Goal: Transaction & Acquisition: Purchase product/service

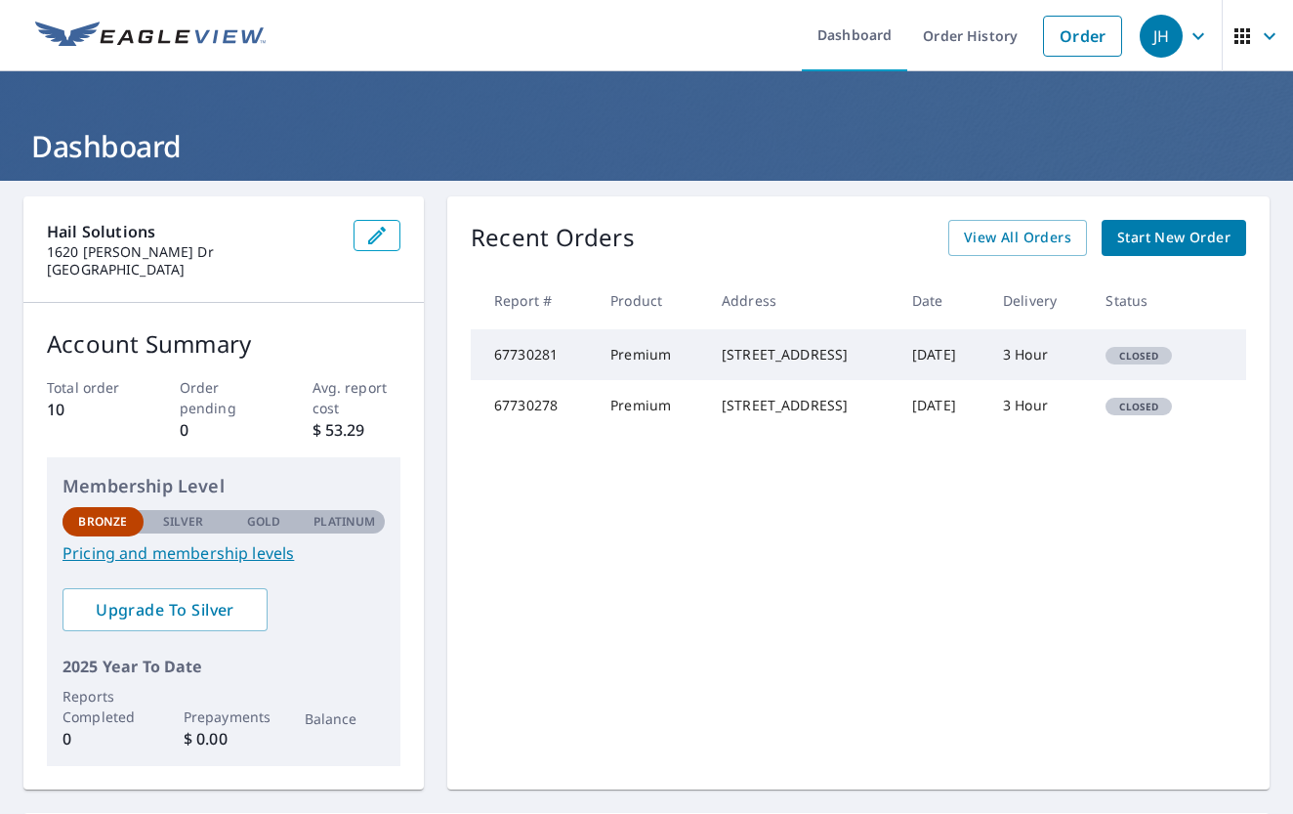
click at [906, 373] on td "Oct 04, 2025" at bounding box center [942, 354] width 91 height 51
click at [731, 364] on div "14517 Israel Rodolfo St El Paso, TX 79938" at bounding box center [801, 355] width 159 height 20
drag, startPoint x: 590, startPoint y: 373, endPoint x: 1036, endPoint y: 408, distance: 446.9
click at [595, 373] on td "Premium" at bounding box center [650, 354] width 111 height 51
click at [1109, 431] on td "Closed" at bounding box center [1149, 405] width 118 height 51
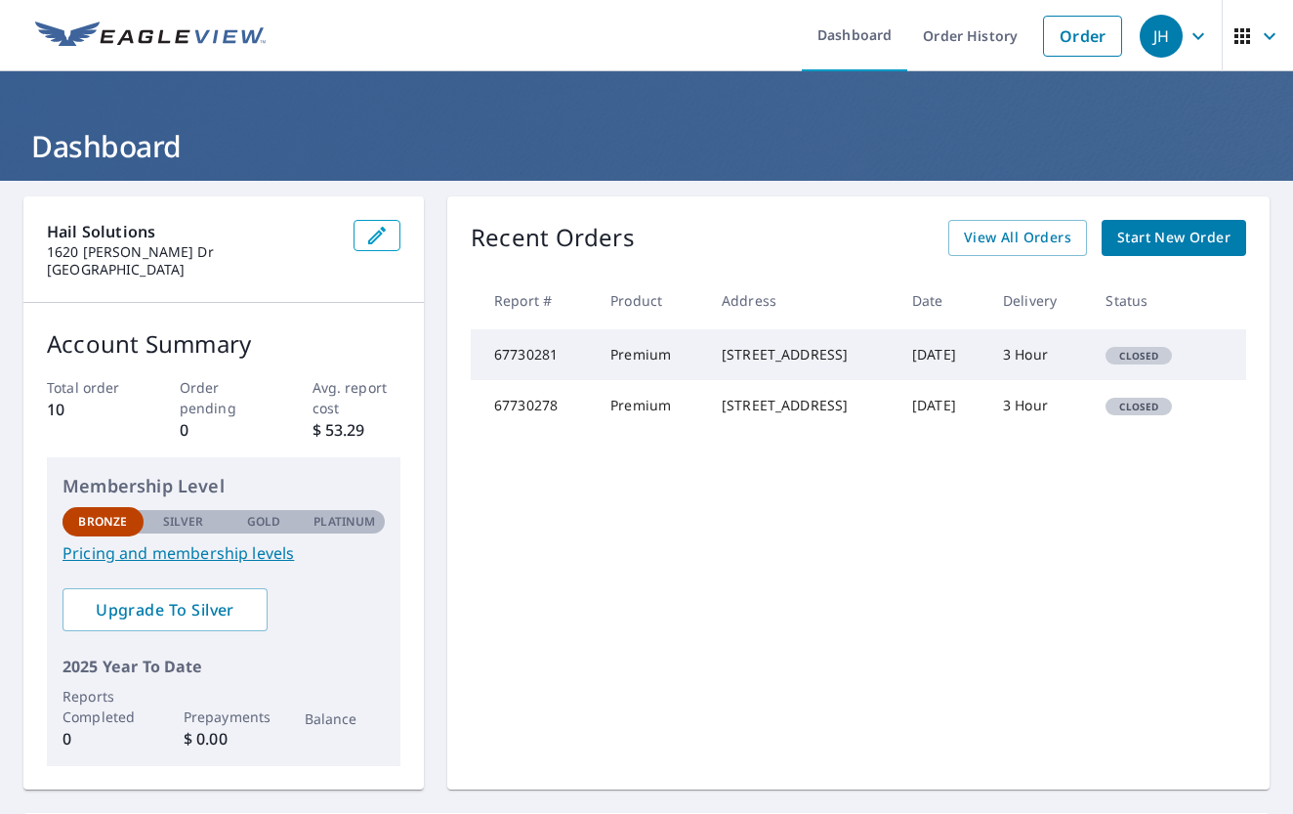
click at [1143, 233] on span "Start New Order" at bounding box center [1174, 238] width 113 height 24
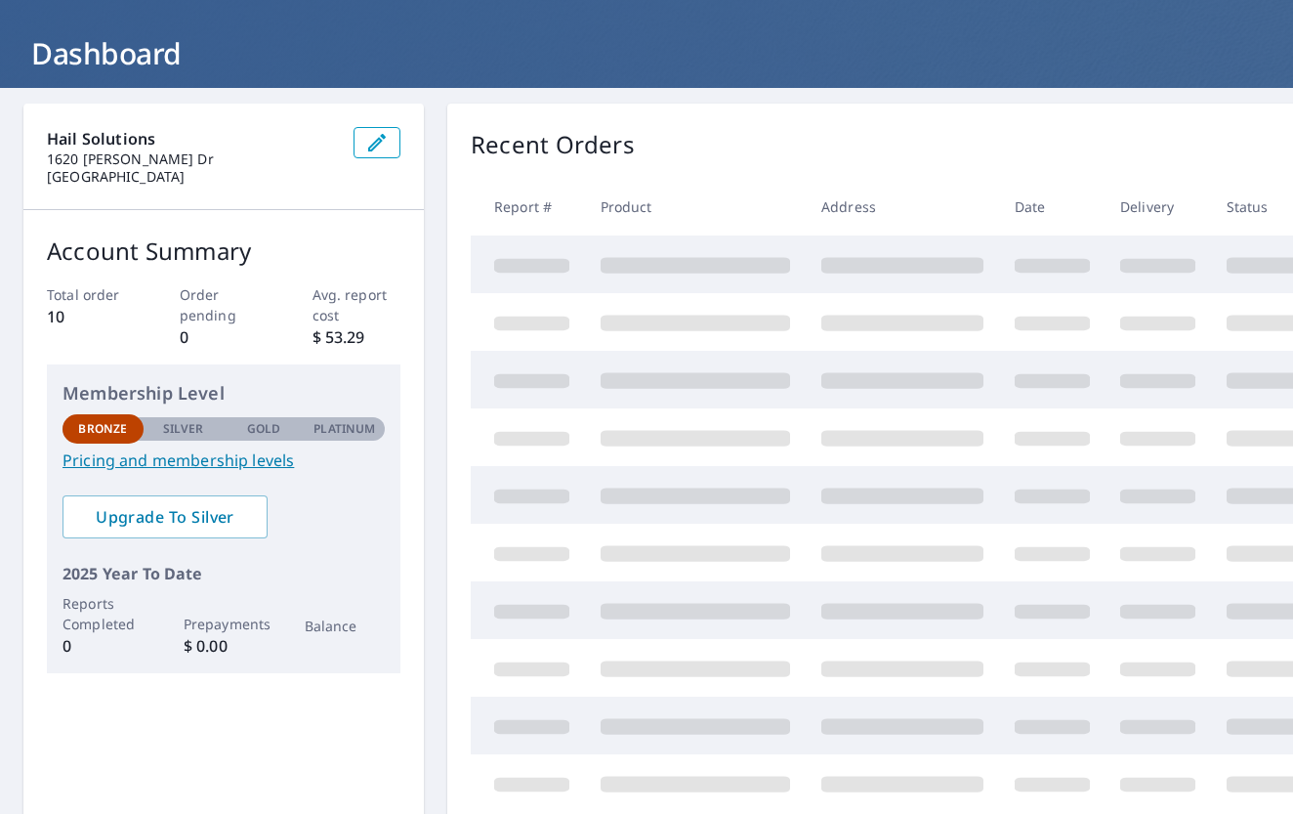
scroll to position [93, 0]
click at [177, 460] on link "Pricing and membership levels" at bounding box center [224, 459] width 322 height 23
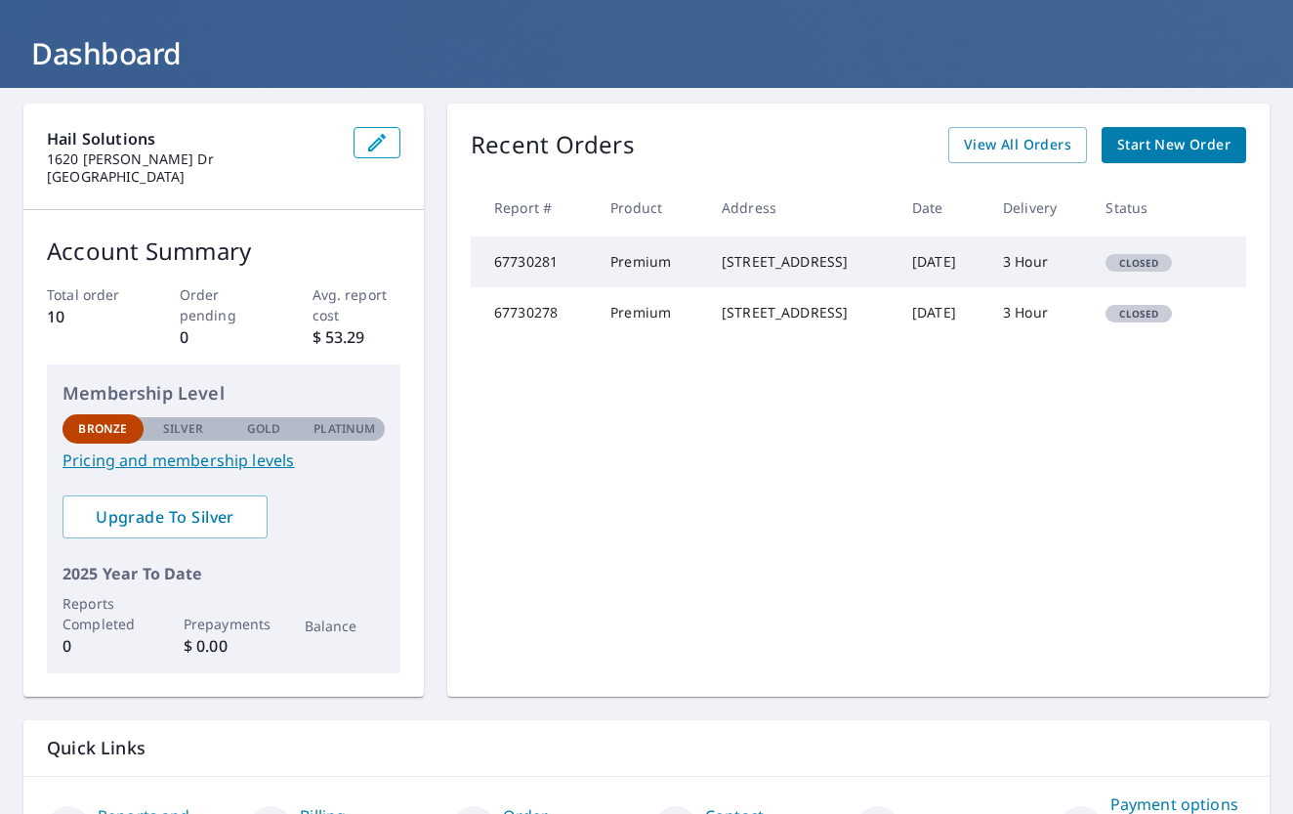
click at [366, 146] on icon "button" at bounding box center [376, 142] width 23 height 23
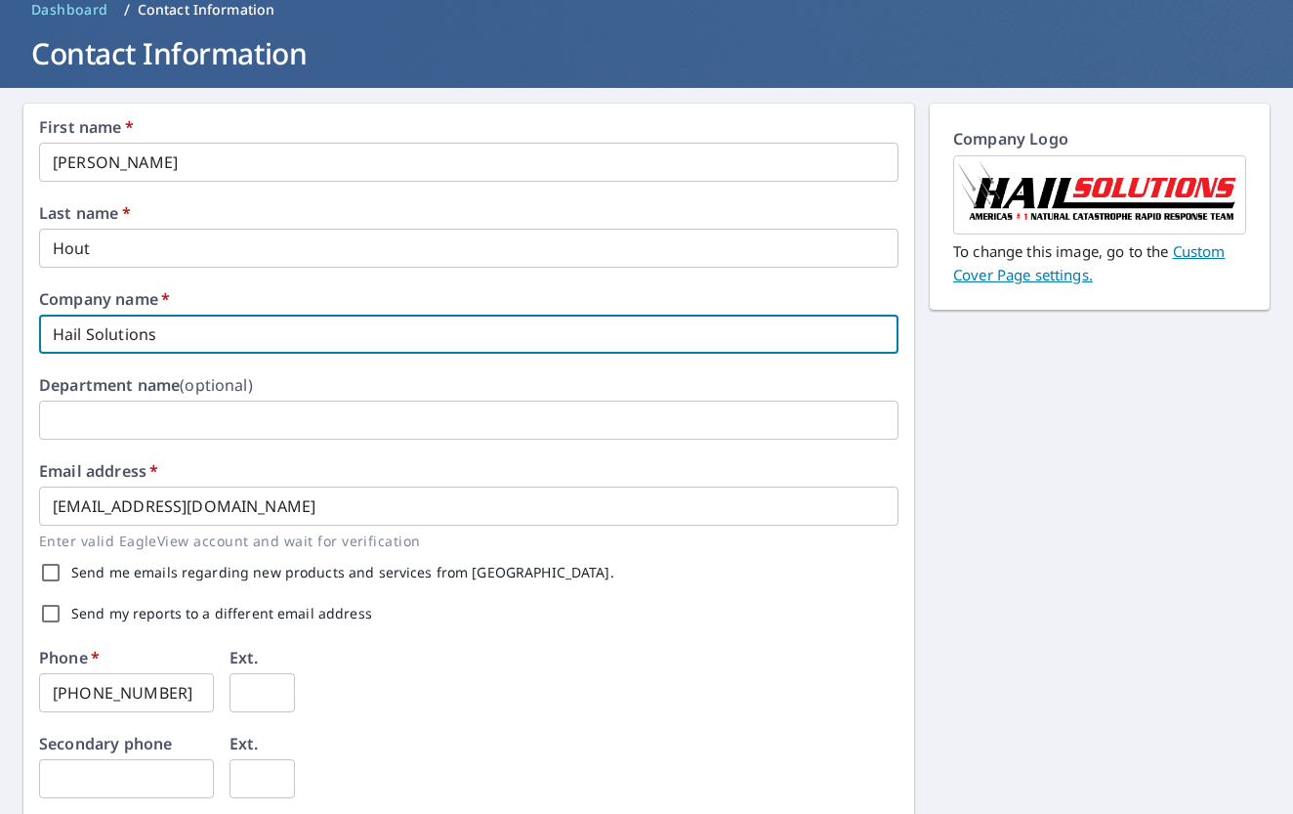
drag, startPoint x: 242, startPoint y: 332, endPoint x: 24, endPoint y: 322, distance: 218.1
type input "HTS Restoration"
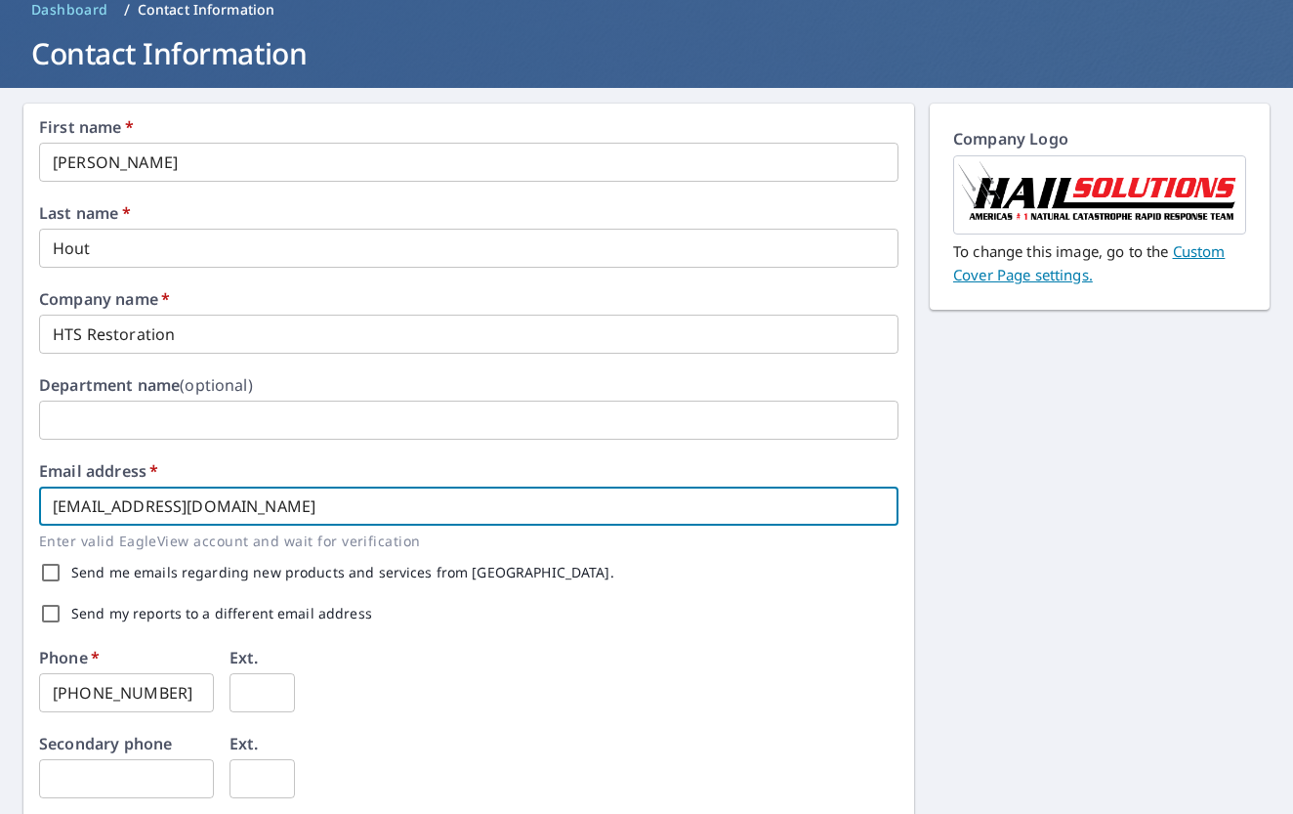
drag, startPoint x: 269, startPoint y: 500, endPoint x: 24, endPoint y: 515, distance: 244.7
type input "info@htsrestoration.com"
click at [308, 457] on div "First name   * Jacob ​ Last name   * Hout ​ Company name   * HTS Restoration ​ …" at bounding box center [469, 660] width 860 height 1082
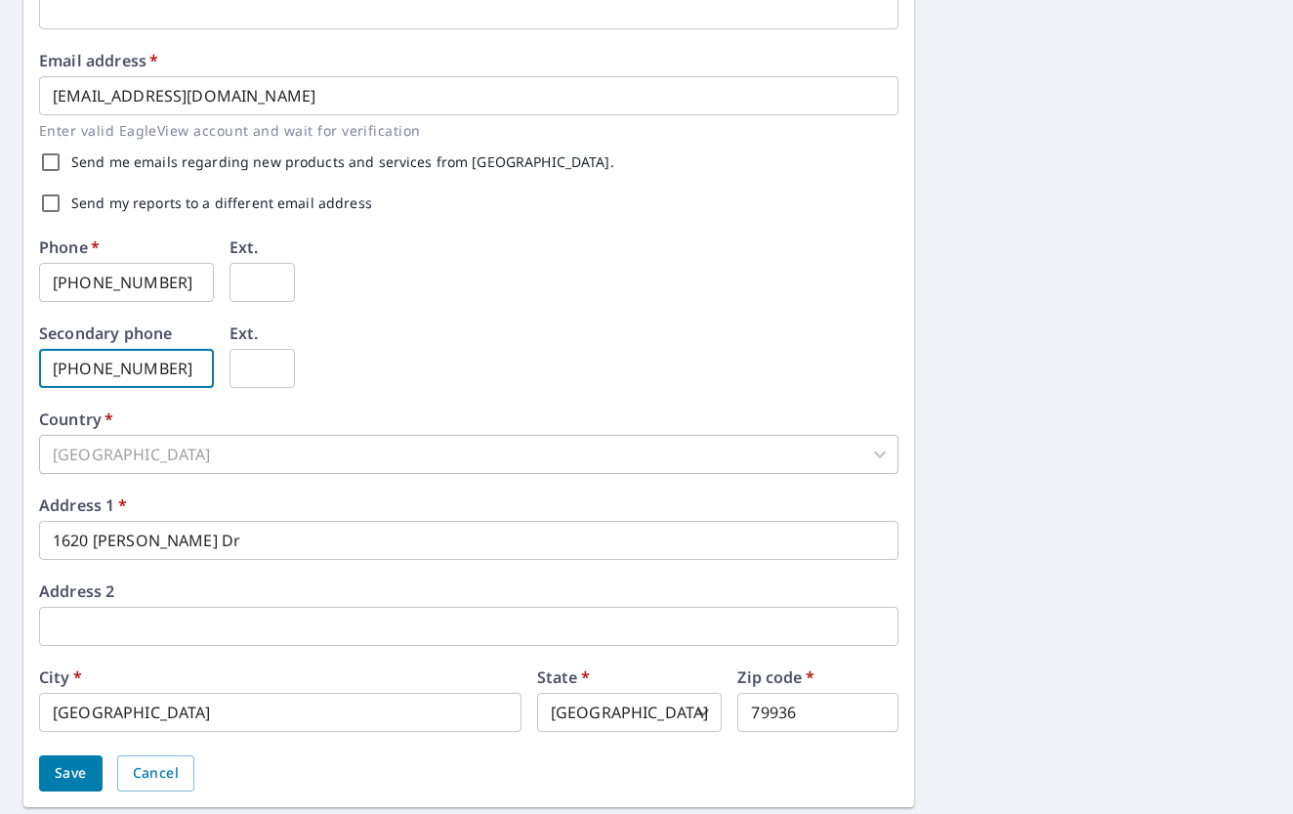
scroll to position [525, 0]
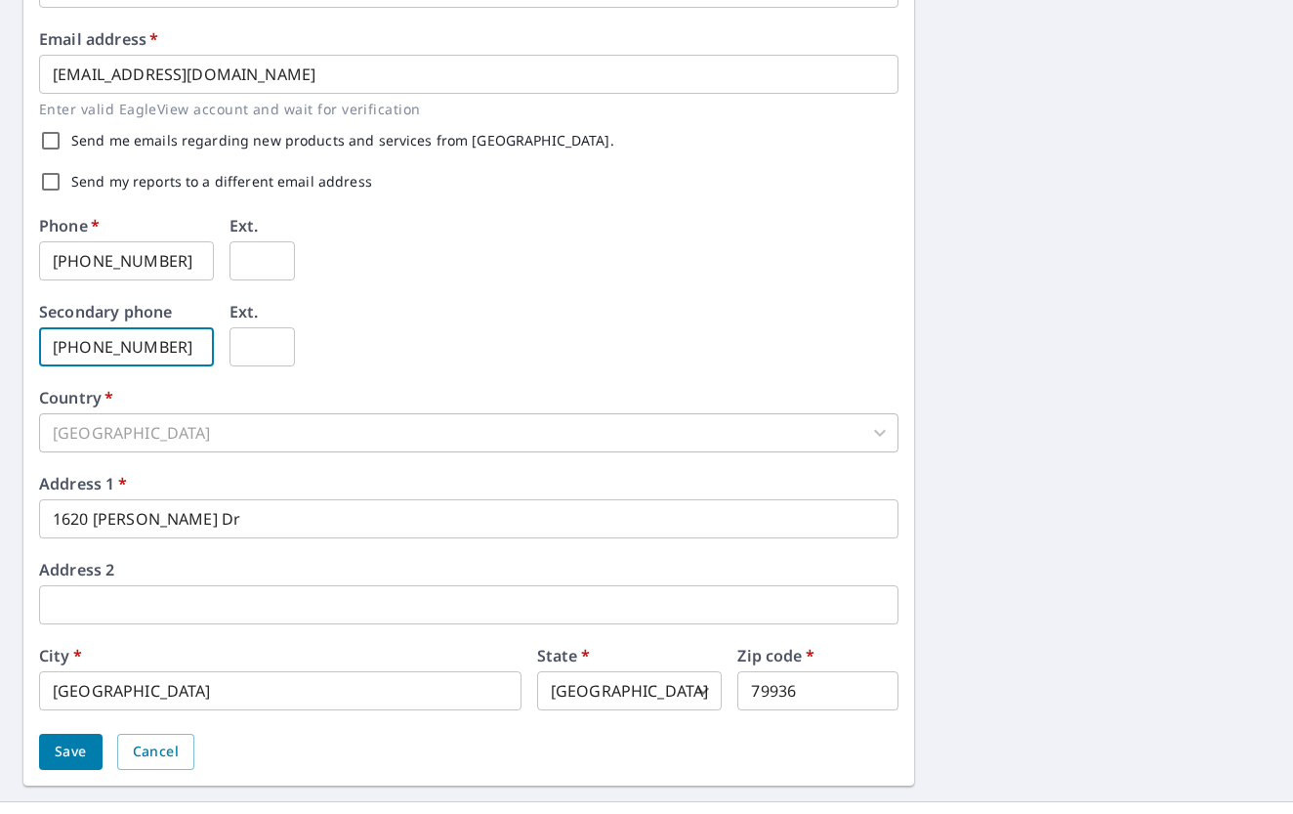
type input "915-422-7493"
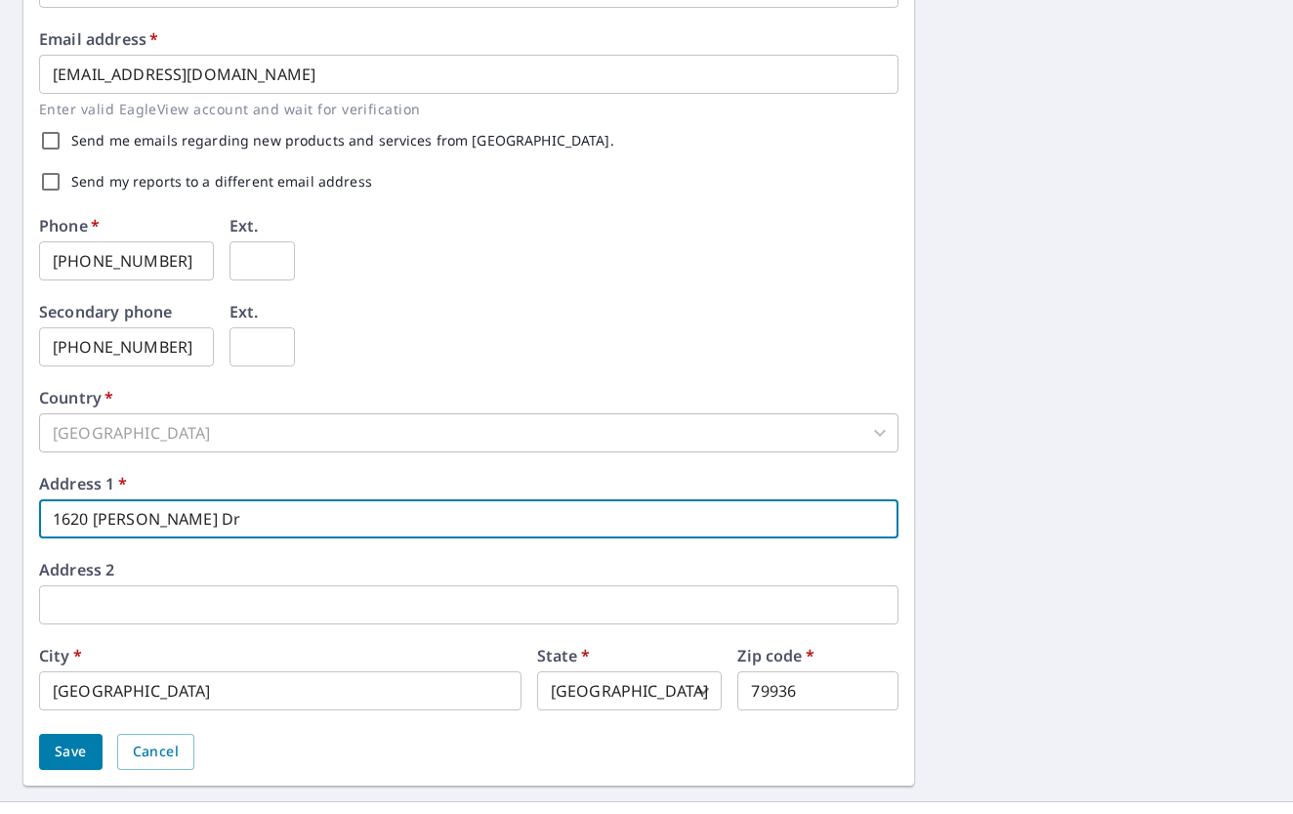
drag, startPoint x: 265, startPoint y: 521, endPoint x: -125, endPoint y: 484, distance: 391.5
type input "930 Lulworth Pl"
click at [259, 550] on div "First name   * Jacob ​ Last name   * Hout ​ Company name   * HTS Restoration ​ …" at bounding box center [469, 228] width 860 height 1082
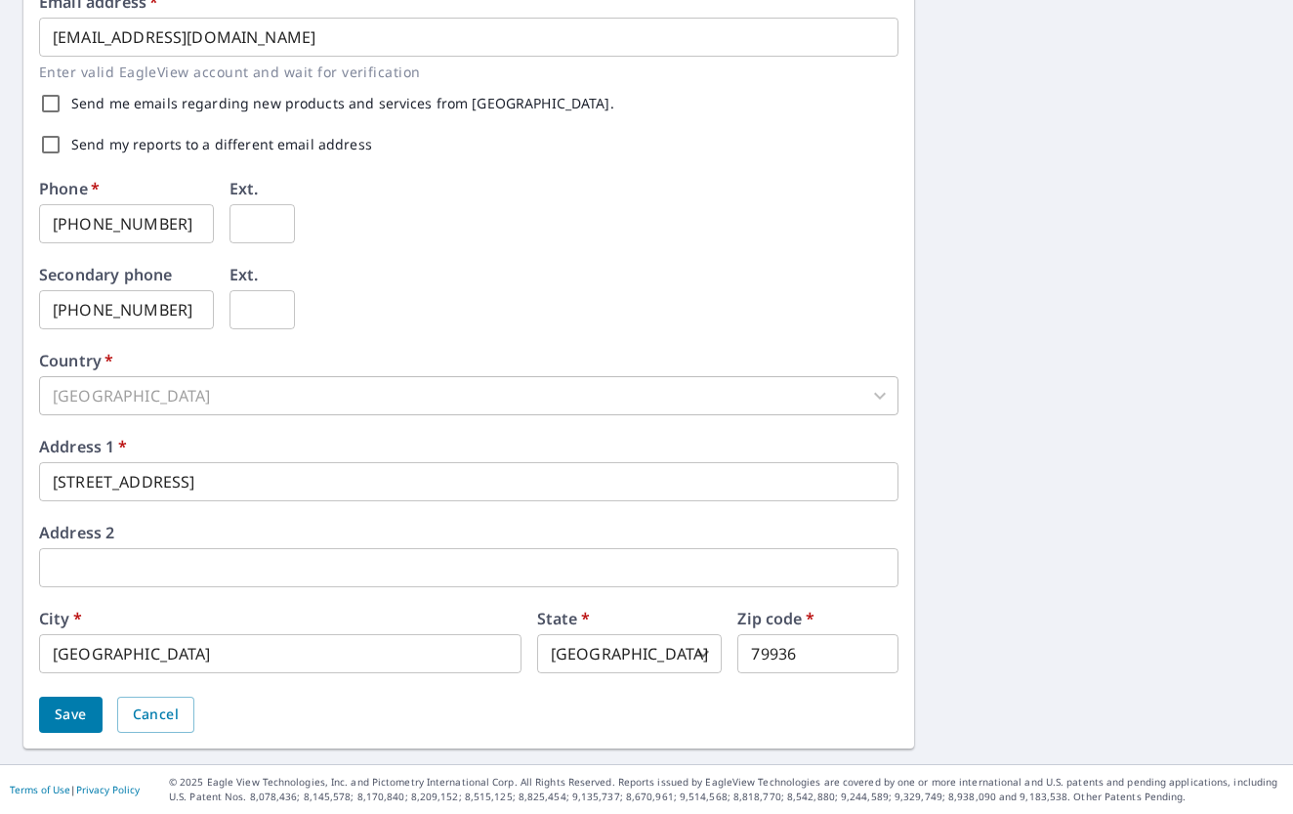
scroll to position [561, 0]
type input "79928"
click at [98, 713] on button "Save" at bounding box center [70, 716] width 63 height 36
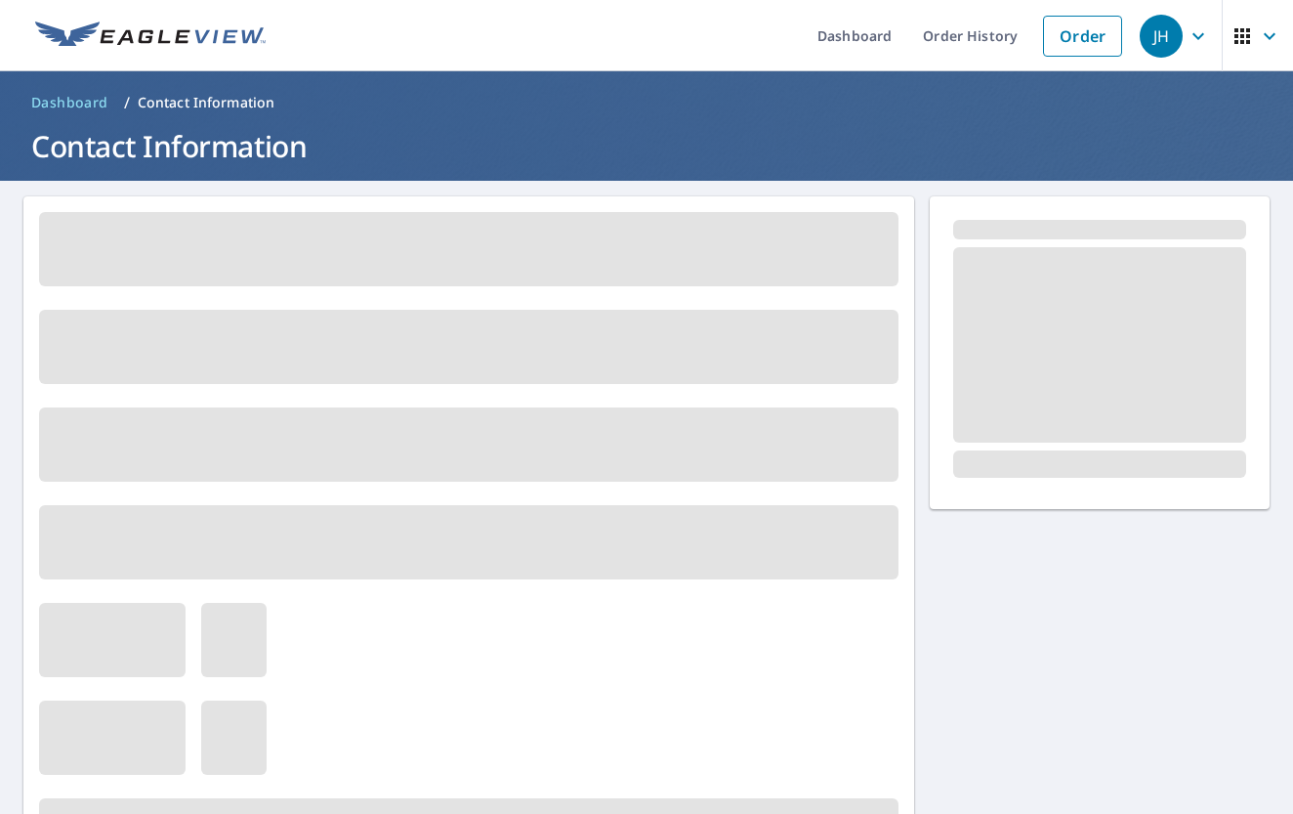
scroll to position [0, 0]
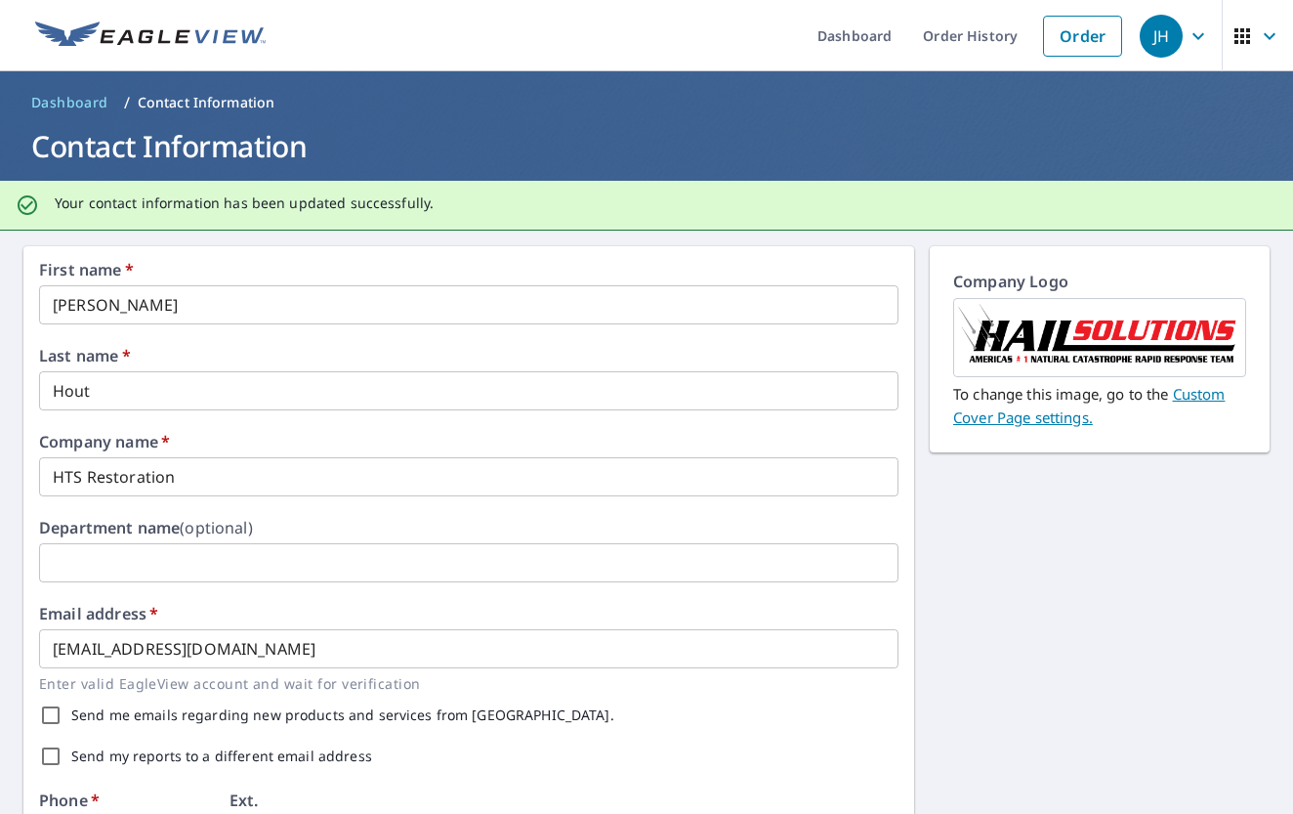
click at [1142, 342] on img at bounding box center [1099, 337] width 291 height 73
click at [1192, 397] on link "Custom Cover Page settings." at bounding box center [1089, 405] width 272 height 43
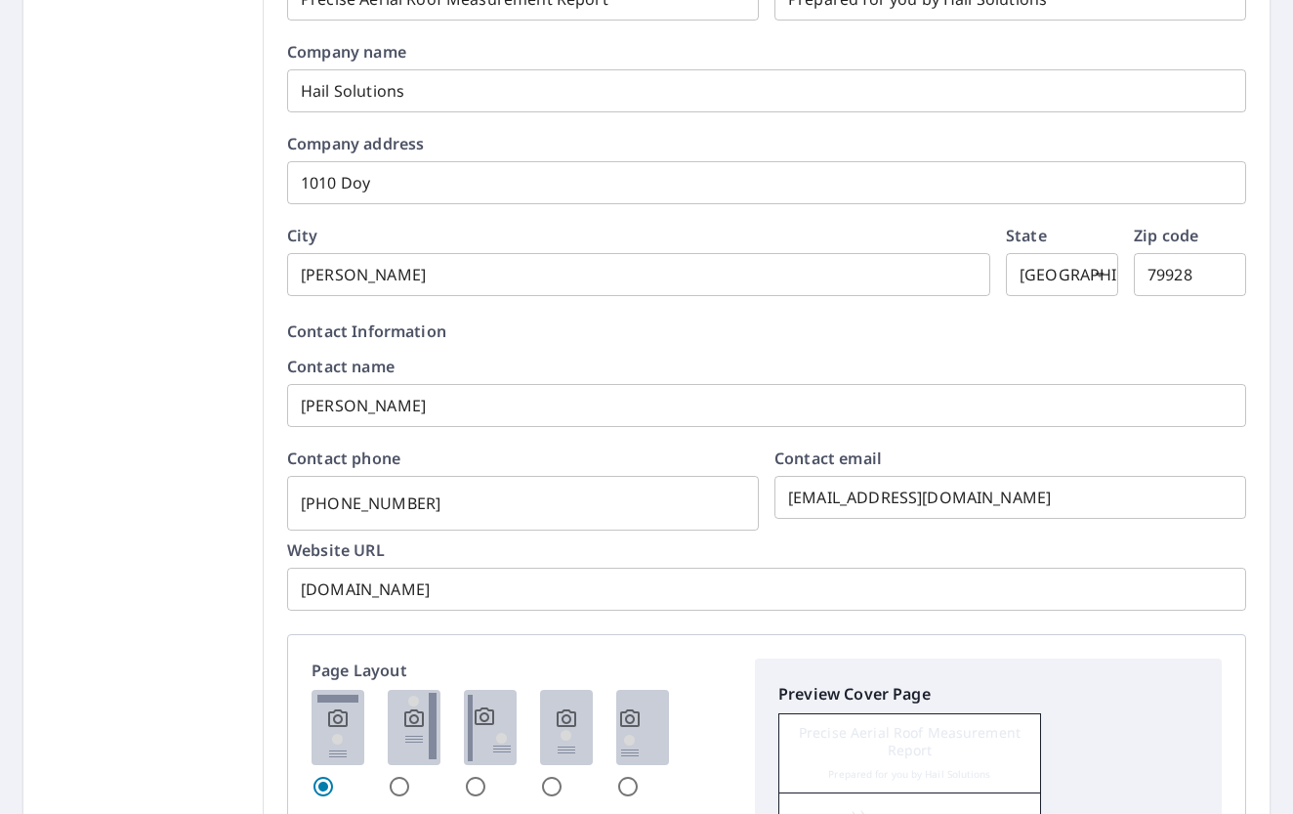
scroll to position [523, 0]
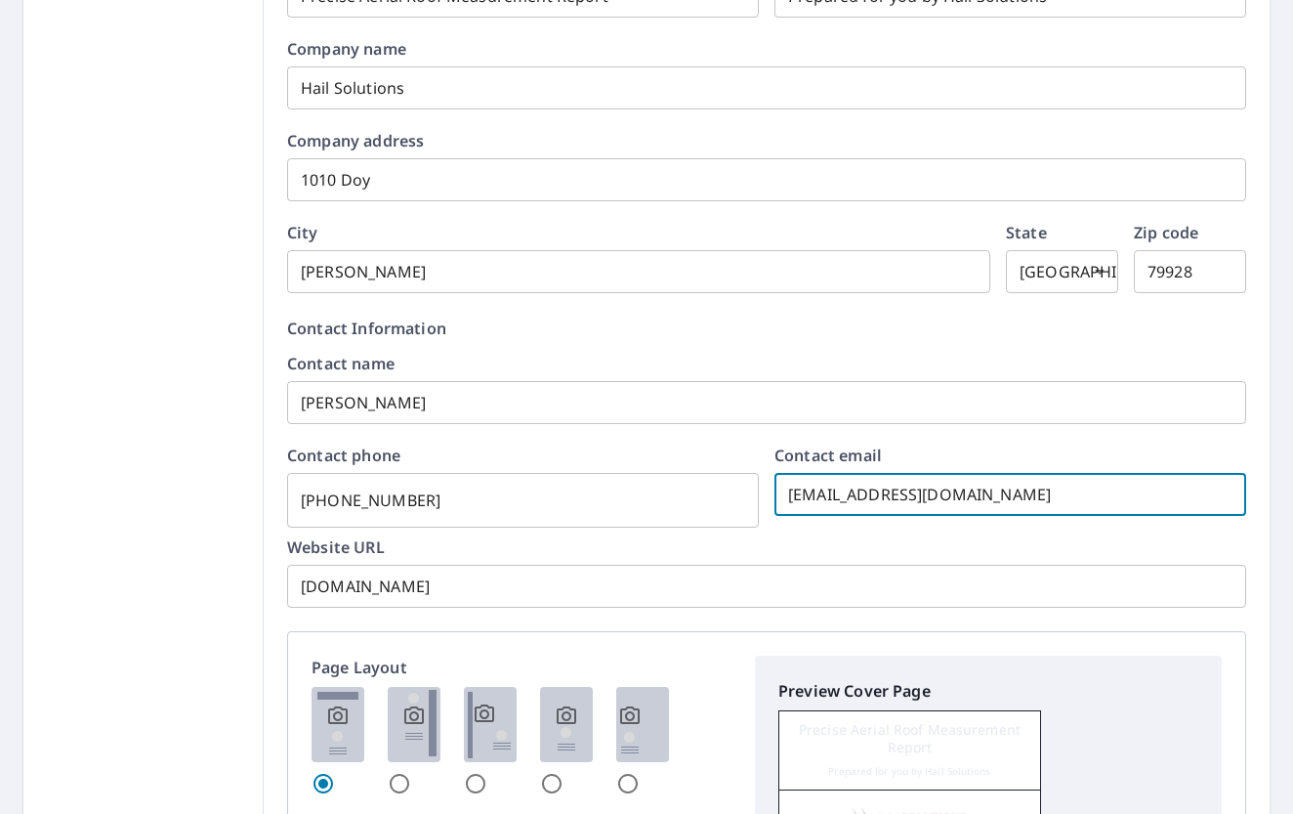
drag, startPoint x: 971, startPoint y: 489, endPoint x: 701, endPoint y: 500, distance: 269.8
type input "info@htsrestoration.com"
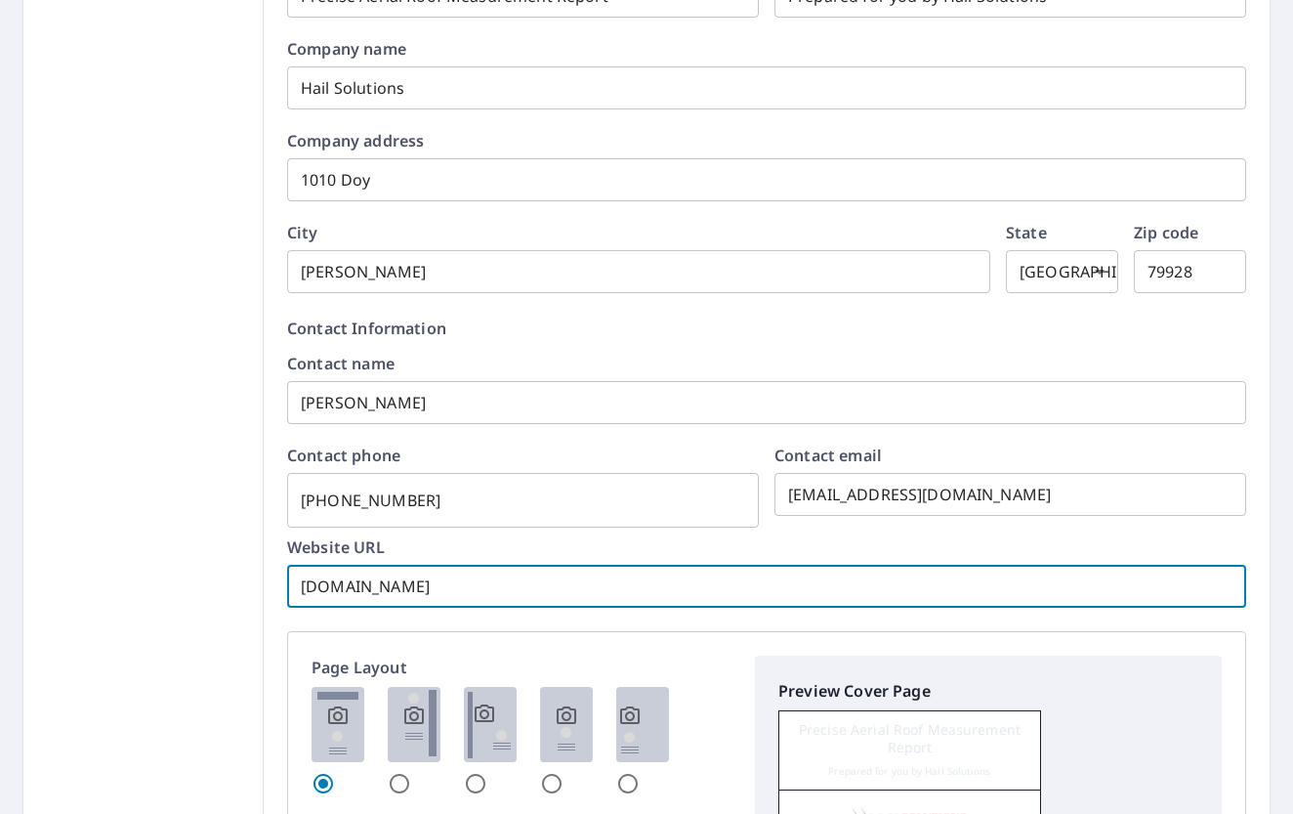
drag, startPoint x: 482, startPoint y: 597, endPoint x: 348, endPoint y: 586, distance: 134.3
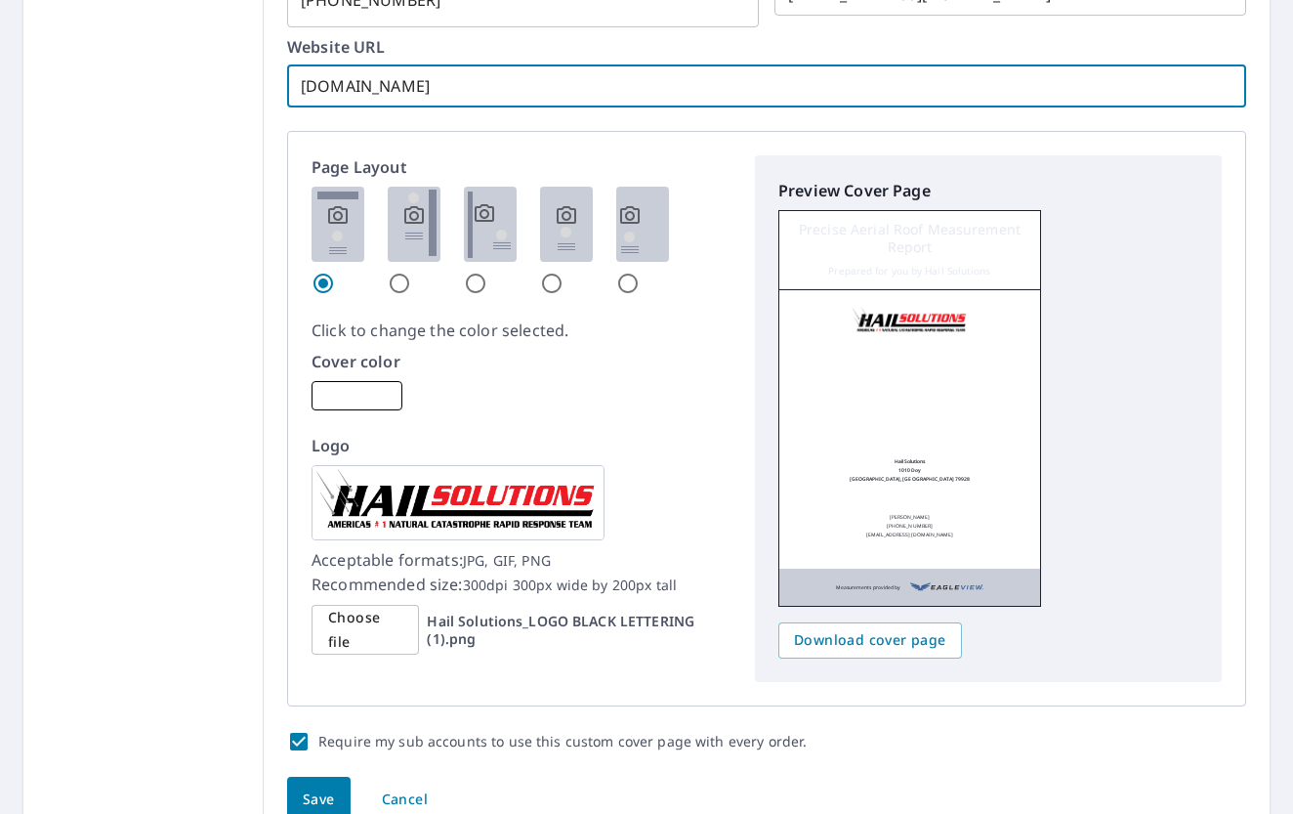
scroll to position [1026, 0]
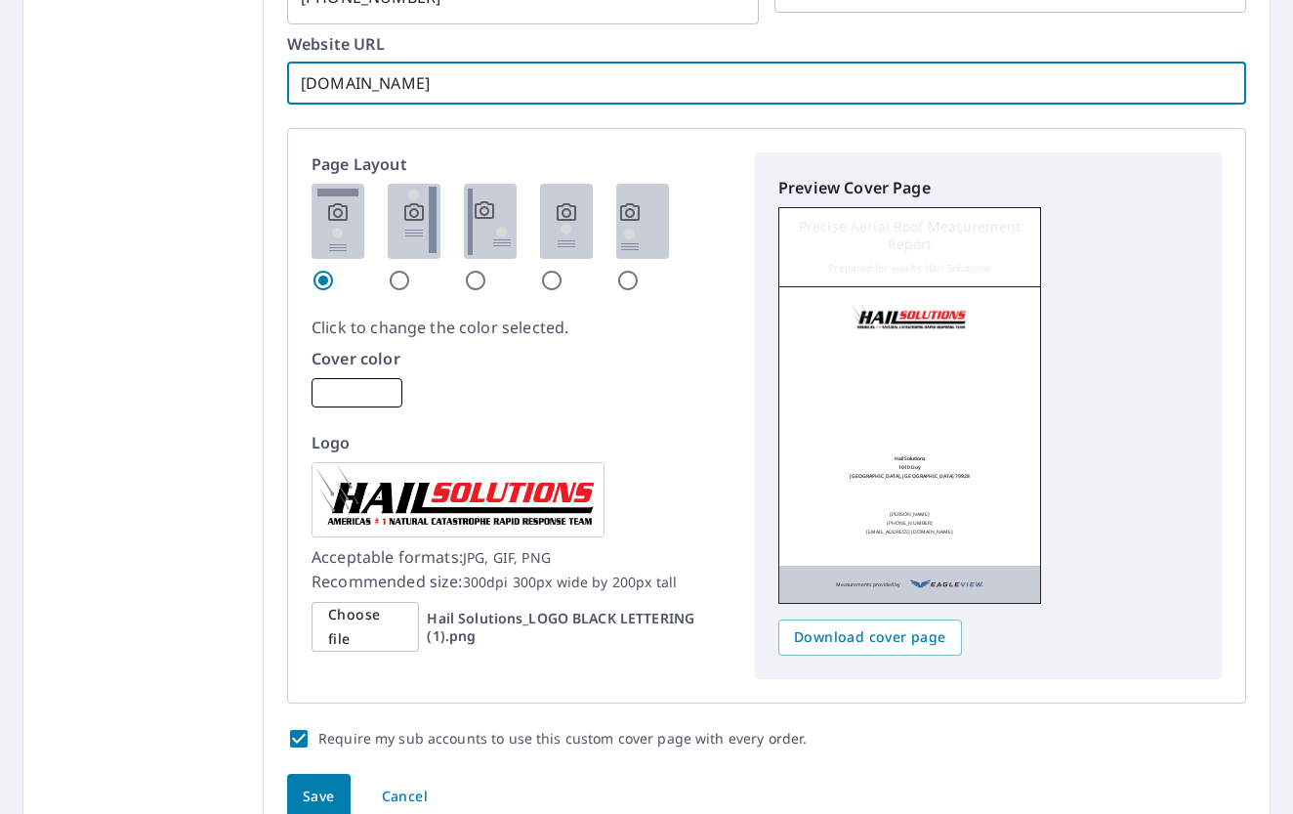
type input "www.htsrestoration.com"
click at [416, 498] on img at bounding box center [458, 499] width 293 height 75
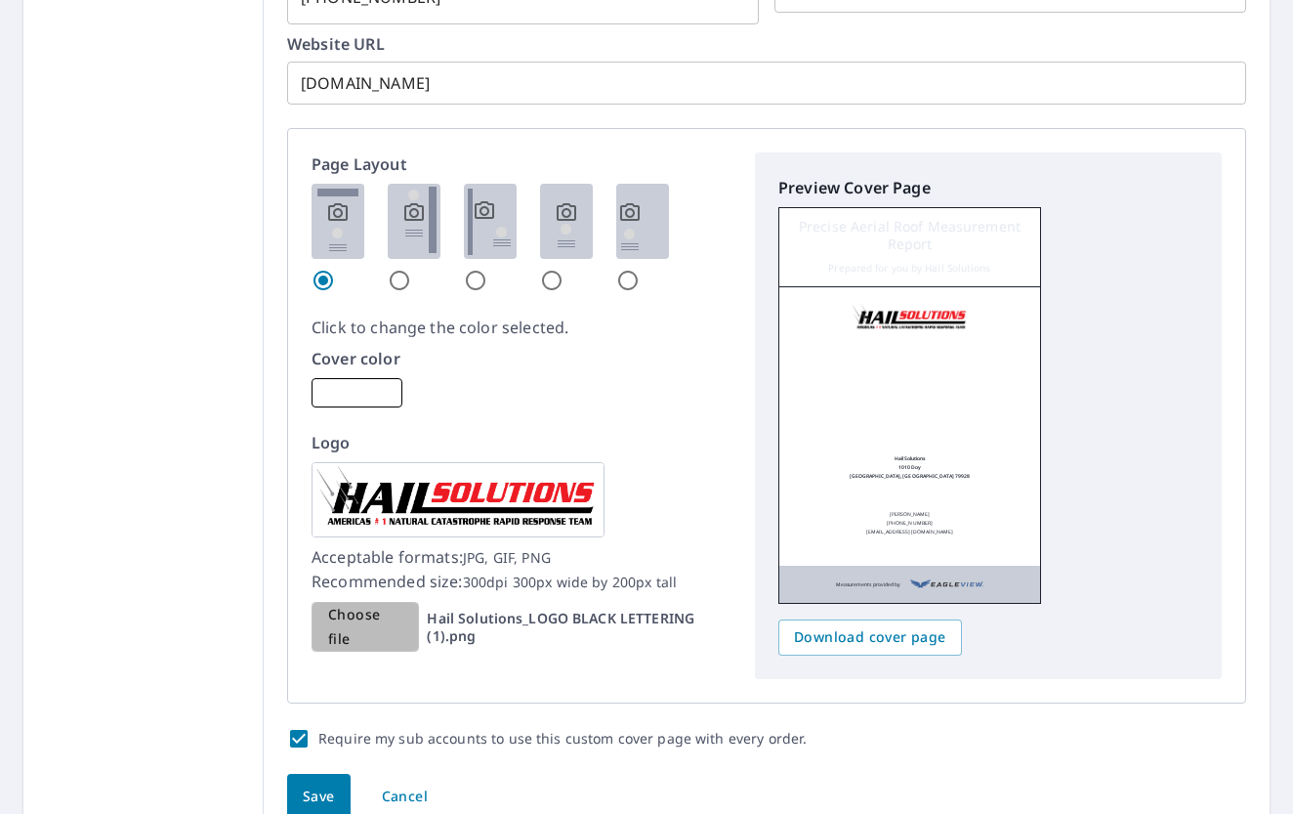
click at [356, 626] on span "Choose file" at bounding box center [365, 627] width 74 height 48
click at [0, 0] on input "Choose file Hail Solutions_LOGO BLACK LETTERING (1).png" at bounding box center [0, 0] width 0 height 0
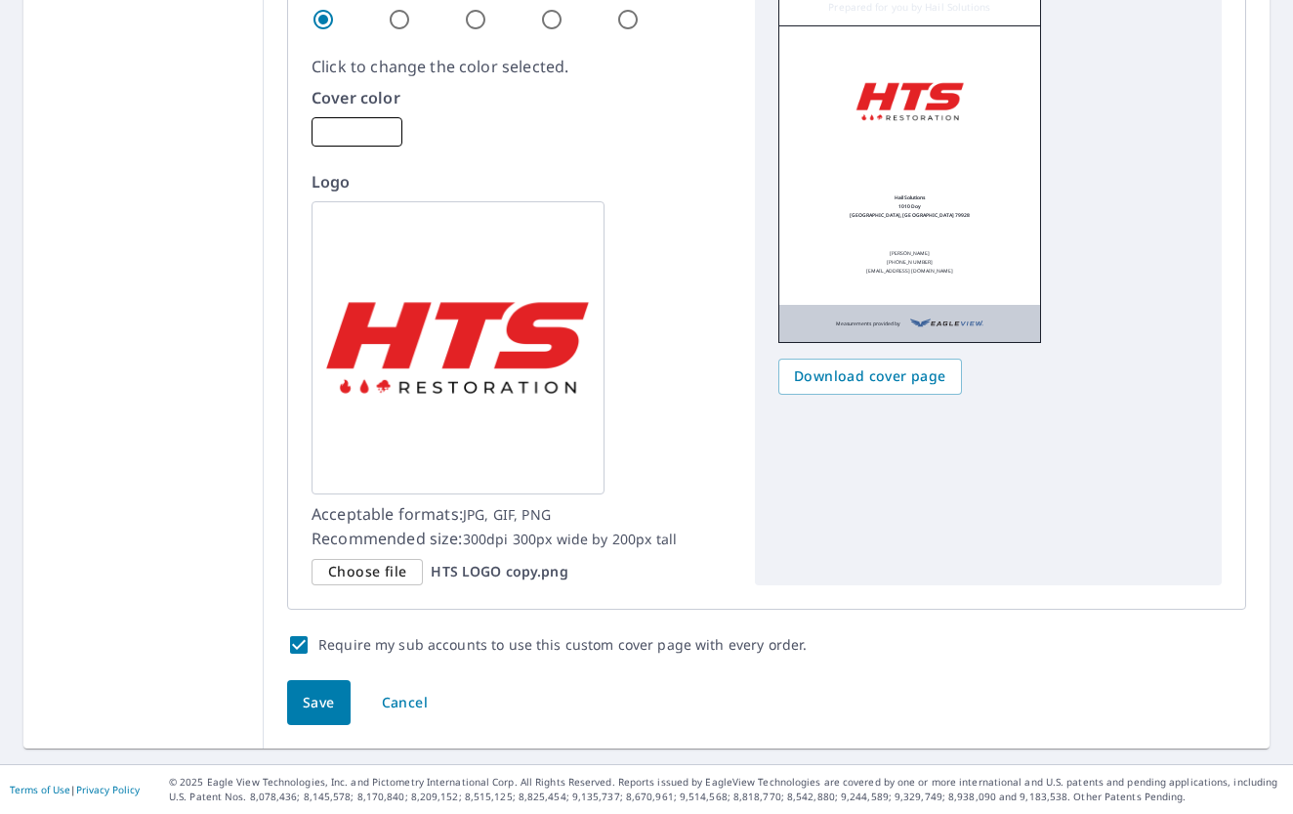
scroll to position [1286, 0]
click at [307, 701] on span "Save" at bounding box center [319, 704] width 32 height 24
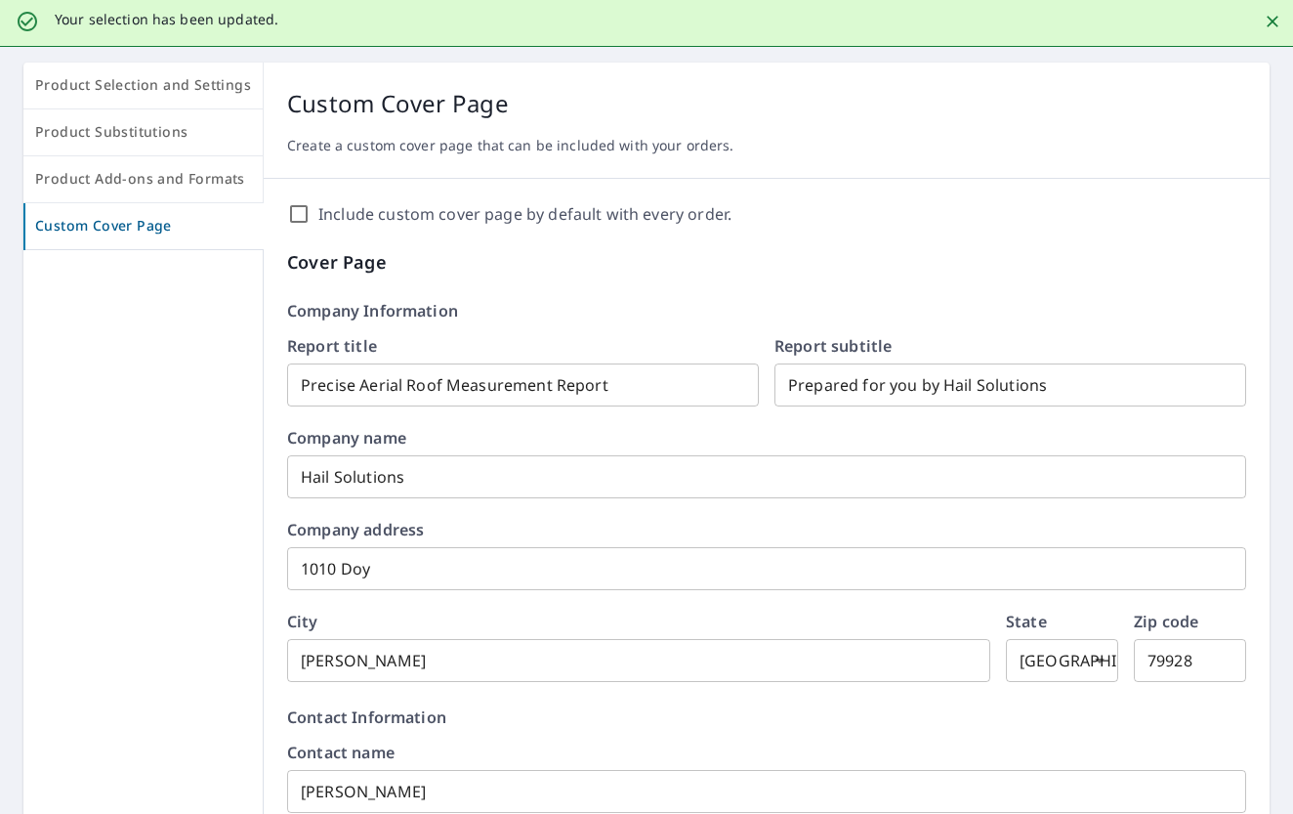
scroll to position [202, 0]
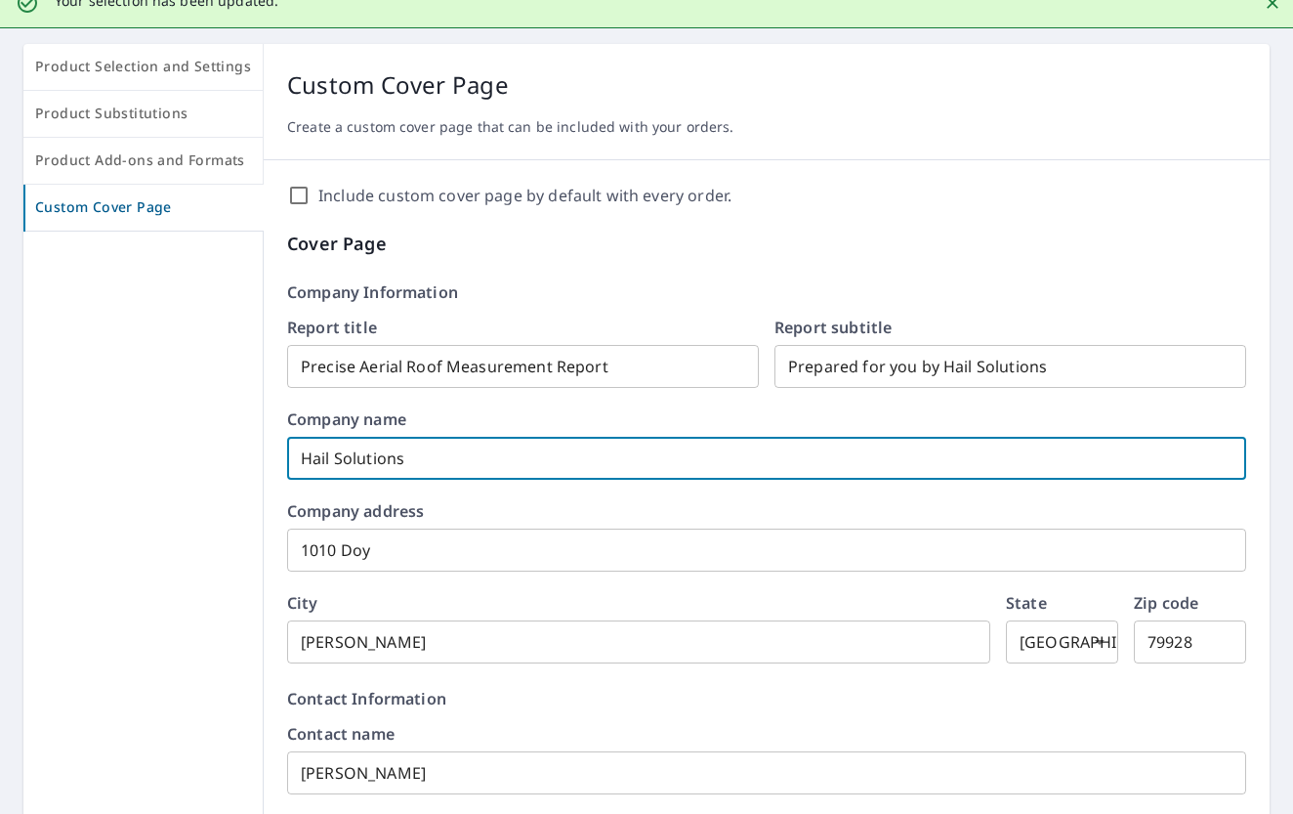
drag, startPoint x: 544, startPoint y: 450, endPoint x: 248, endPoint y: 460, distance: 296.2
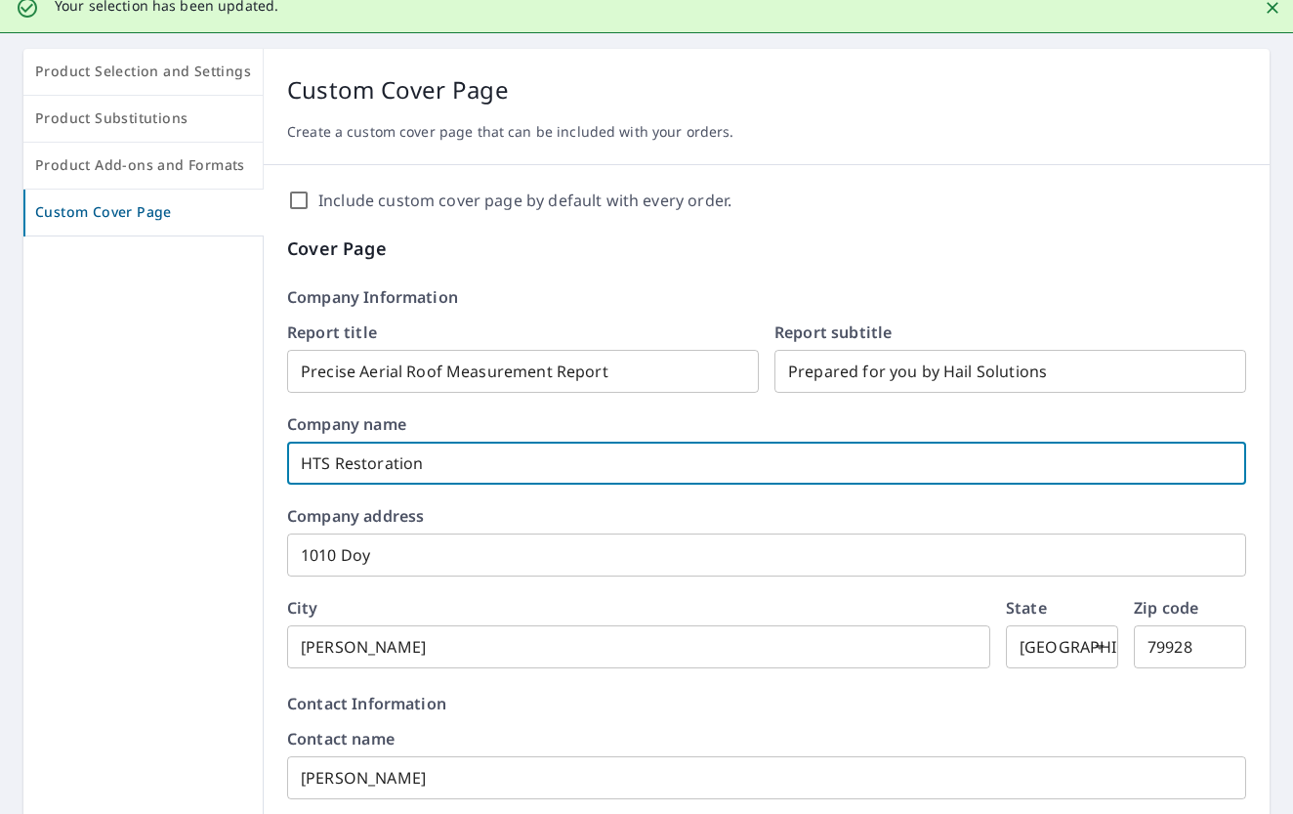
type input "HTS Restoration"
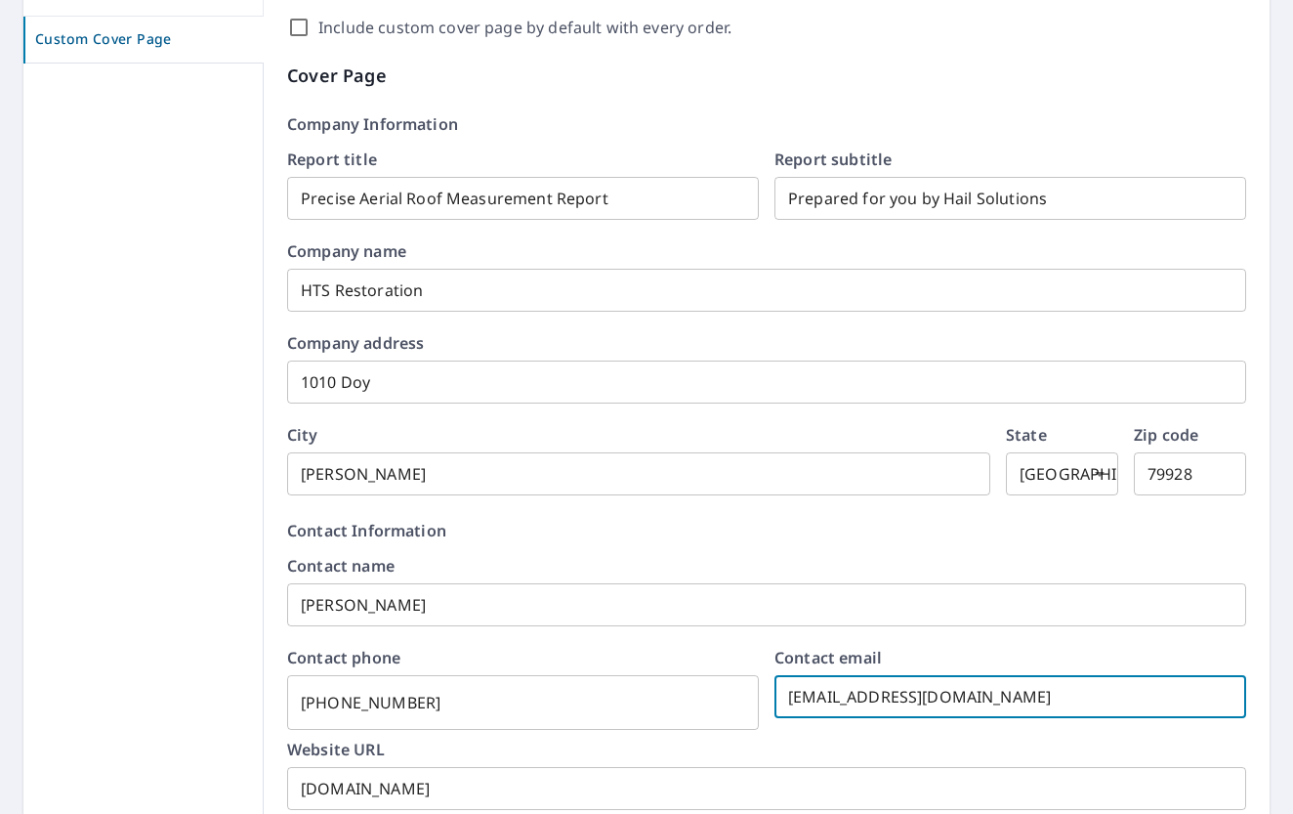
scroll to position [363, 0]
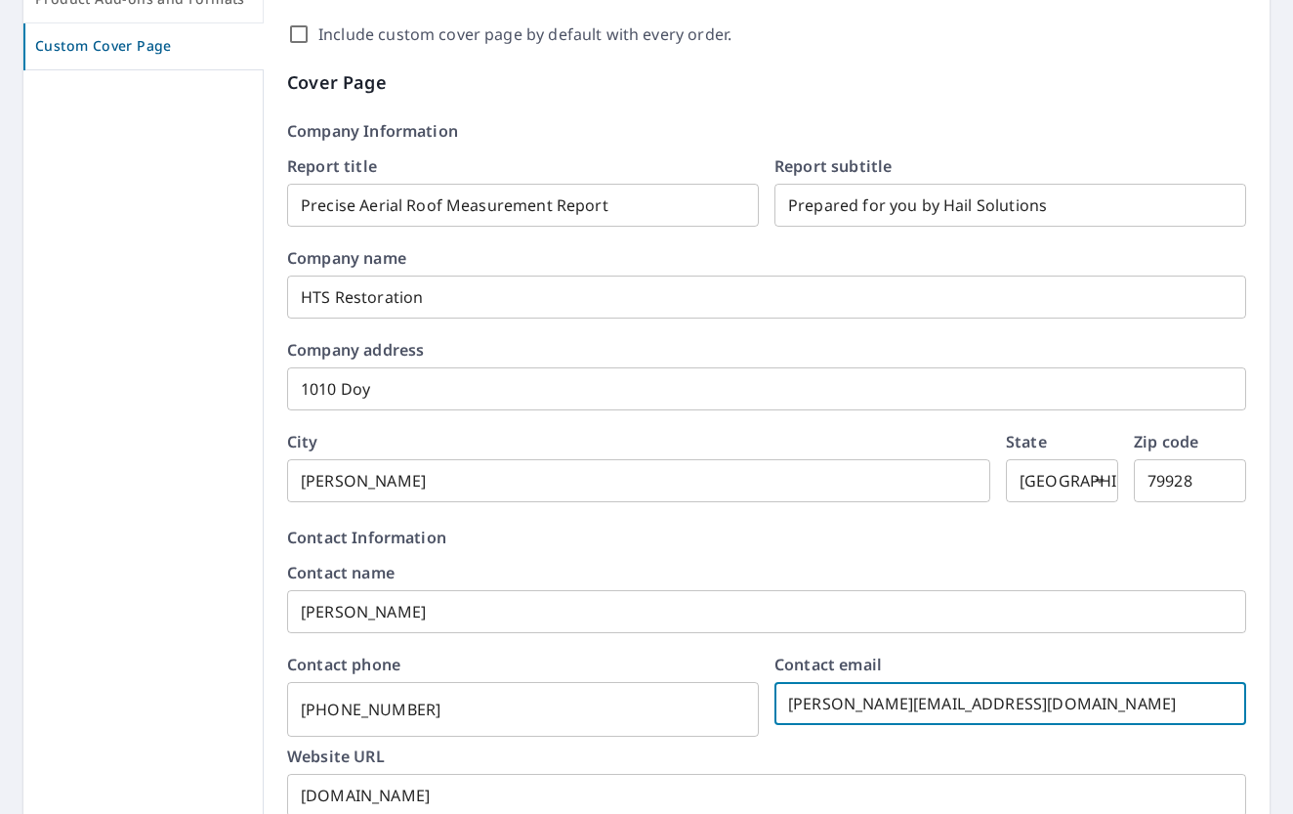
type input "jacob@htsrestoration.com"
click at [653, 516] on div "Include custom cover page by default with every order. Cover Page Company Infor…" at bounding box center [767, 814] width 1006 height 1630
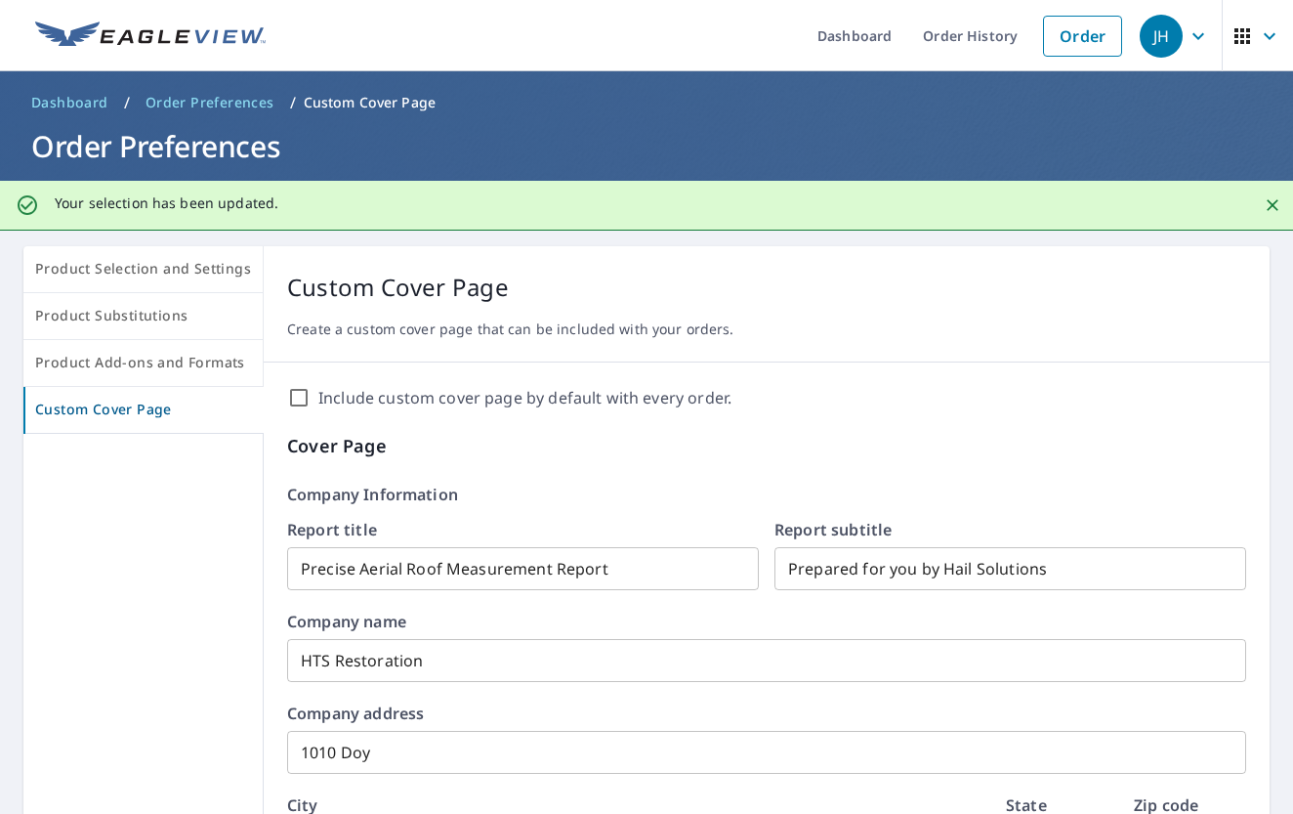
scroll to position [0, 0]
click at [298, 398] on input "Include custom cover page by default with every order." at bounding box center [298, 397] width 23 height 23
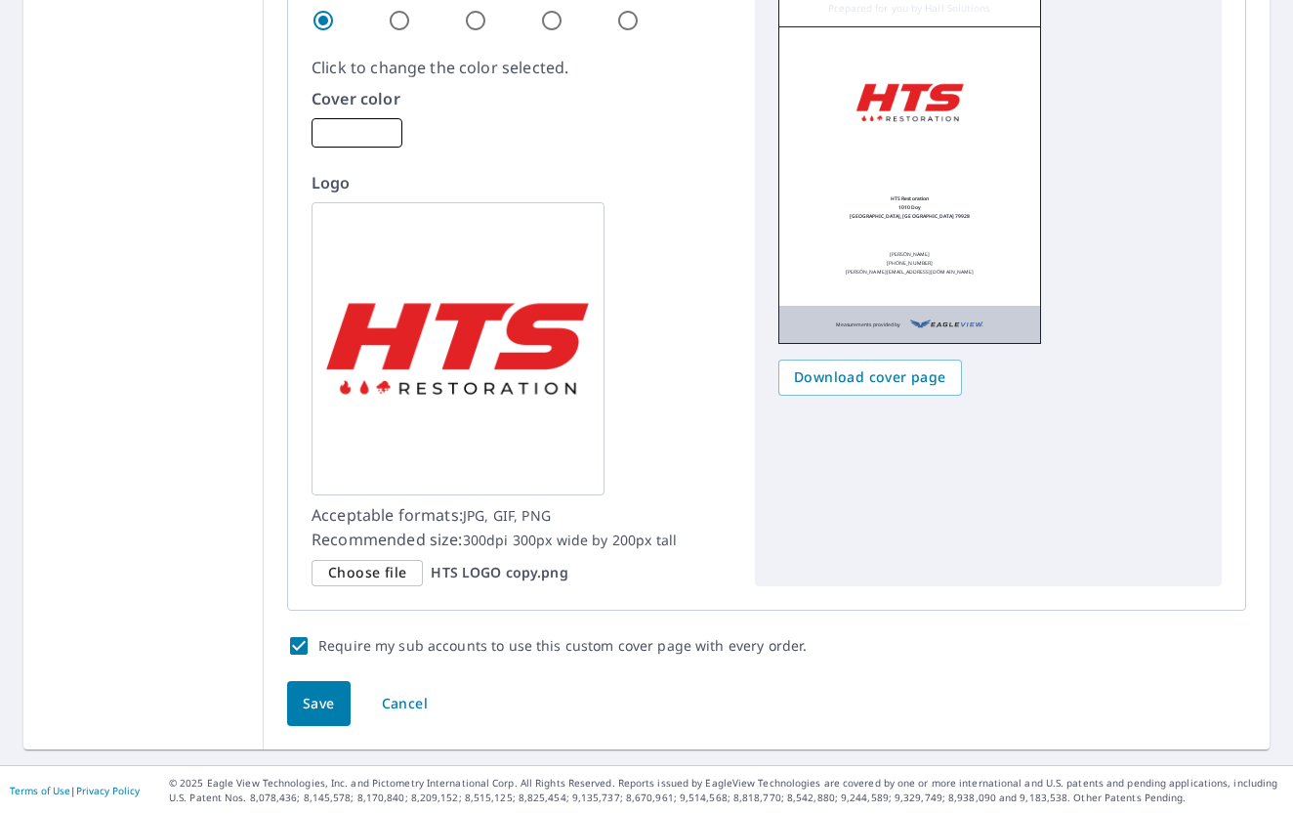
click at [319, 692] on span "Save" at bounding box center [319, 704] width 32 height 24
checkbox input "true"
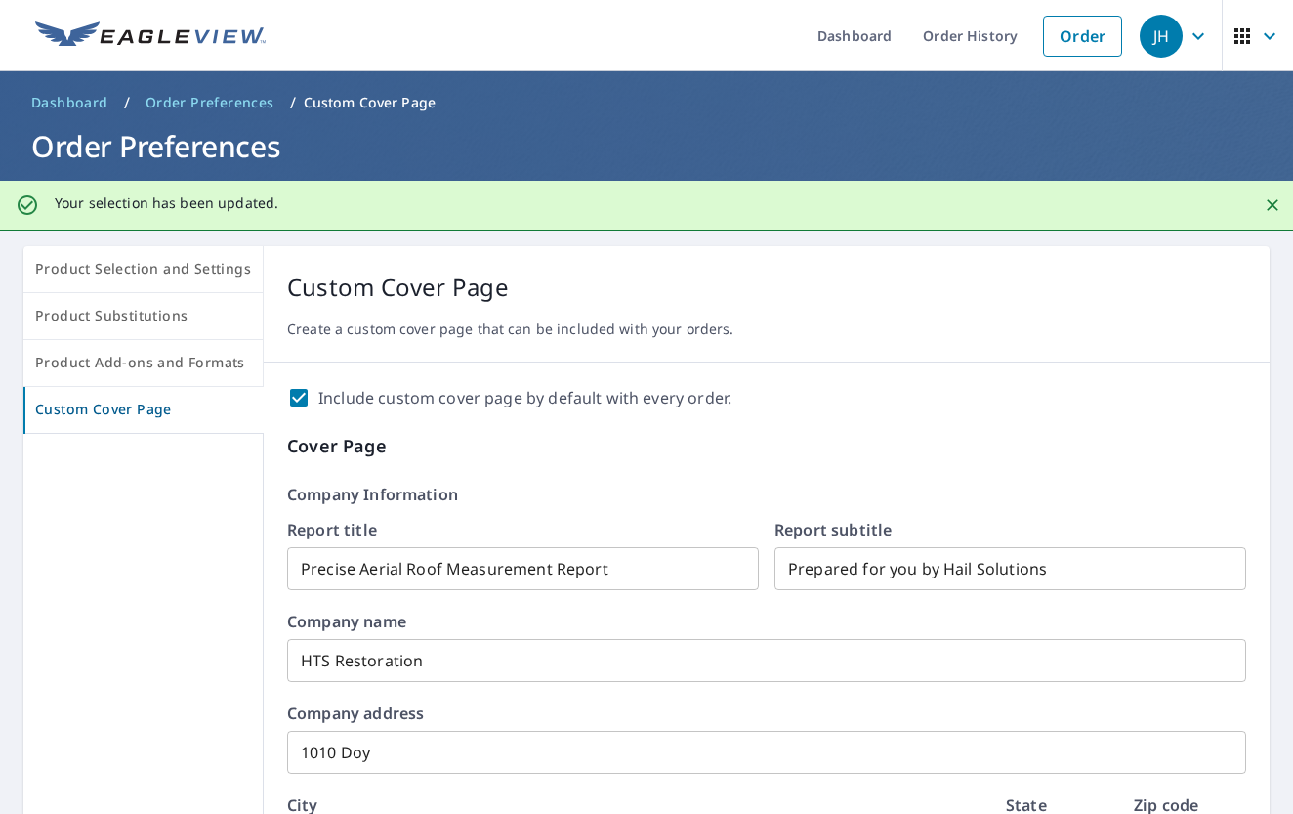
click at [86, 103] on span "Dashboard" at bounding box center [69, 103] width 77 height 20
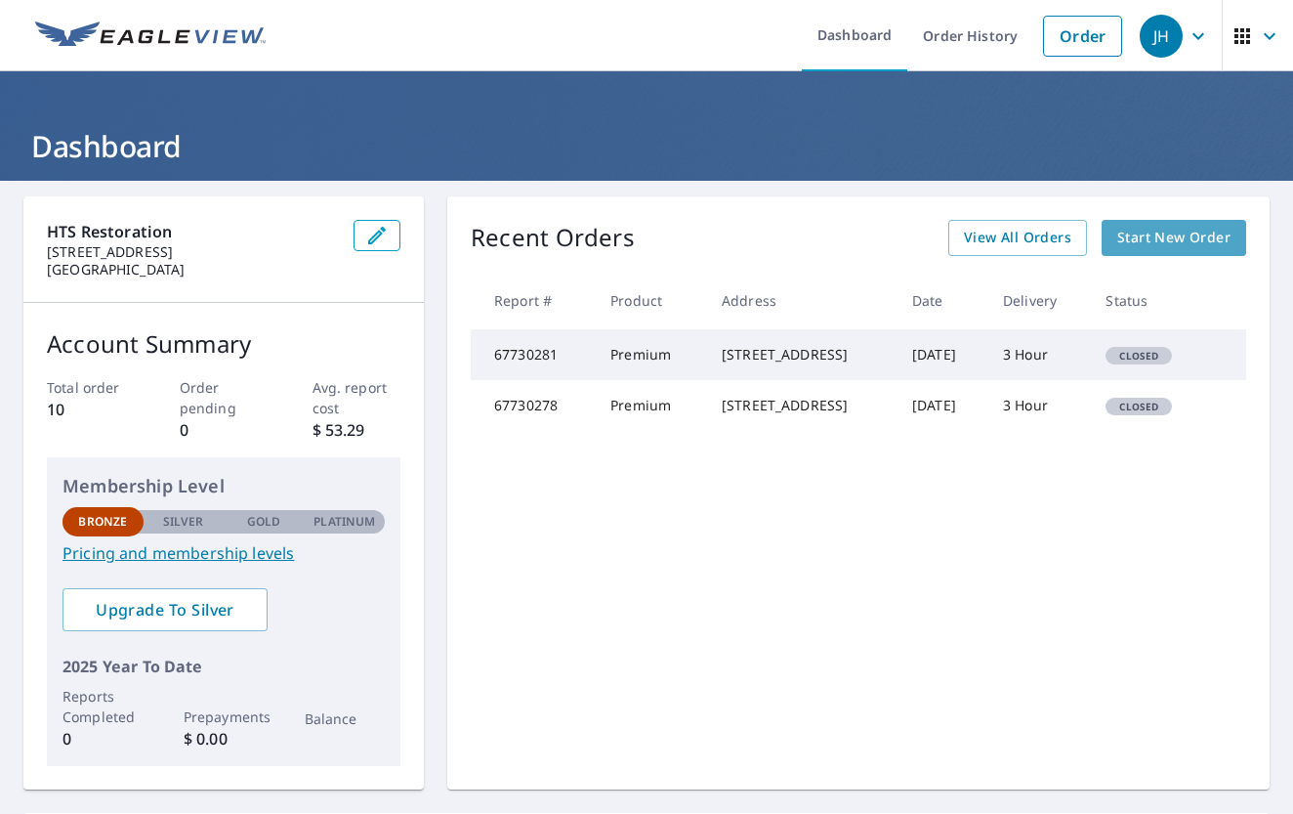
click at [1201, 244] on span "Start New Order" at bounding box center [1174, 238] width 113 height 24
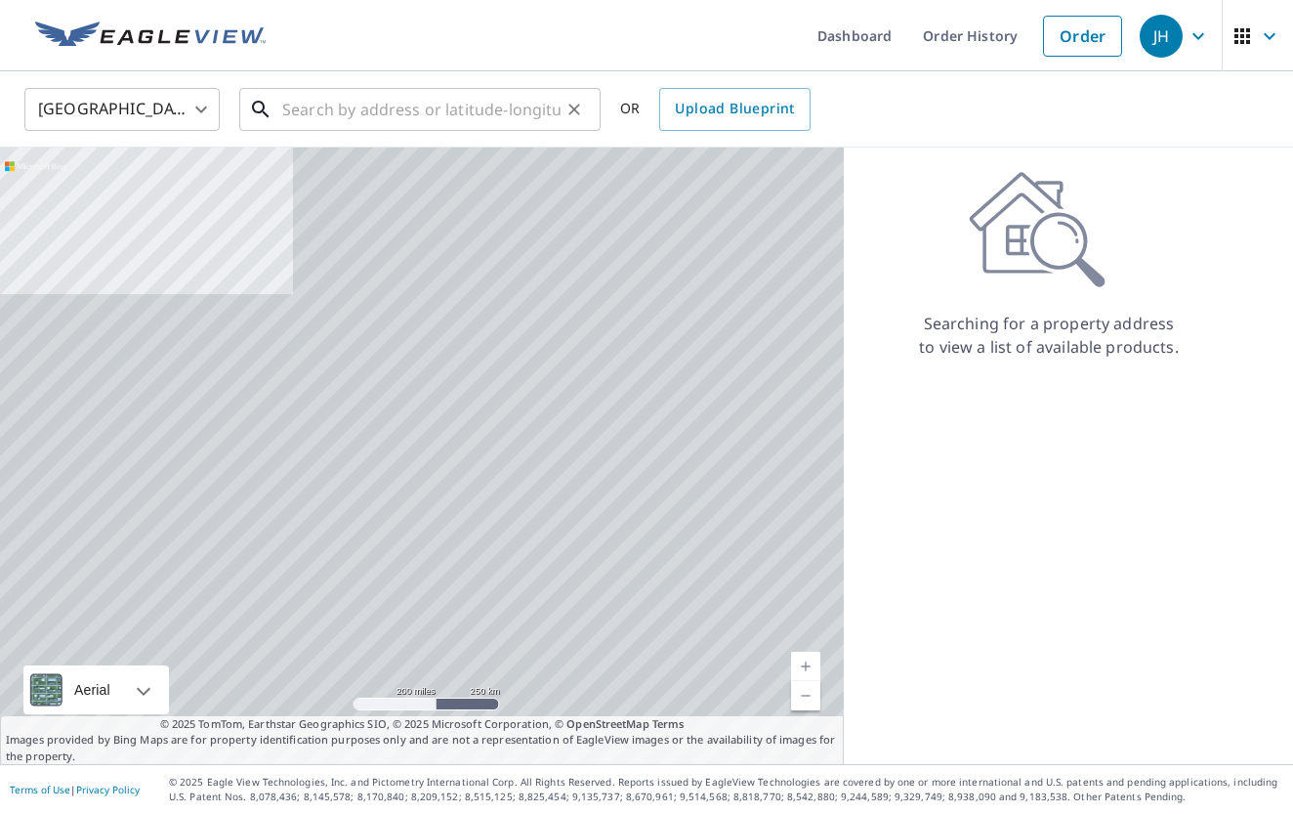
click at [412, 108] on input "text" at bounding box center [421, 109] width 278 height 55
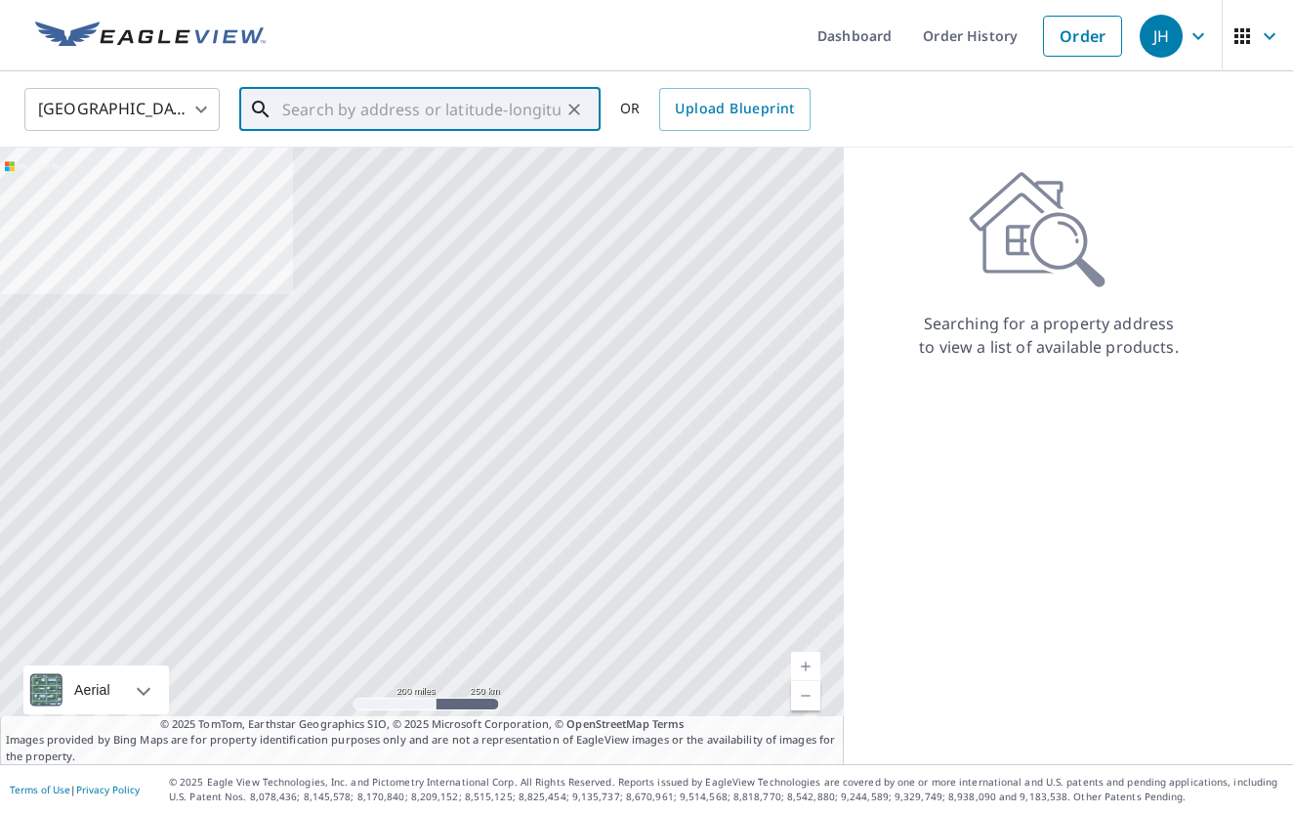
click at [407, 111] on input "text" at bounding box center [421, 109] width 278 height 55
paste input "14517 Israel Rodolfo St El Paso, TX 79938"
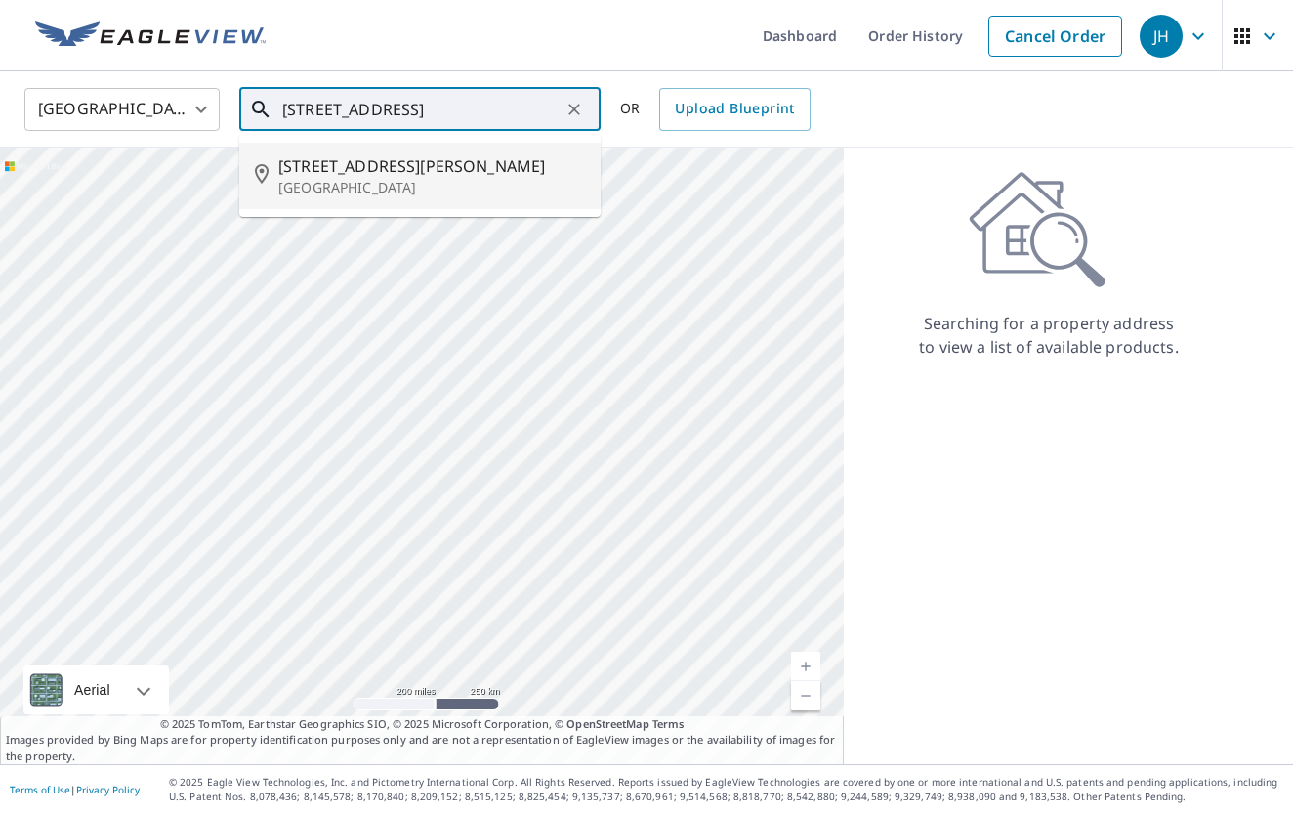
click at [411, 164] on span "14517 Israel Rodolfo St" at bounding box center [431, 165] width 307 height 23
type input "14517 Israel Rodolfo St El Paso, TX 79938"
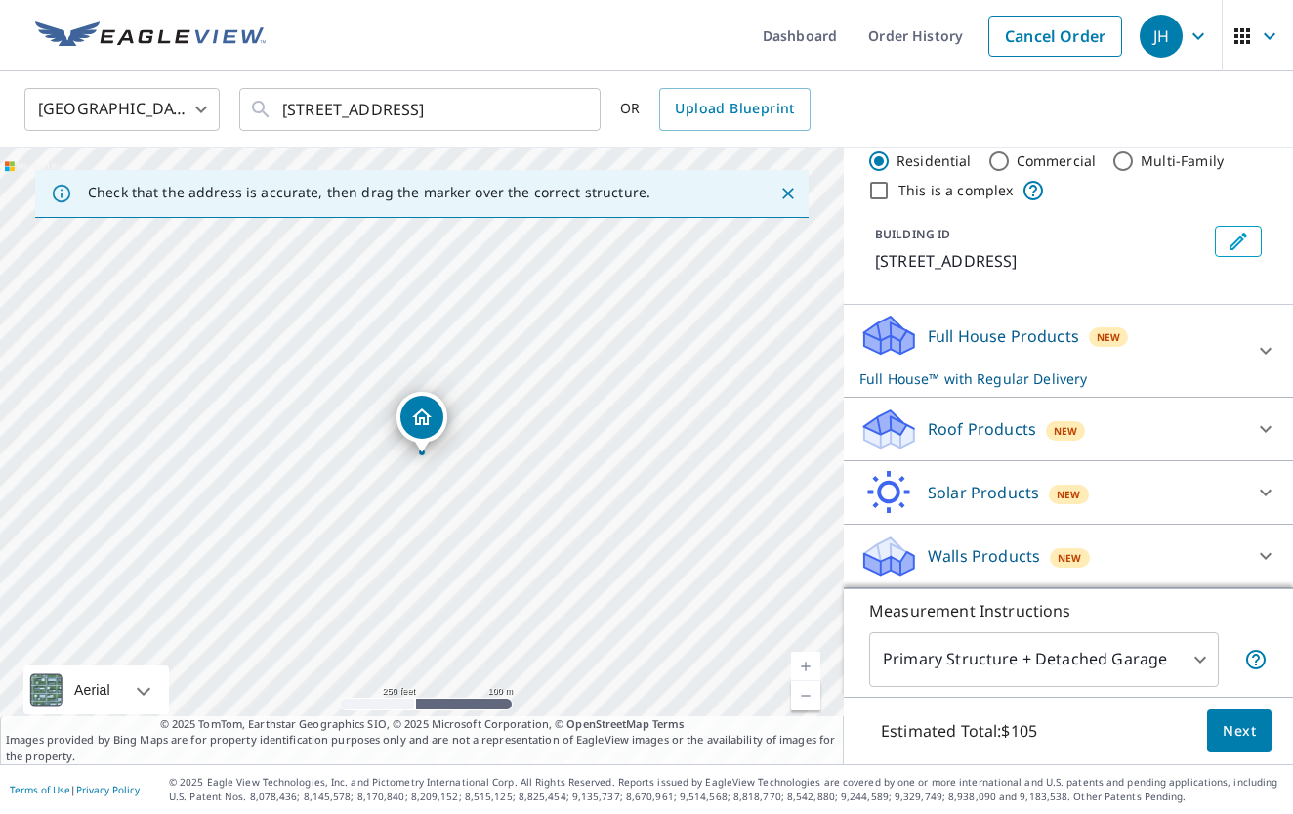
click at [990, 428] on p "Roof Products" at bounding box center [982, 428] width 108 height 23
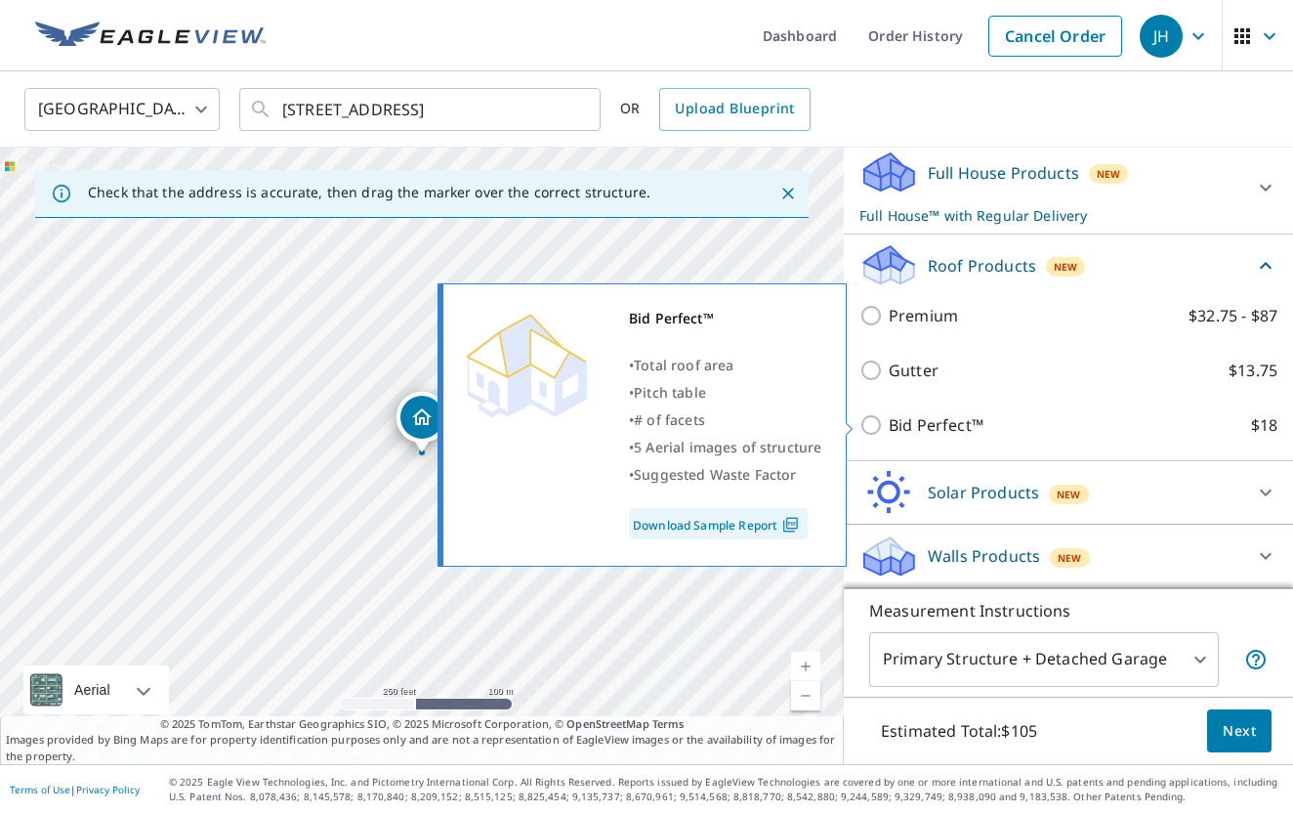
scroll to position [208, 0]
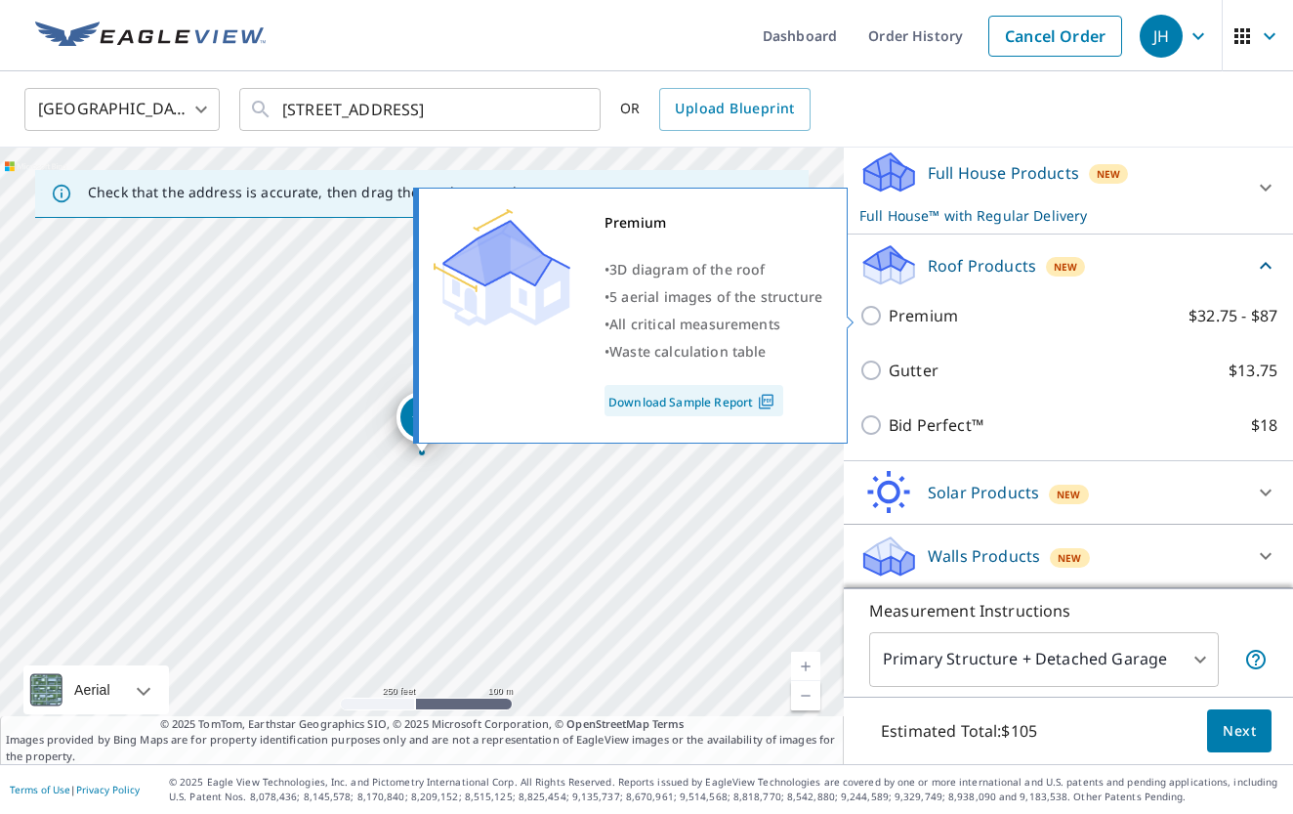
click at [873, 314] on input "Premium $32.75 - $87" at bounding box center [874, 315] width 29 height 23
checkbox input "true"
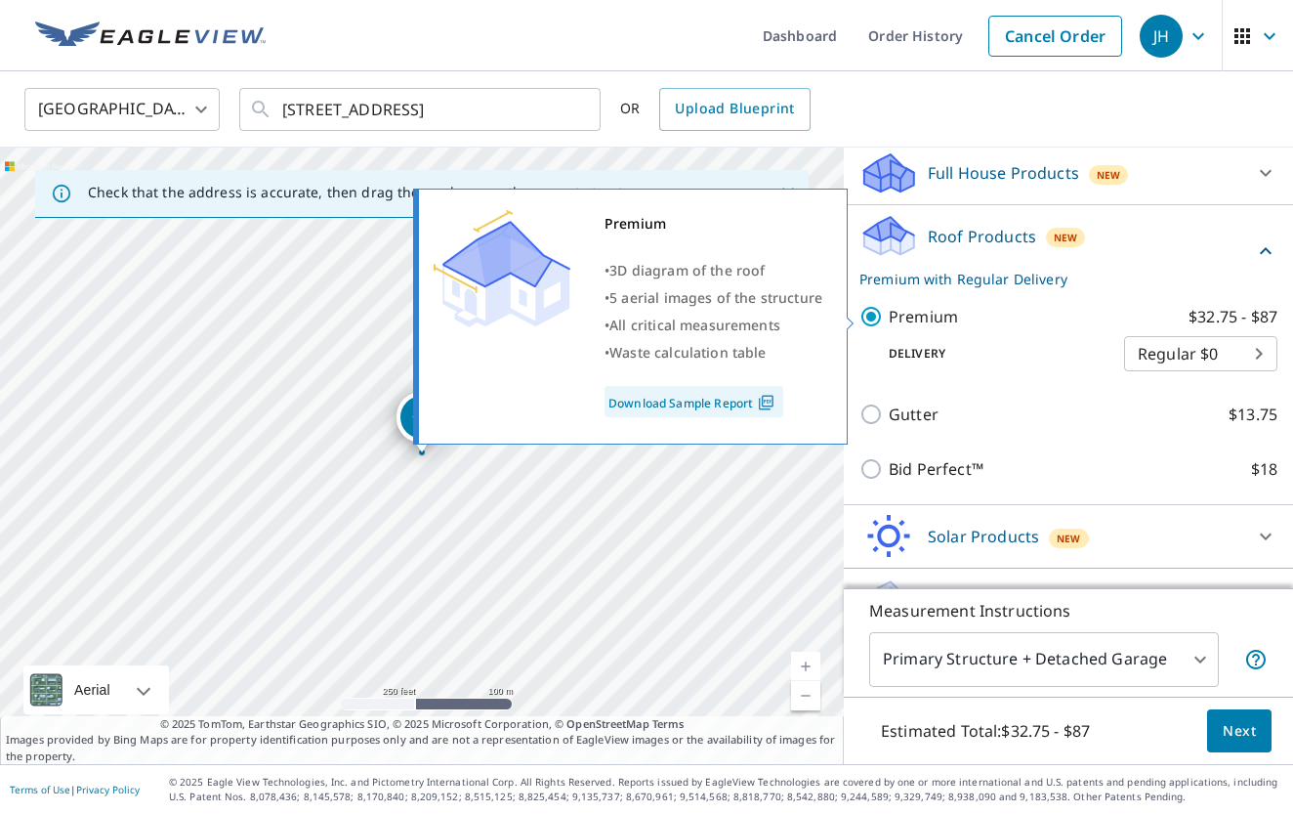
checkbox input "false"
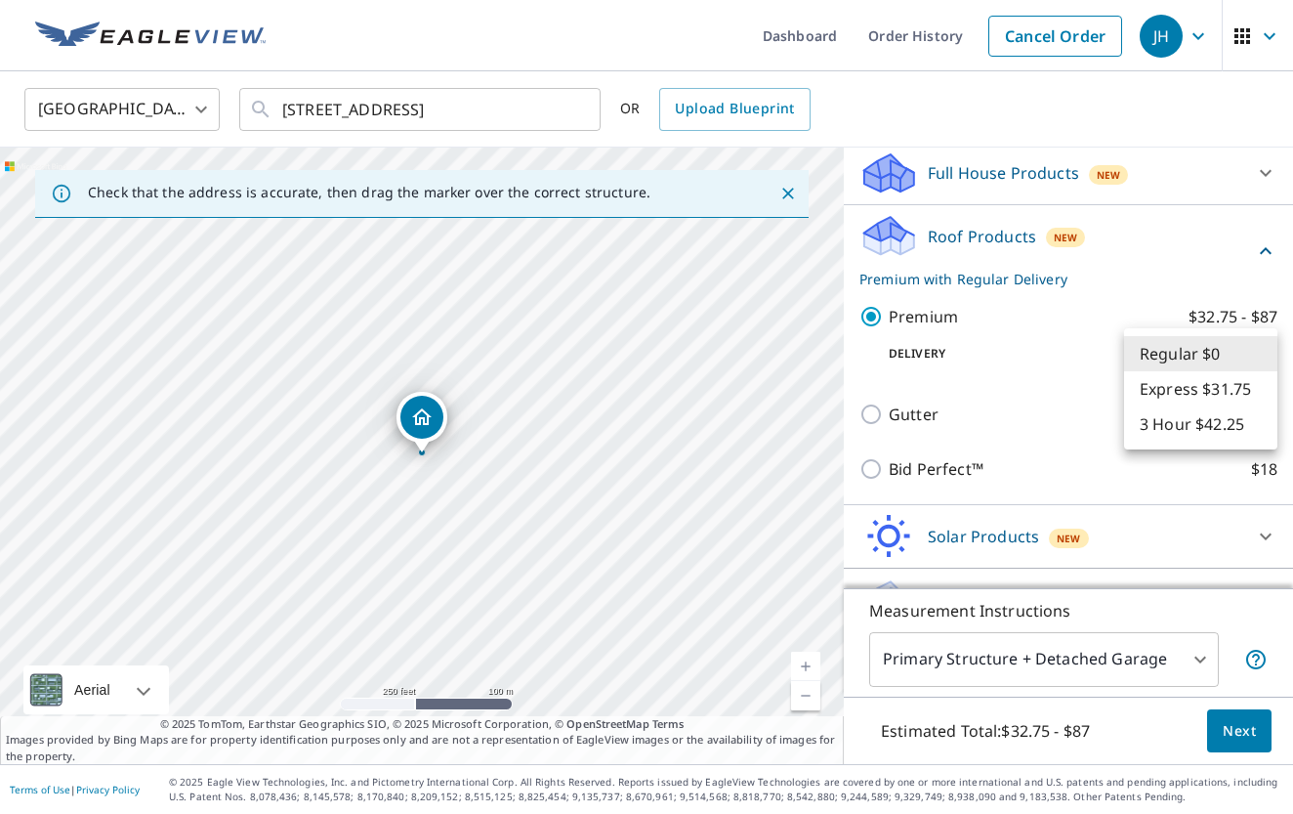
click at [1189, 351] on body "JH JH Dashboard Order History Cancel Order JH United States US ​ 14517 Israel R…" at bounding box center [646, 407] width 1293 height 814
click at [1181, 429] on li "3 Hour $42.25" at bounding box center [1200, 423] width 153 height 35
type input "7"
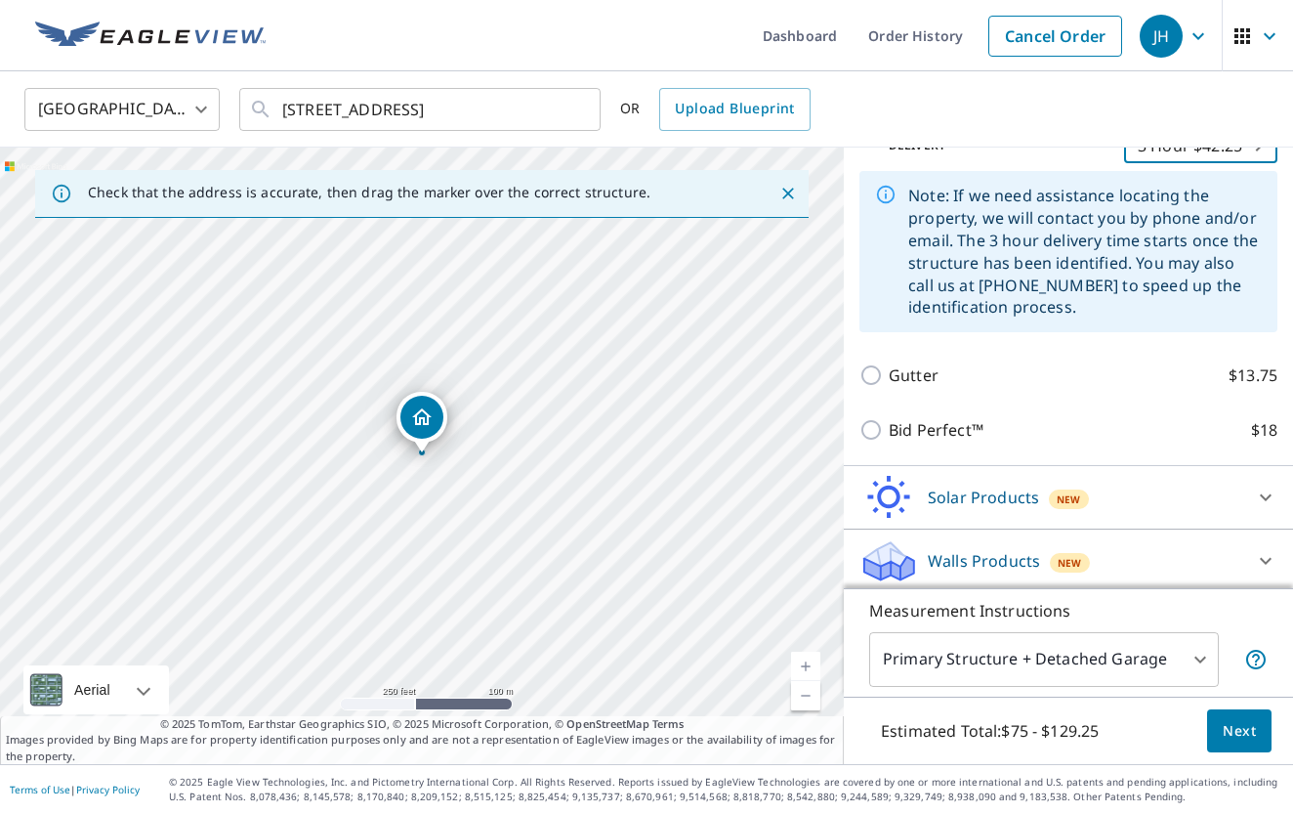
scroll to position [0, 0]
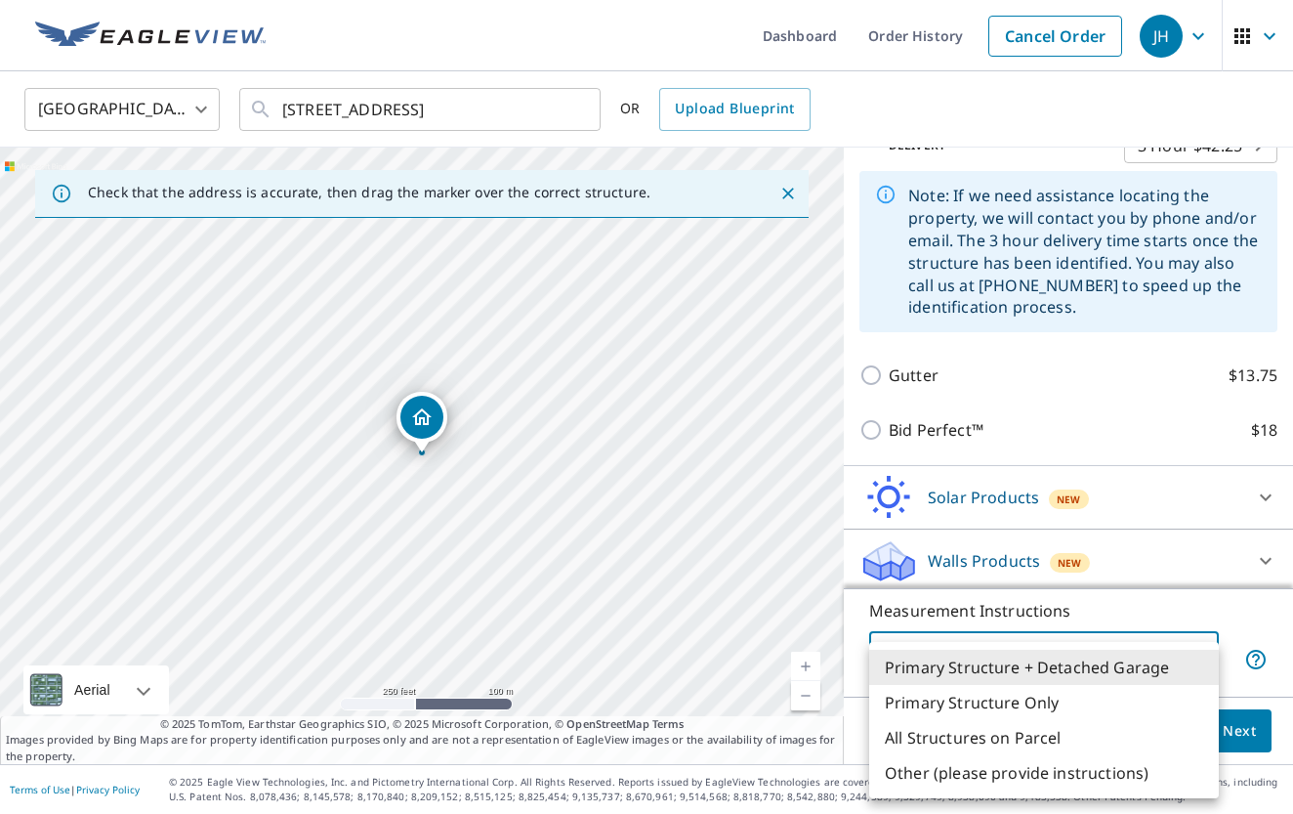
click at [1128, 669] on body "JH JH Dashboard Order History Cancel Order JH United States US ​ 14517 Israel R…" at bounding box center [646, 407] width 1293 height 814
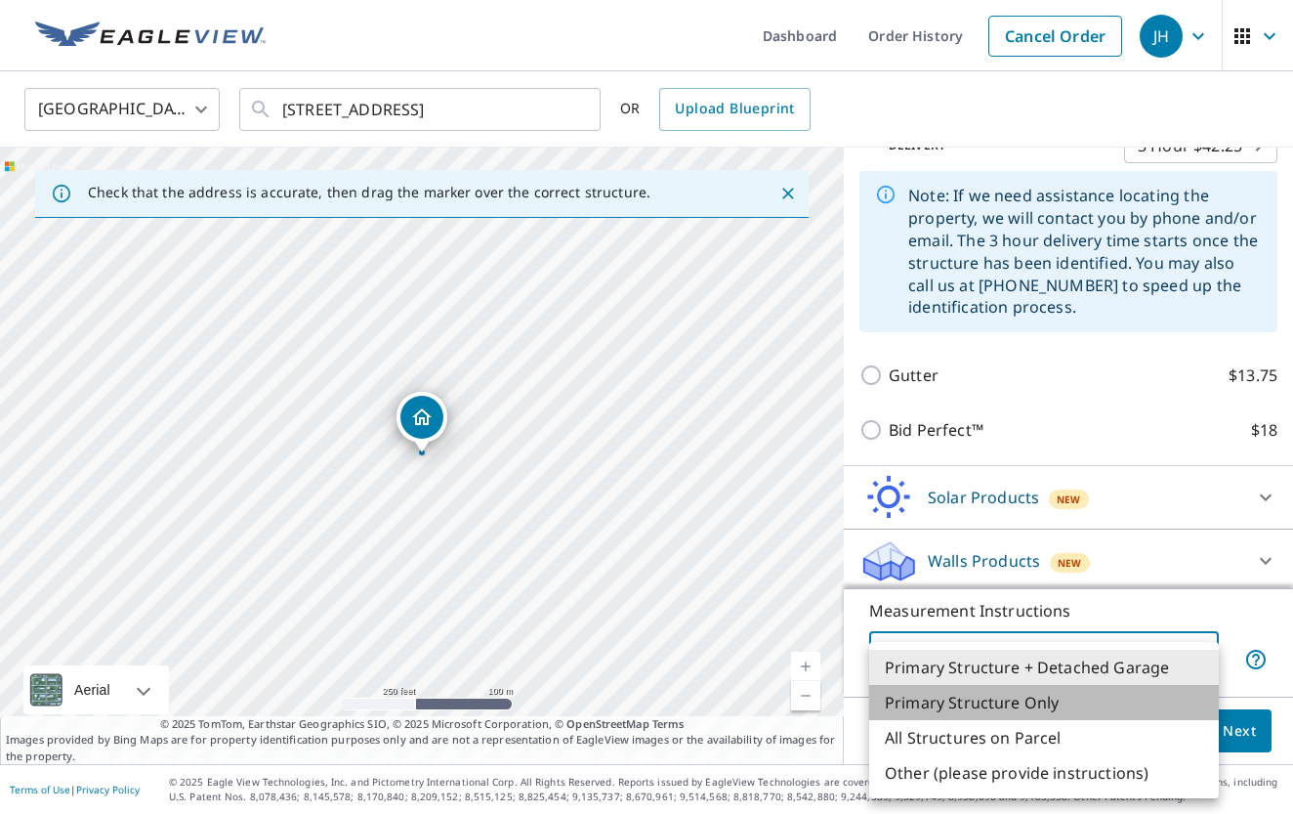
click at [1036, 703] on li "Primary Structure Only" at bounding box center [1044, 702] width 350 height 35
type input "2"
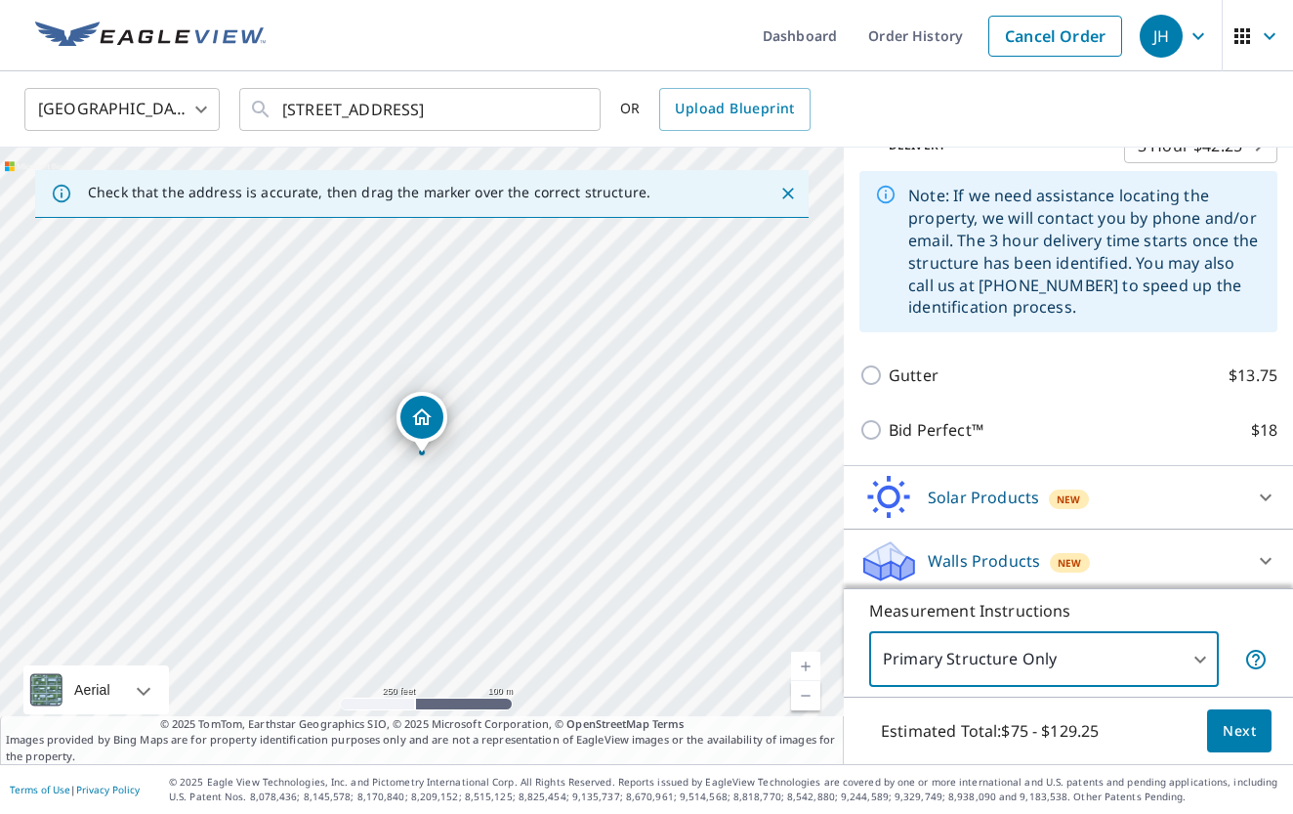
click at [1200, 660] on body "JH JH Dashboard Order History Cancel Order JH United States US ​ 14517 Israel R…" at bounding box center [646, 407] width 1293 height 814
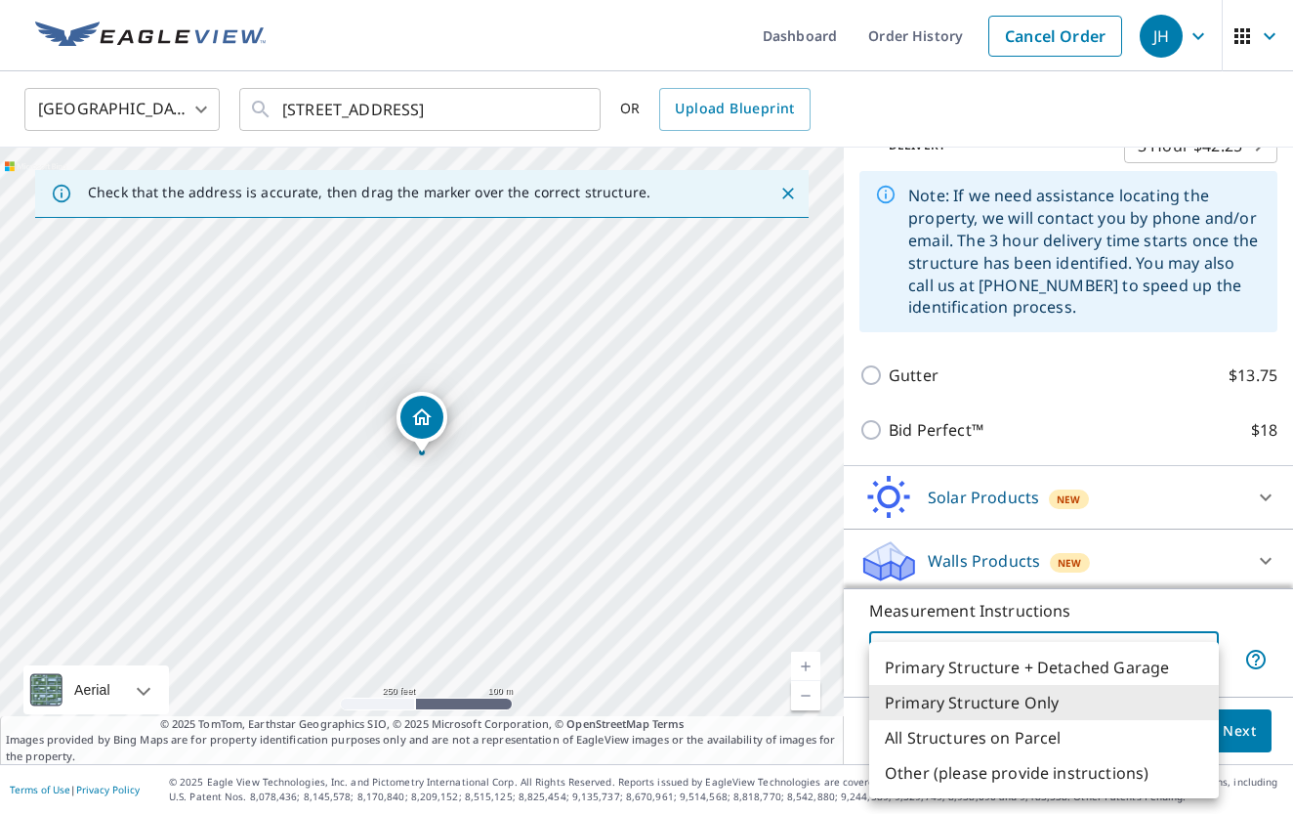
click at [1252, 622] on div at bounding box center [646, 407] width 1293 height 814
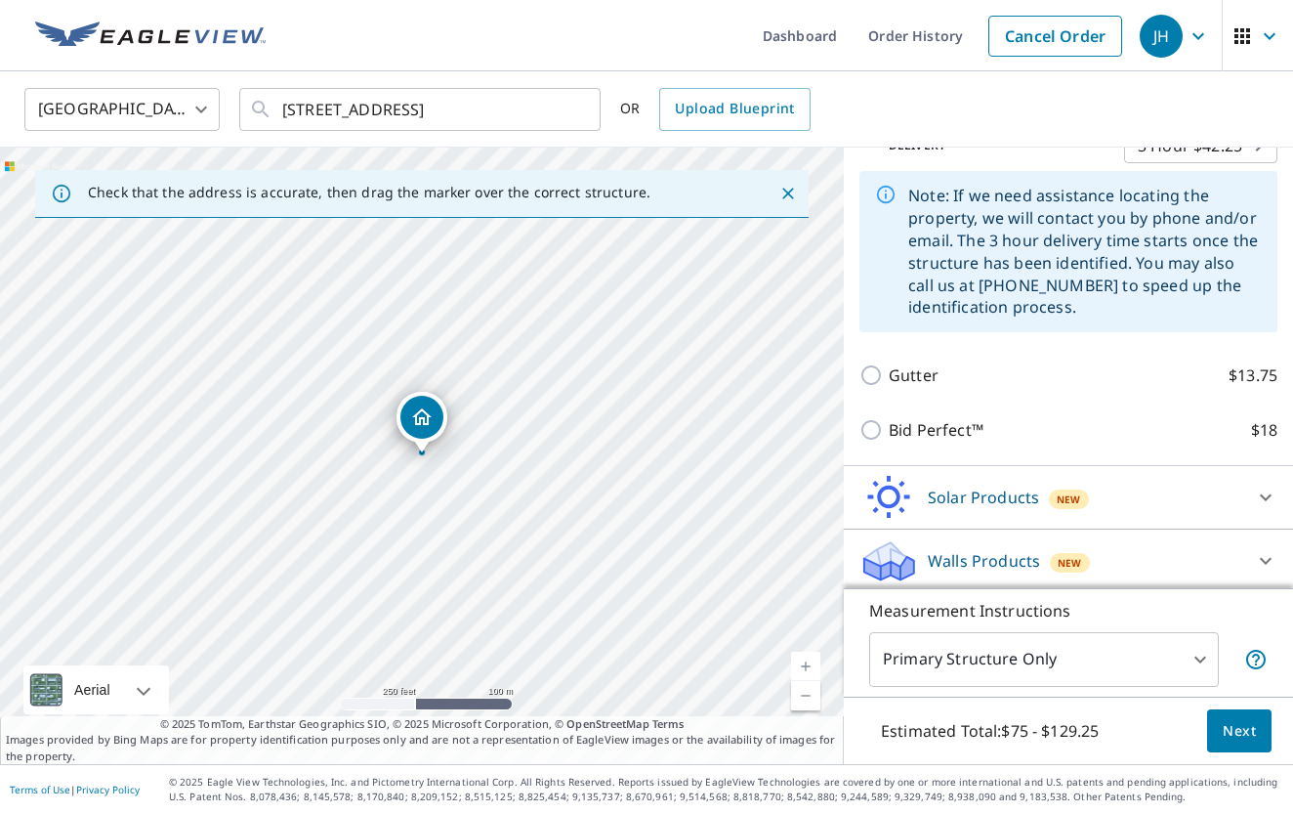
click at [1234, 502] on div "Solar Products New" at bounding box center [1051, 498] width 383 height 46
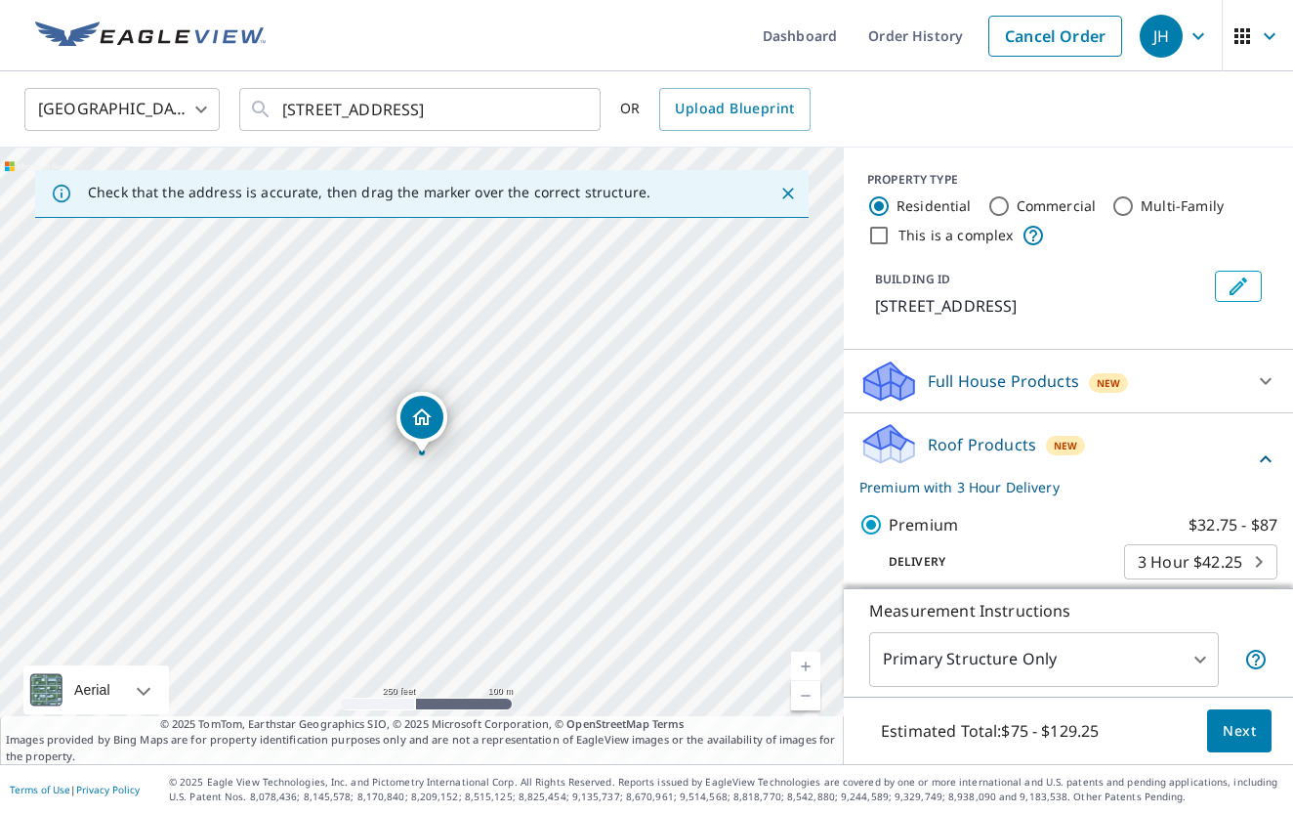
scroll to position [14, 0]
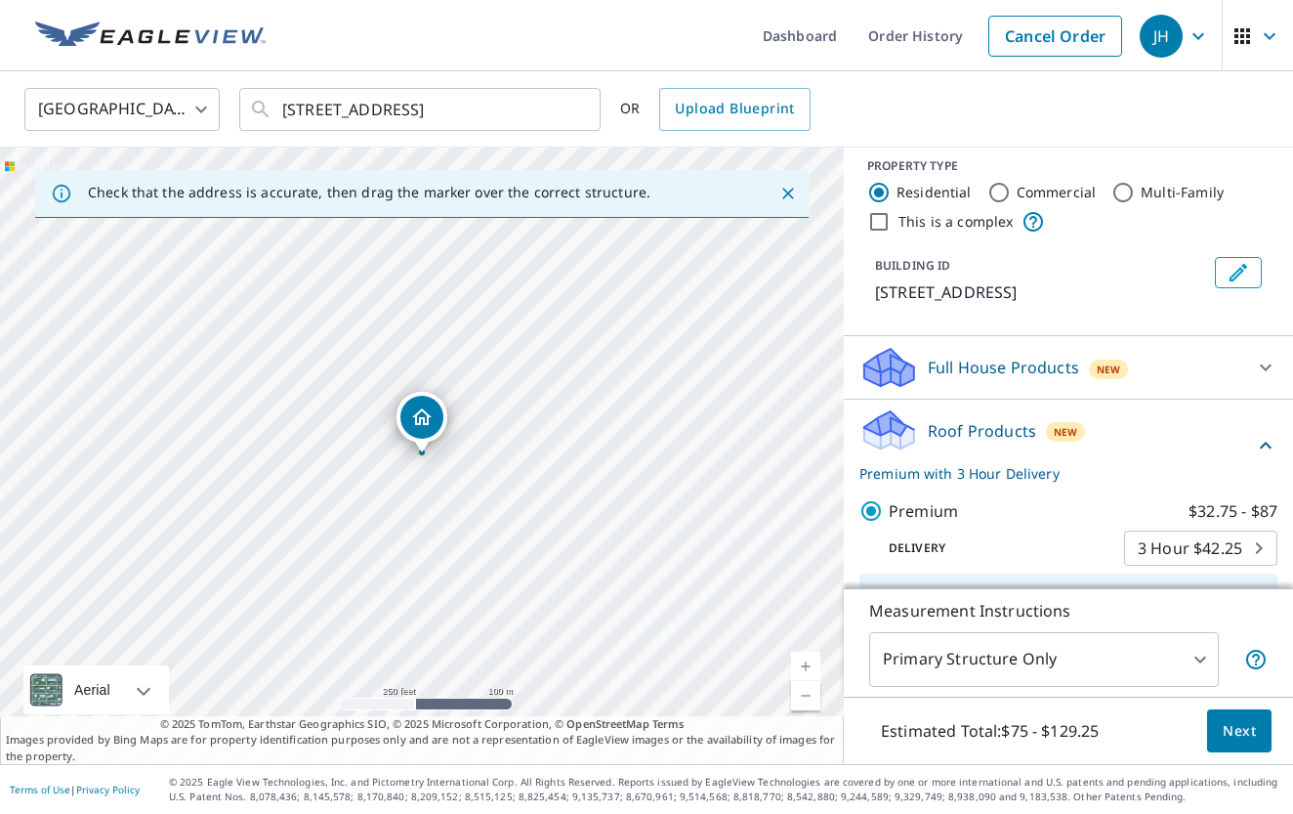
click at [1205, 390] on div "Full House Products New" at bounding box center [1051, 368] width 383 height 46
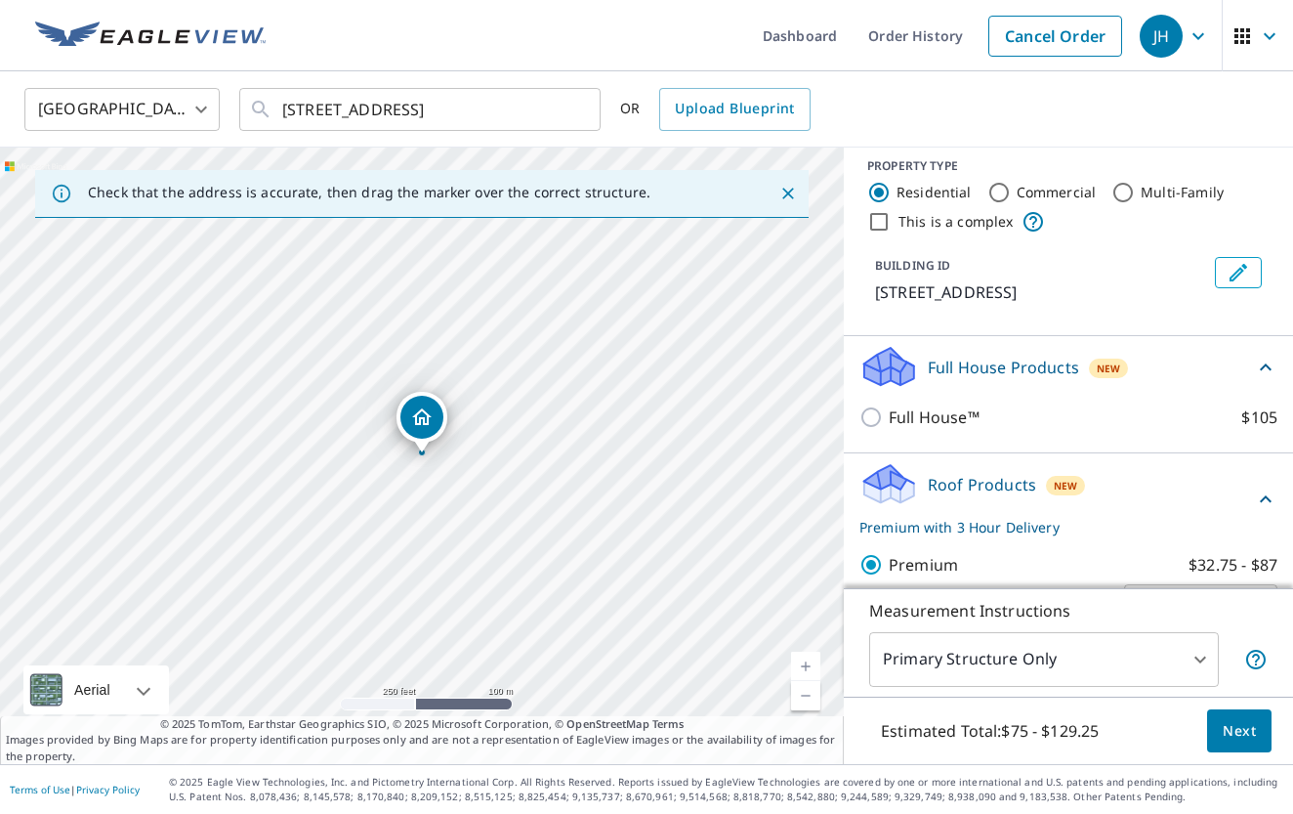
click at [1208, 370] on div "Full House Products New" at bounding box center [1057, 367] width 395 height 46
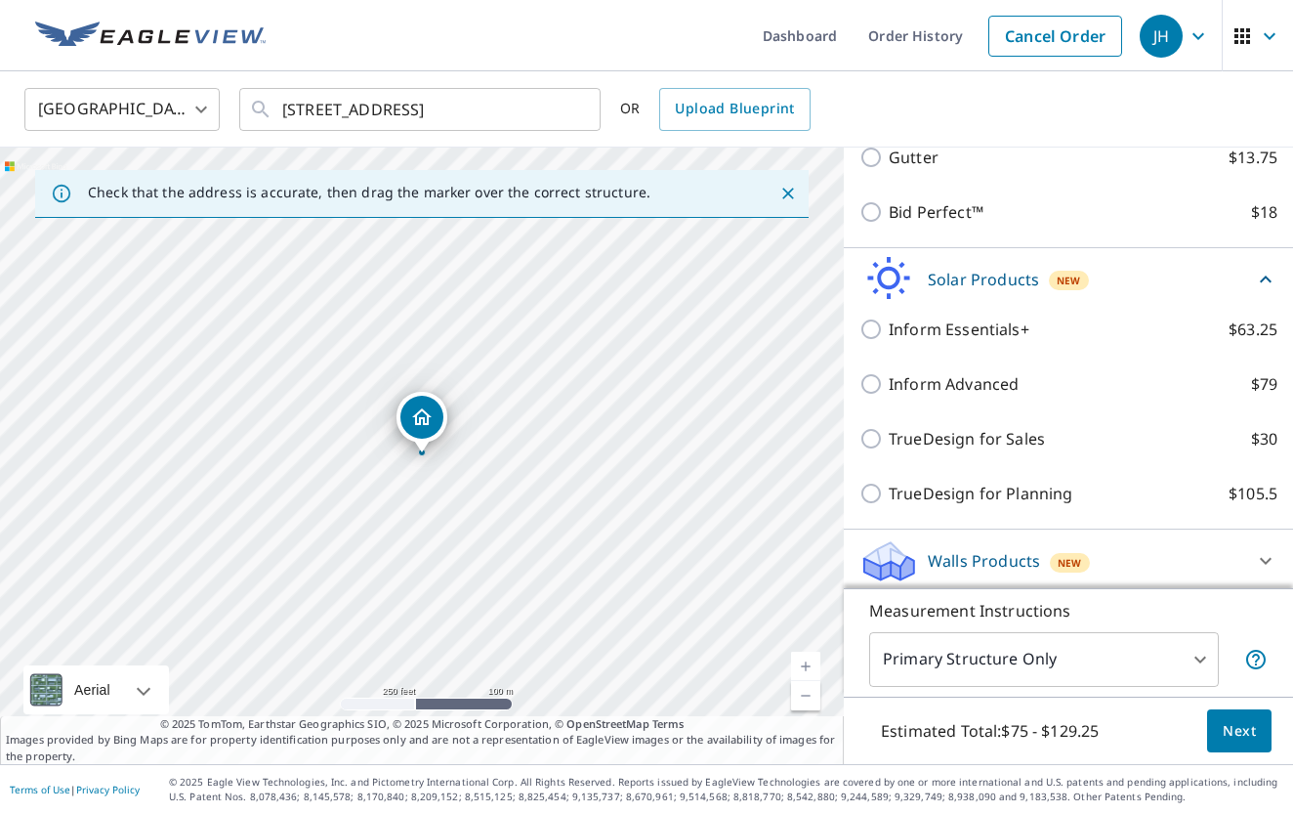
scroll to position [0, 0]
click at [1268, 551] on icon at bounding box center [1265, 560] width 23 height 23
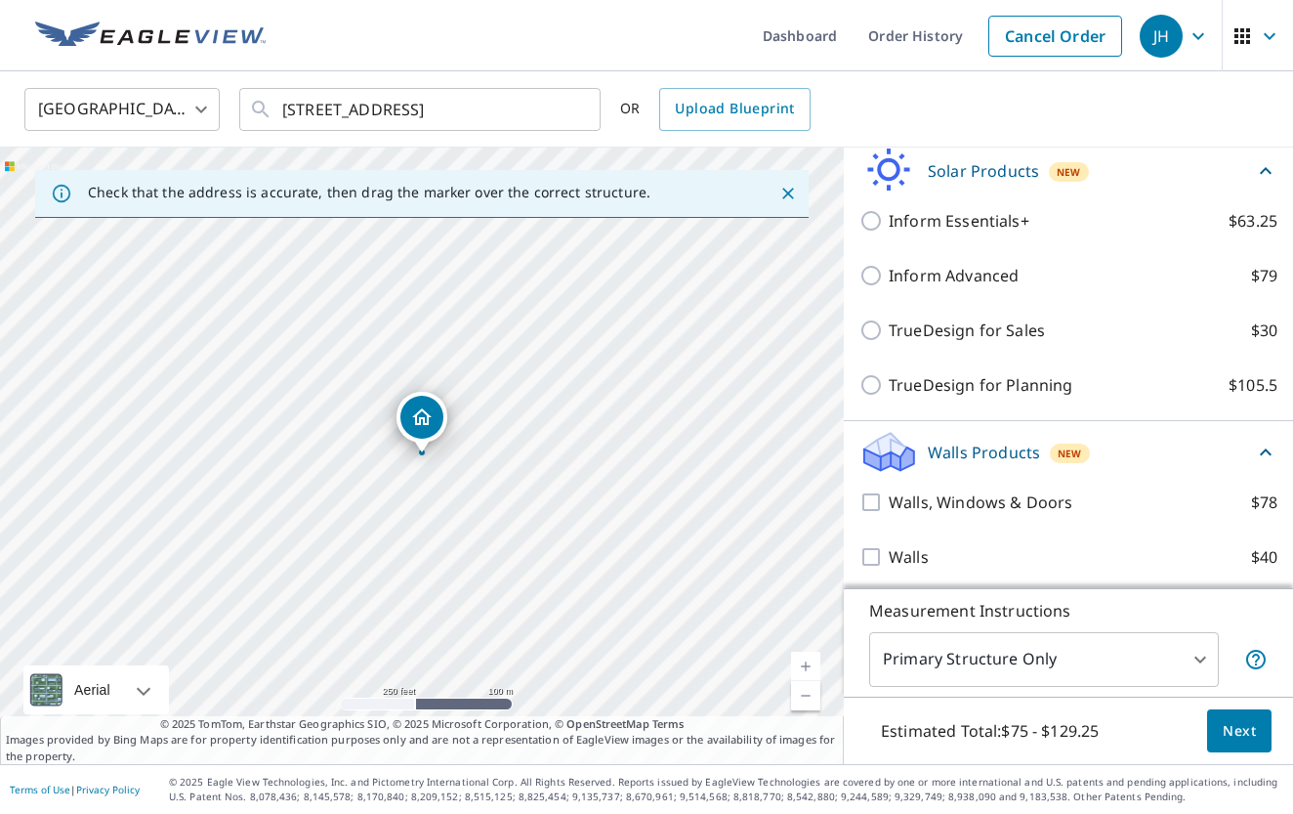
click at [1256, 431] on div "Walls Products New" at bounding box center [1069, 452] width 418 height 46
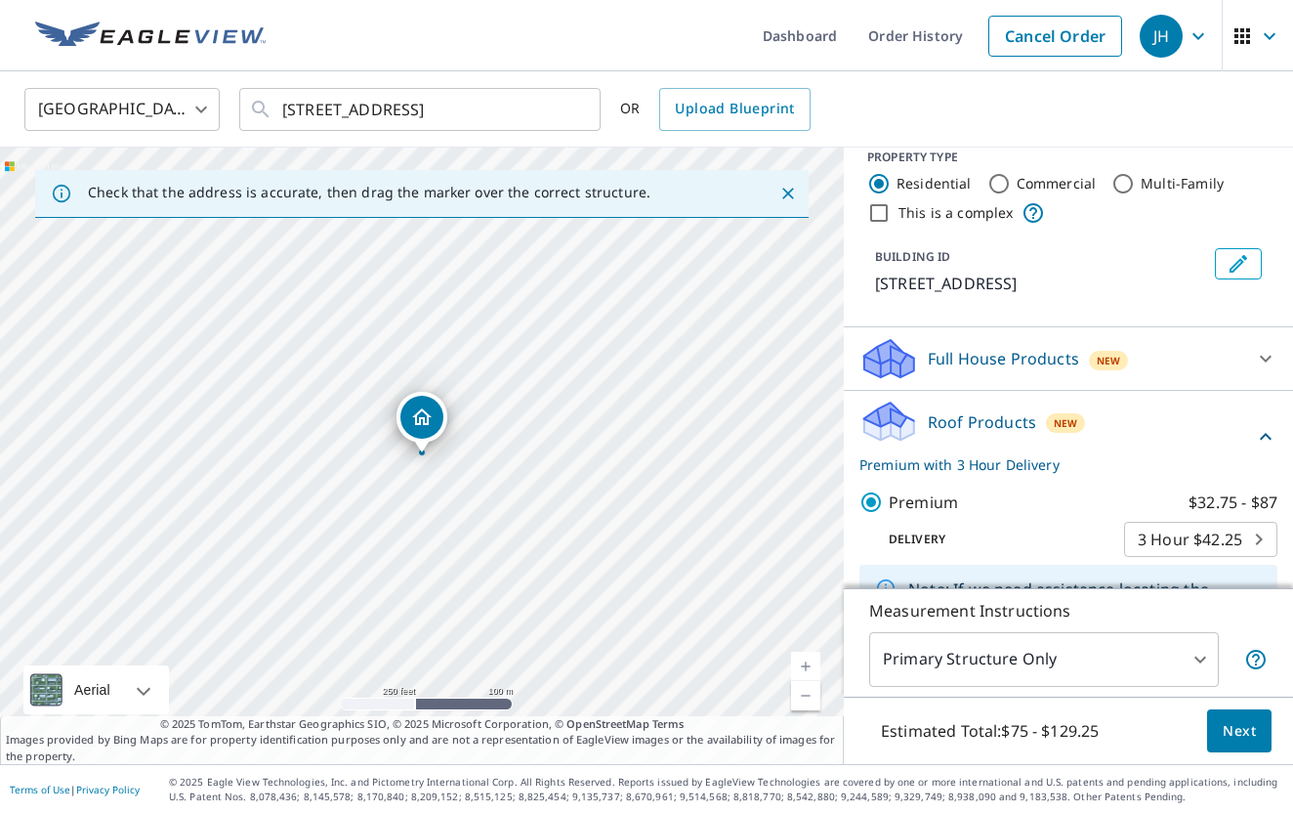
scroll to position [34, 0]
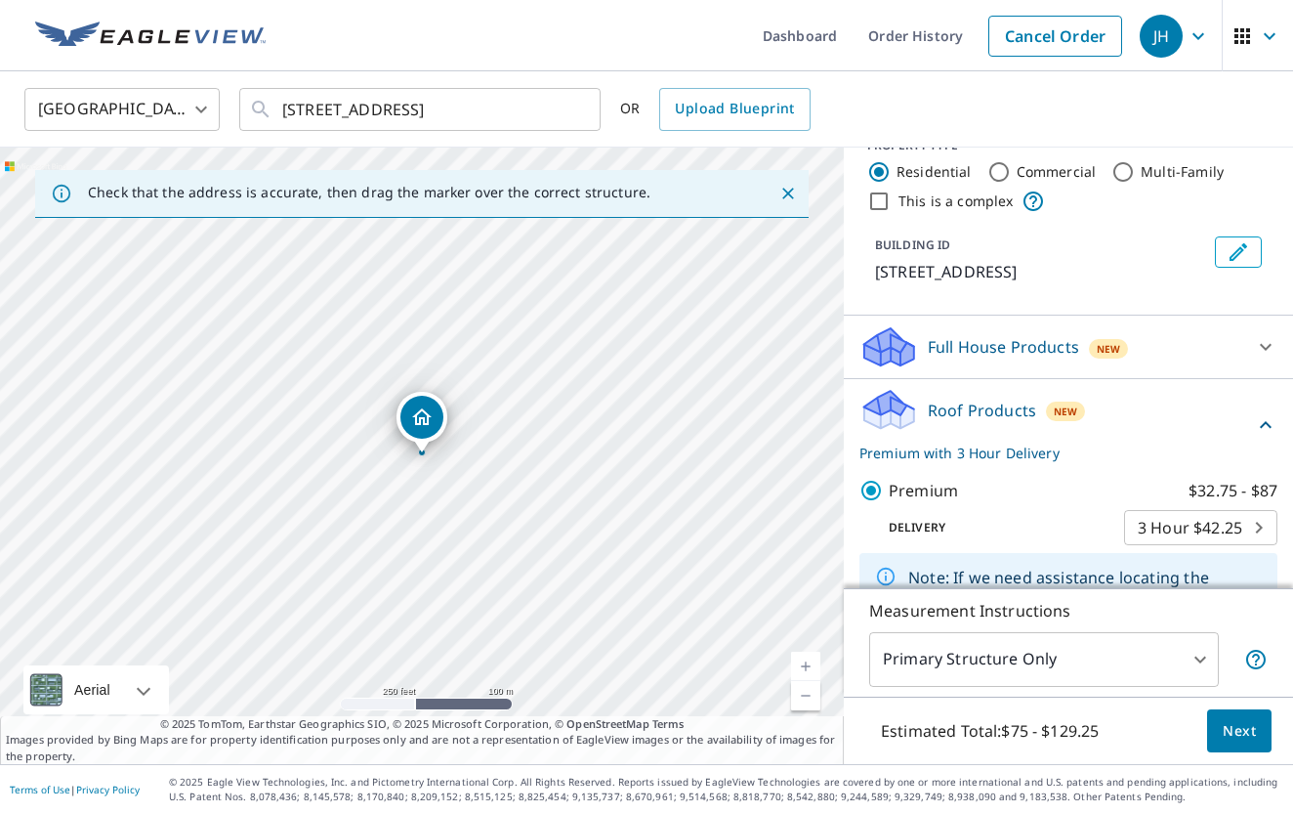
click at [1192, 532] on body "JH JH Dashboard Order History Cancel Order JH United States US ​ 14517 Israel R…" at bounding box center [646, 407] width 1293 height 814
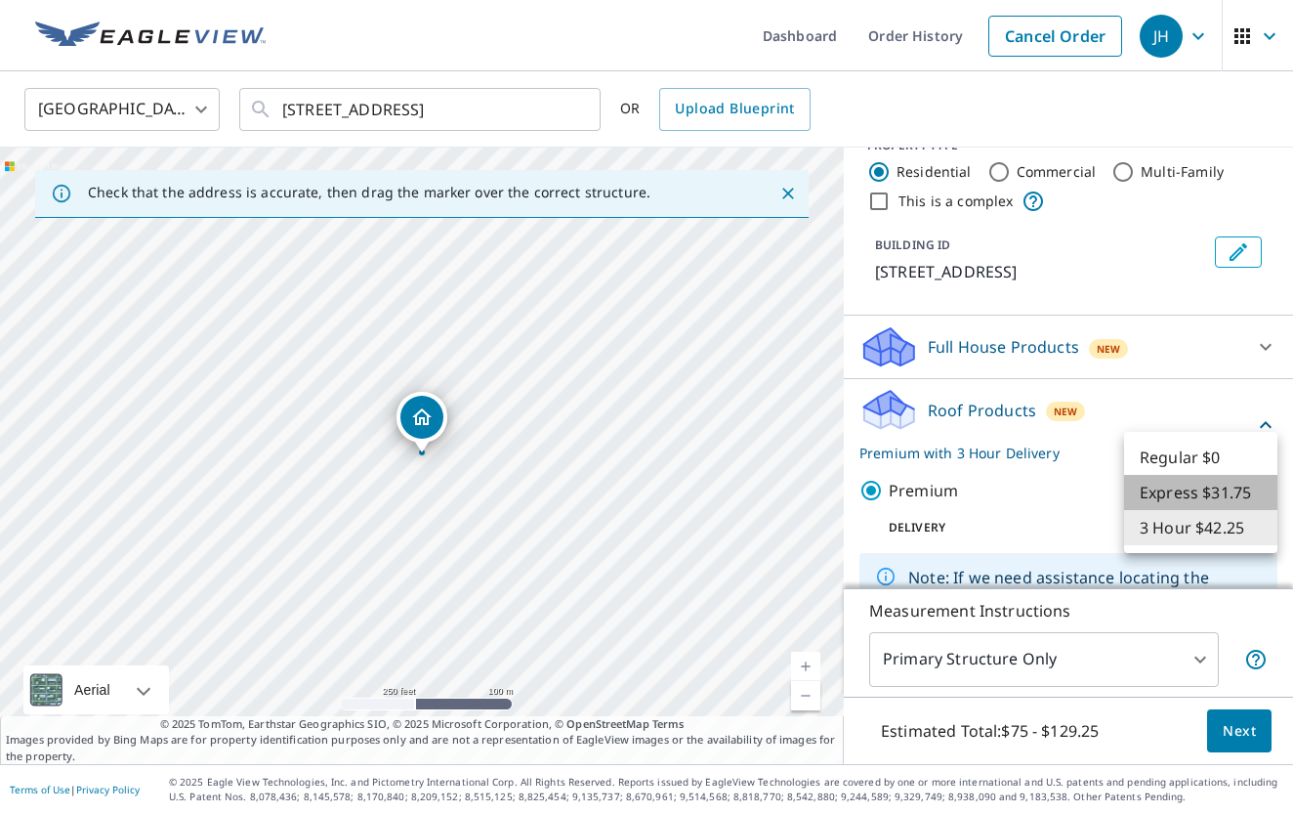
click at [1170, 489] on li "Express $31.75" at bounding box center [1200, 492] width 153 height 35
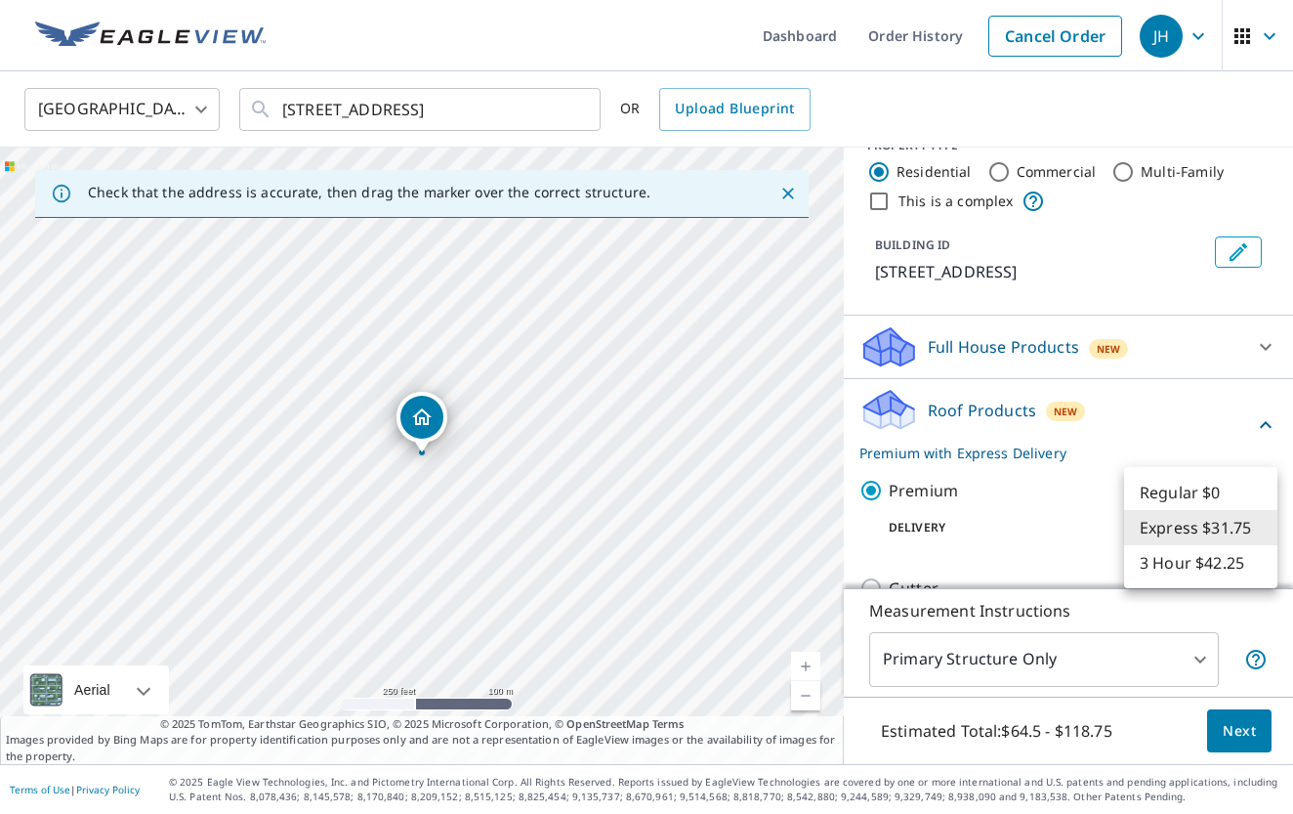
click at [1187, 532] on body "JH JH Dashboard Order History Cancel Order JH United States US ​ 14517 Israel R…" at bounding box center [646, 407] width 1293 height 814
click at [1181, 489] on li "Regular $0" at bounding box center [1200, 492] width 153 height 35
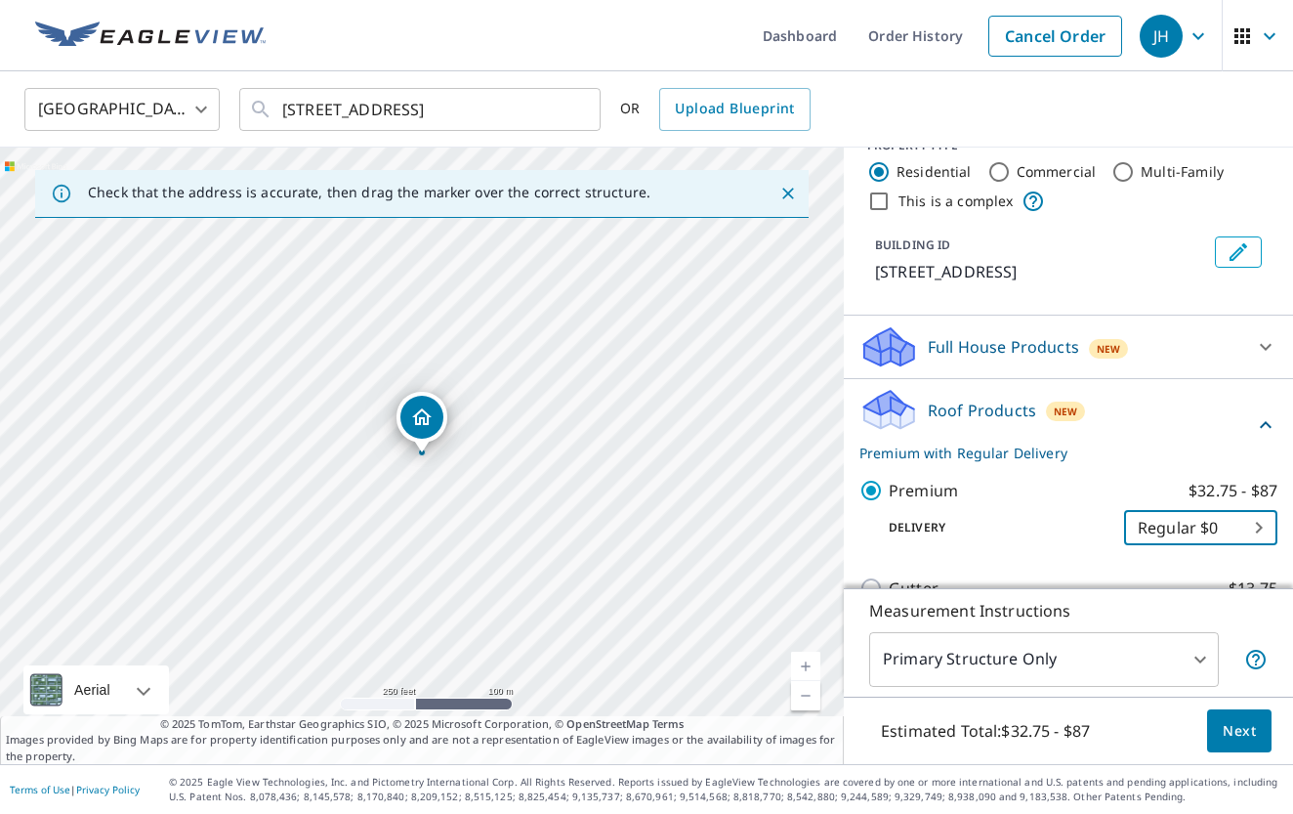
click at [1174, 537] on body "JH JH Dashboard Order History Cancel Order JH United States US ​ 14517 Israel R…" at bounding box center [646, 407] width 1293 height 814
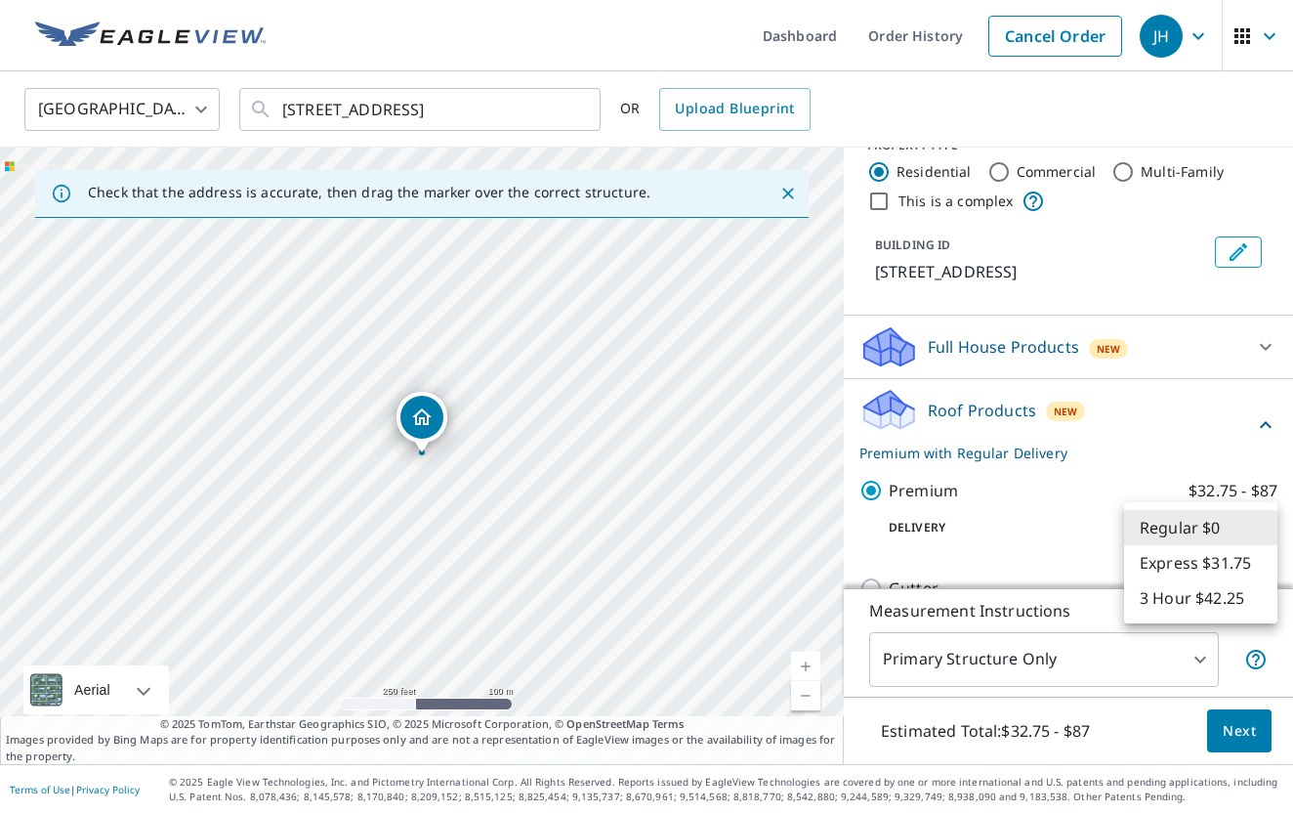
click at [1176, 565] on li "Express $31.75" at bounding box center [1200, 562] width 153 height 35
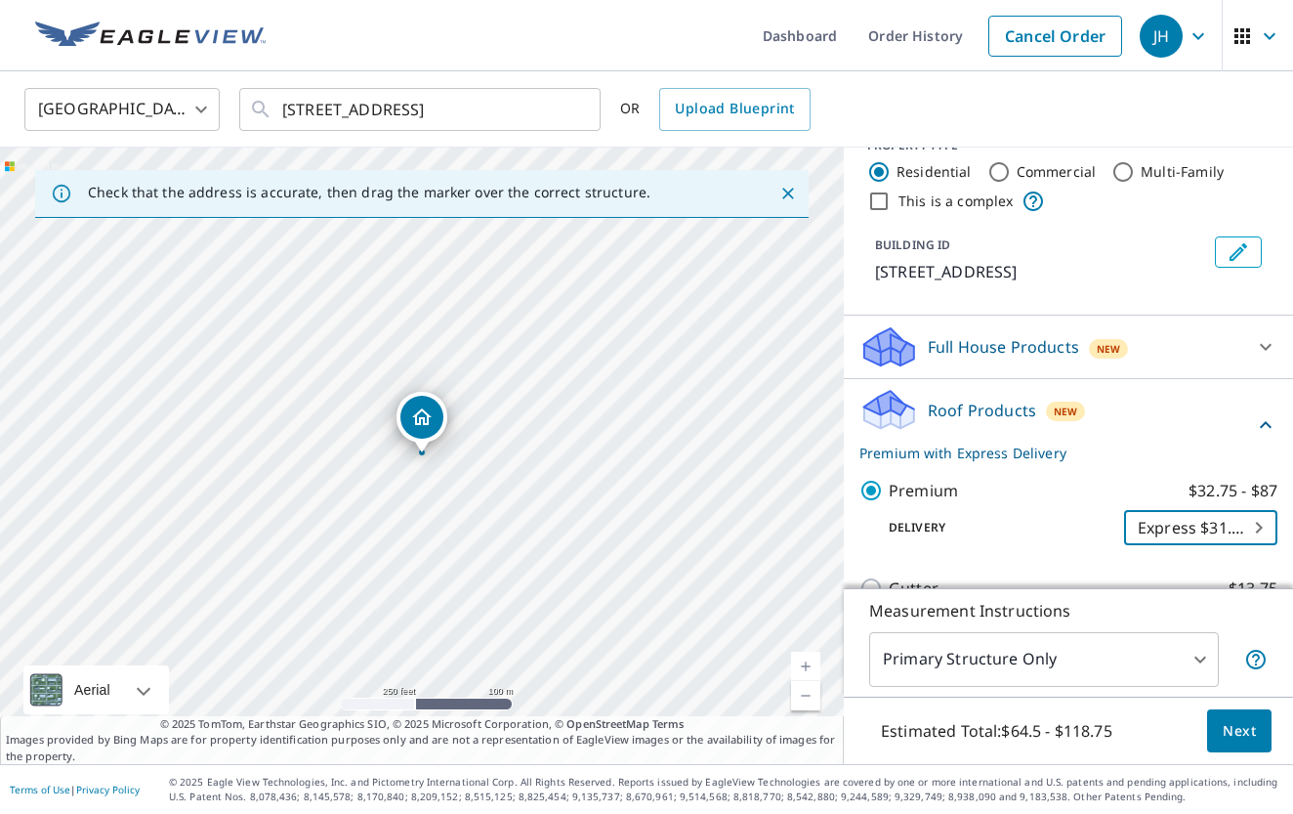
click at [1205, 534] on body "JH JH Dashboard Order History Cancel Order JH United States US ​ 14517 Israel R…" at bounding box center [646, 407] width 1293 height 814
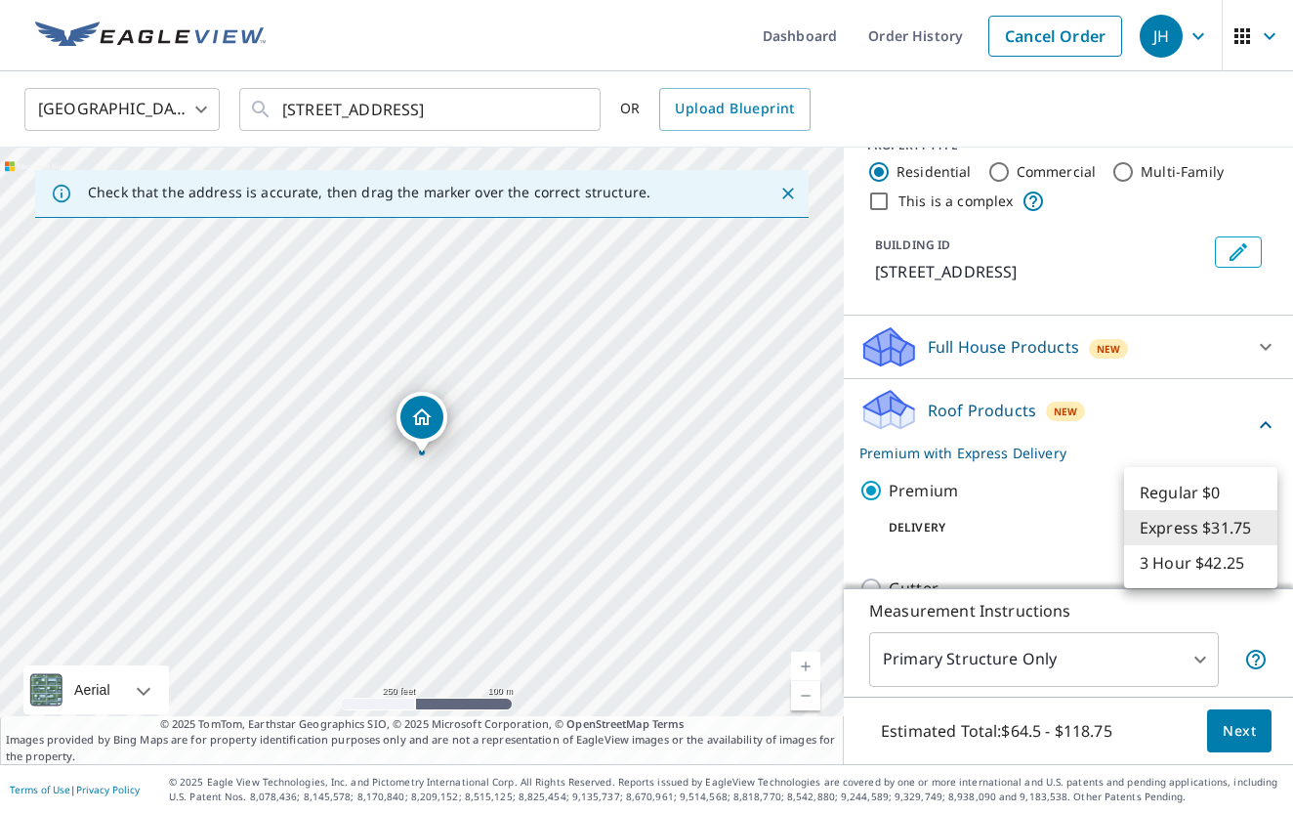
click at [1182, 567] on li "3 Hour $42.25" at bounding box center [1200, 562] width 153 height 35
type input "7"
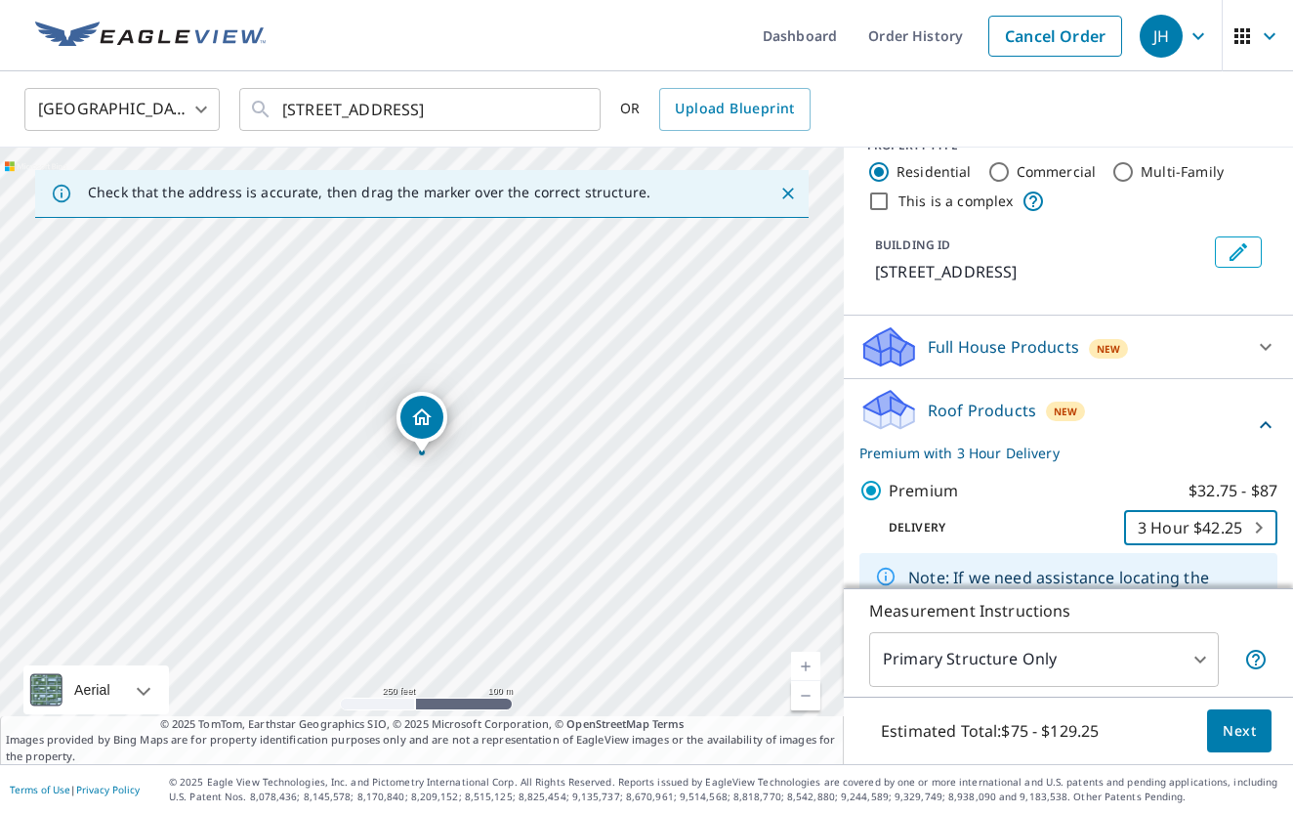
click at [1225, 729] on span "Next" at bounding box center [1239, 731] width 33 height 24
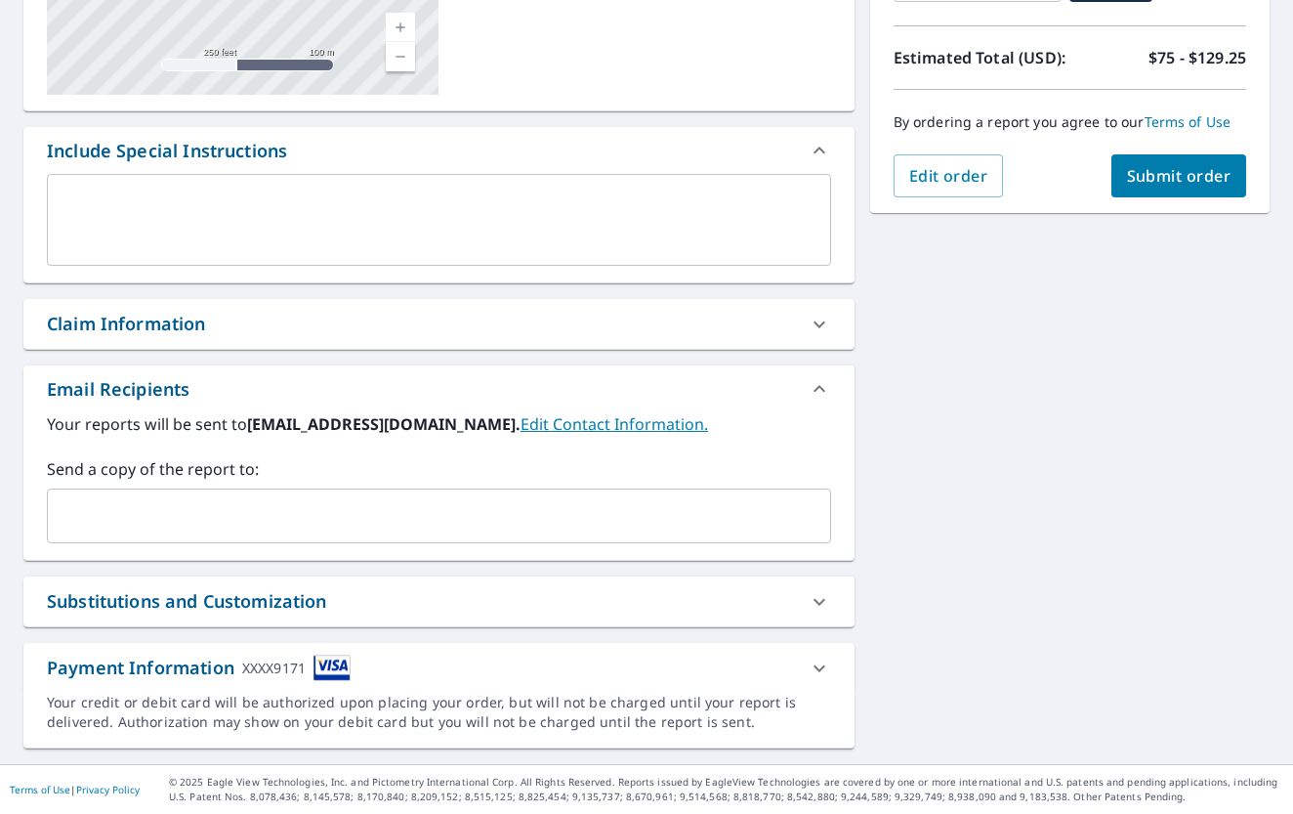
scroll to position [410, 0]
click at [521, 429] on link "Edit Contact Information." at bounding box center [615, 423] width 188 height 21
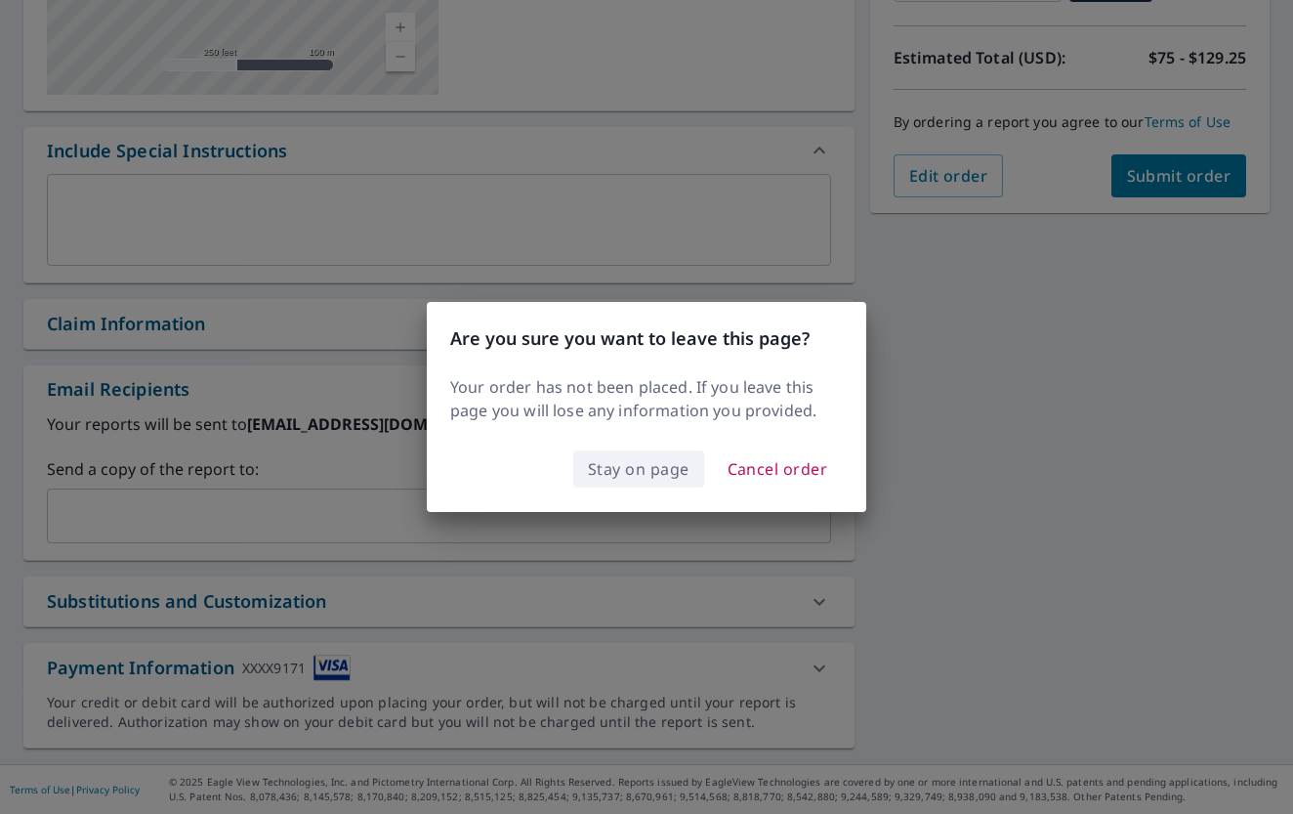
click at [635, 475] on span "Stay on page" at bounding box center [639, 468] width 102 height 27
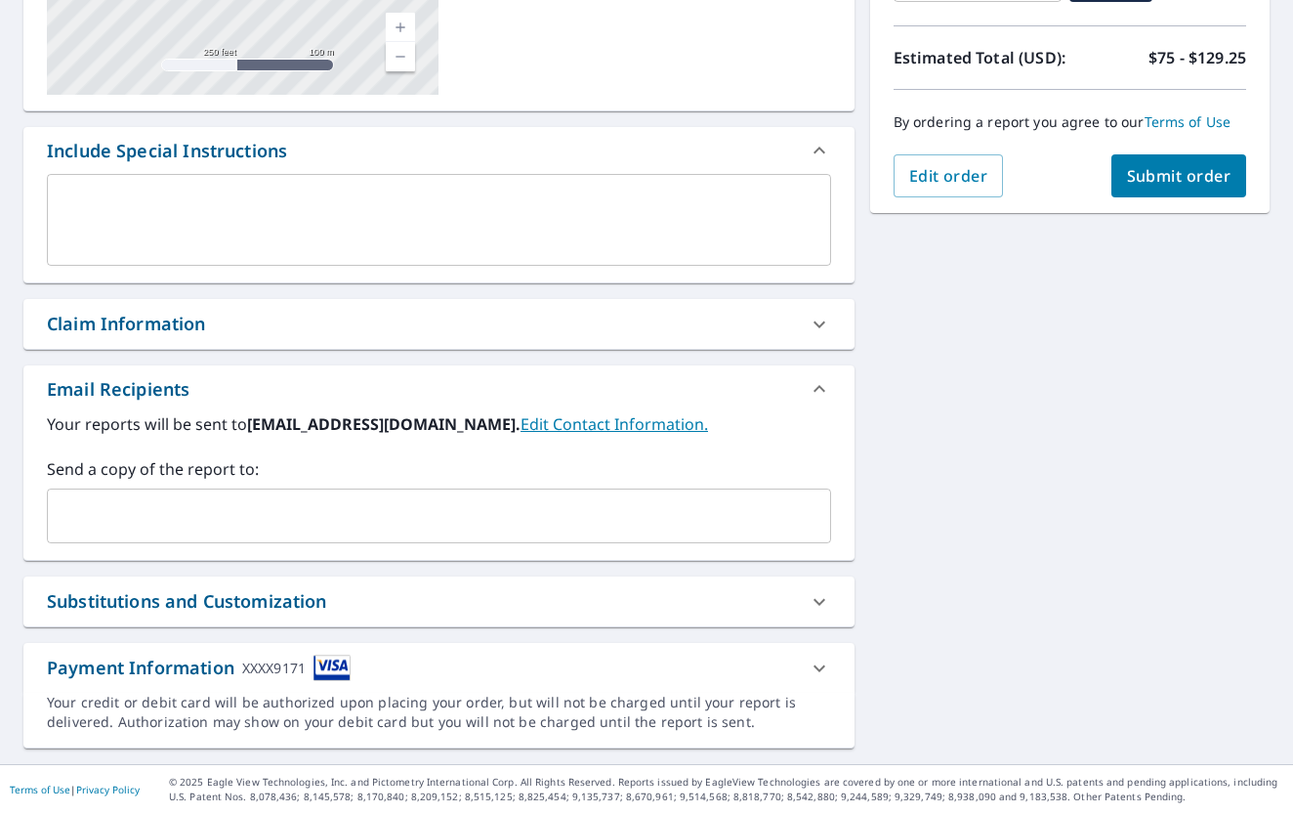
scroll to position [0, 0]
click at [805, 659] on div at bounding box center [819, 668] width 47 height 47
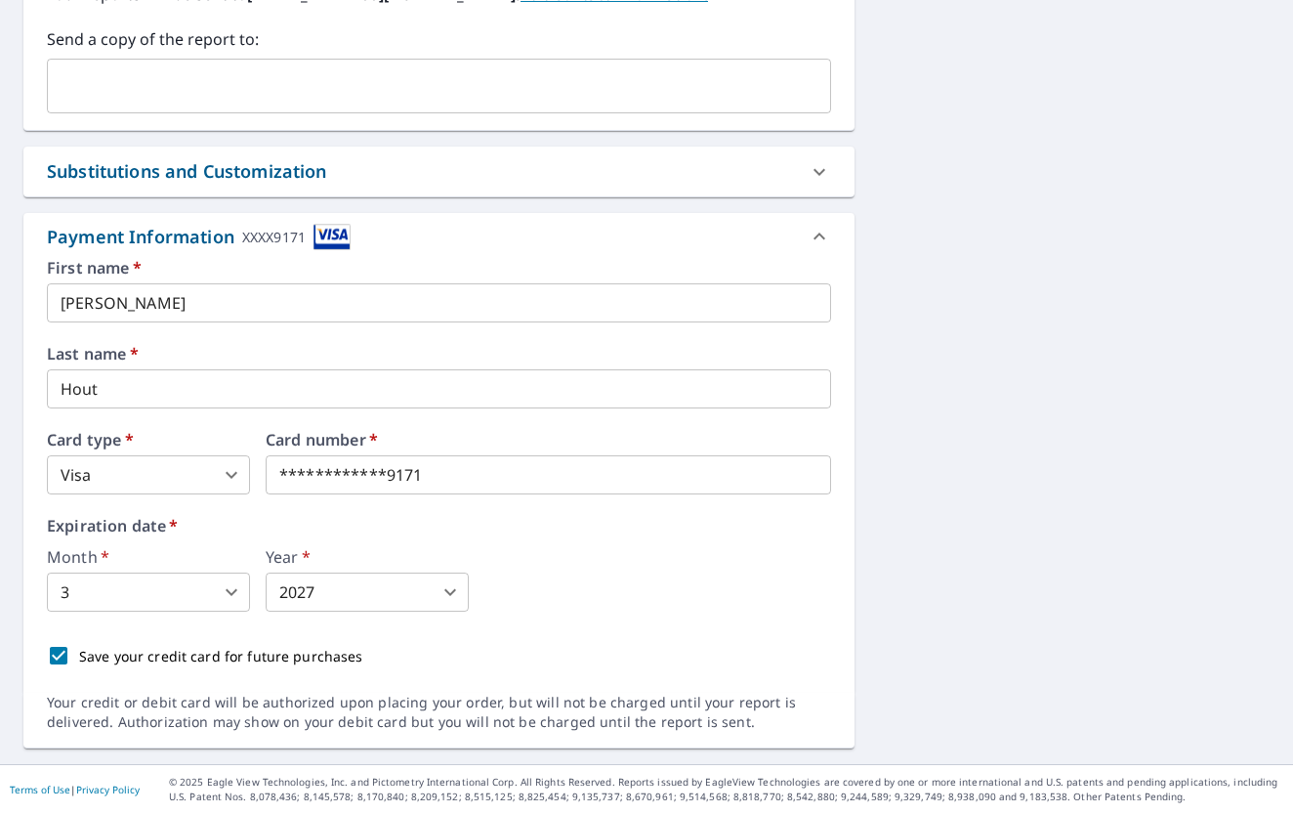
scroll to position [840, 0]
click at [248, 482] on body "JH JH Dashboard Order History Cancel Order JH Dashboard / Finalize Order Finali…" at bounding box center [646, 407] width 1293 height 814
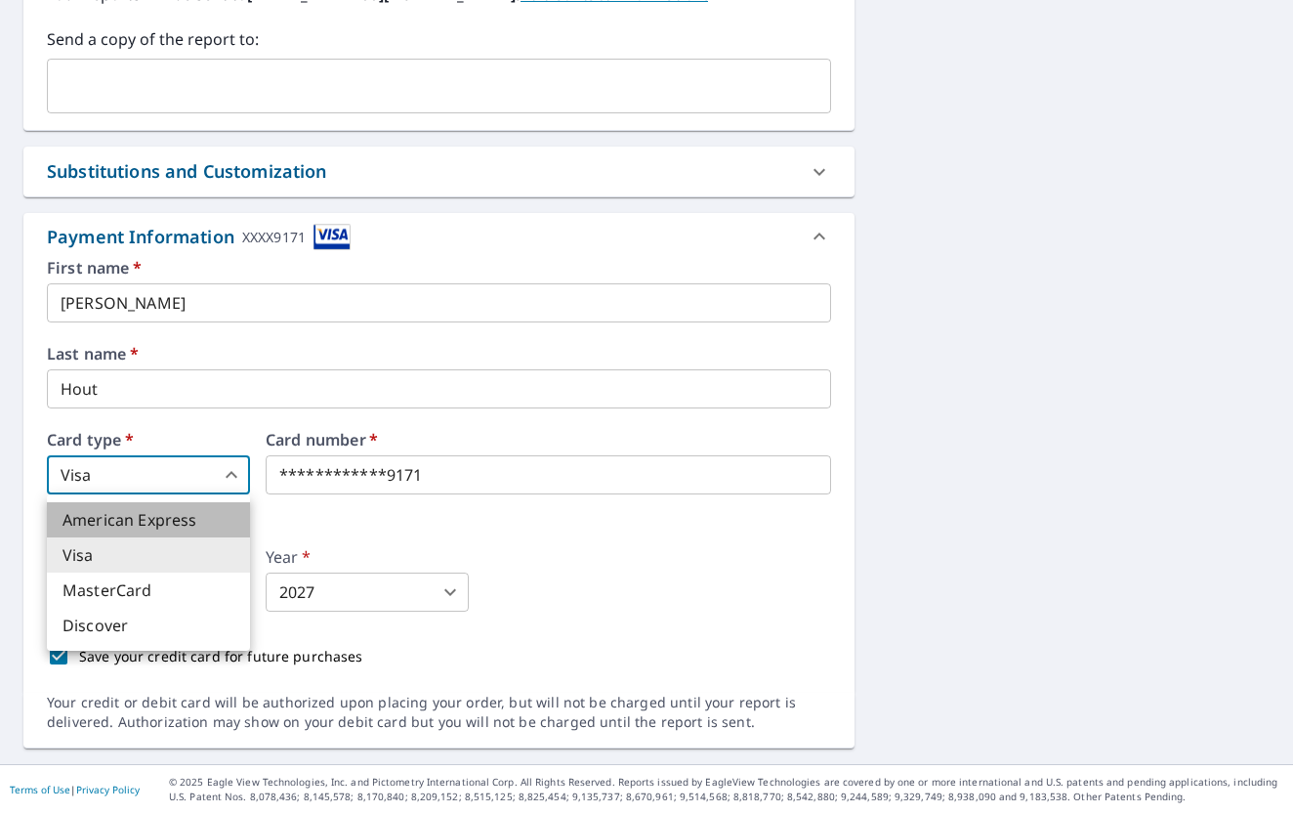
click at [210, 508] on li "American Express" at bounding box center [148, 519] width 203 height 35
checkbox input "true"
type input "1"
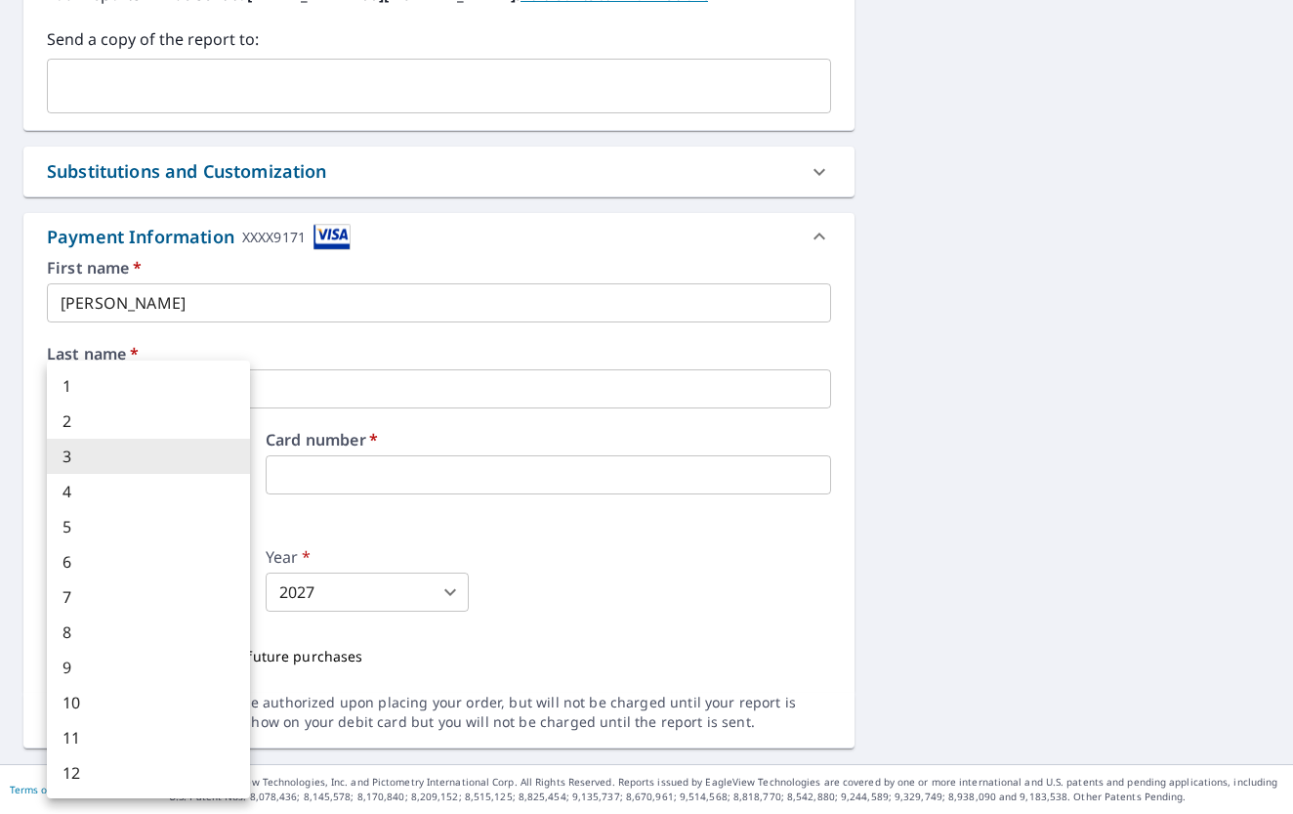
click at [201, 599] on body "JH JH Dashboard Order History Cancel Order JH Dashboard / Finalize Order Finali…" at bounding box center [646, 407] width 1293 height 814
drag, startPoint x: 139, startPoint y: 637, endPoint x: 252, endPoint y: 609, distance: 116.8
click at [139, 637] on li "8" at bounding box center [148, 631] width 203 height 35
checkbox input "true"
type input "8"
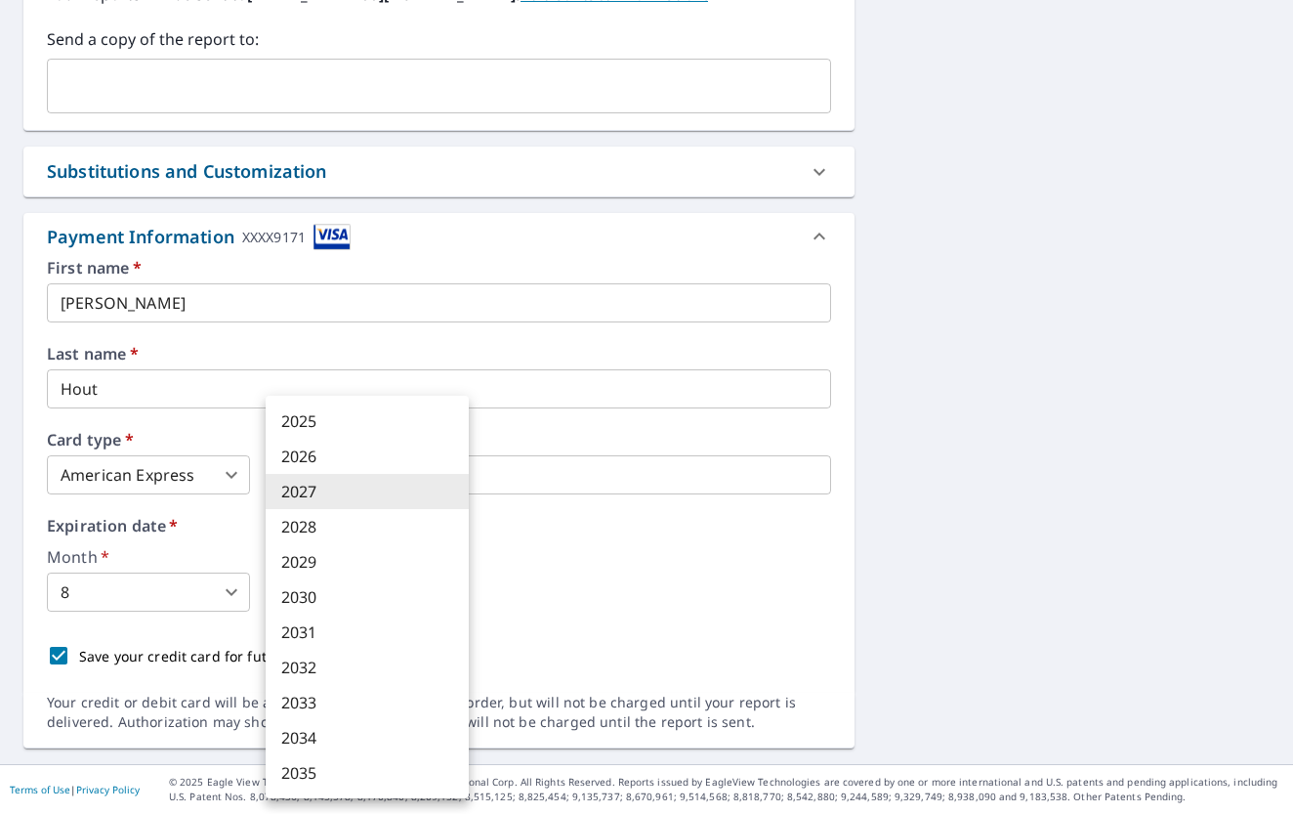
click at [326, 593] on body "JH JH Dashboard Order History Cancel Order JH Dashboard / Finalize Order Finali…" at bounding box center [646, 407] width 1293 height 814
click at [320, 555] on li "2029" at bounding box center [367, 561] width 203 height 35
checkbox input "true"
type input "2029"
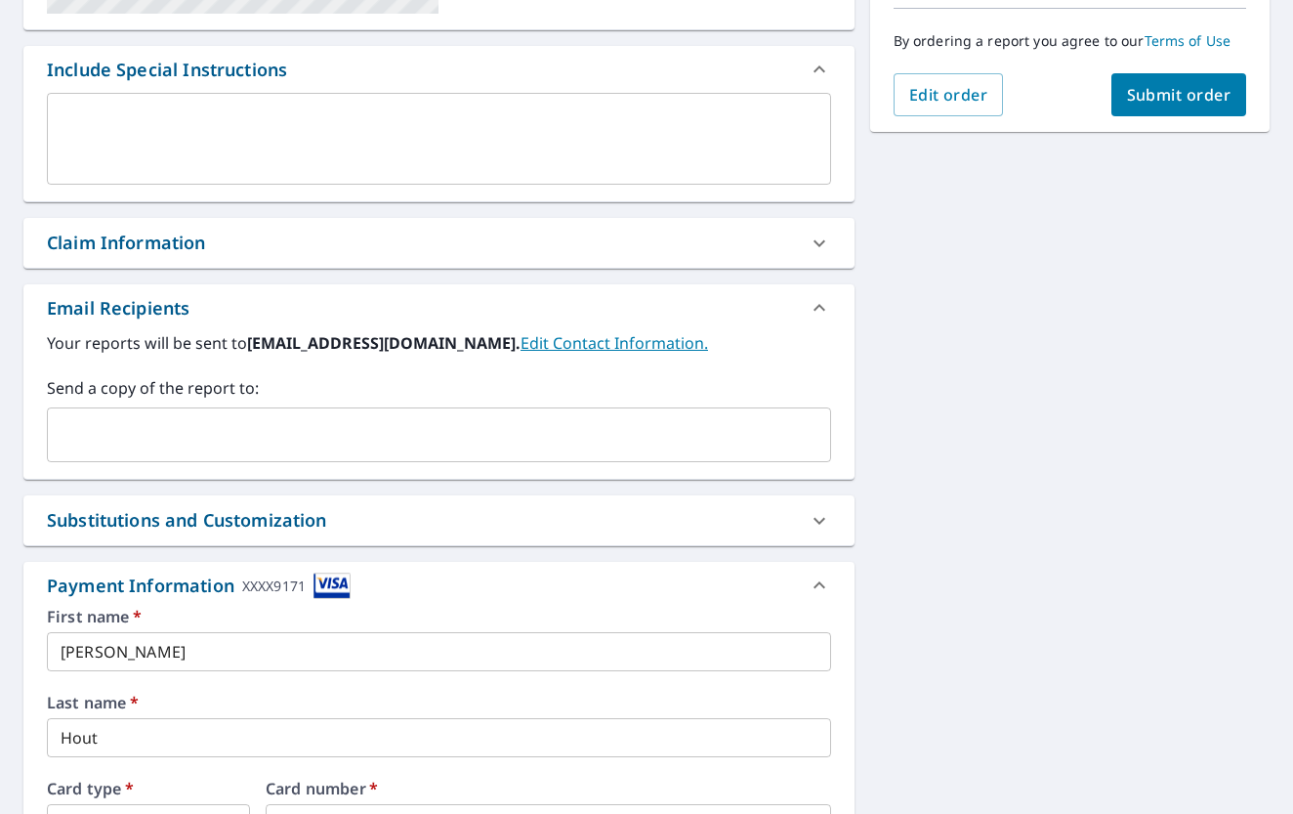
scroll to position [489, 0]
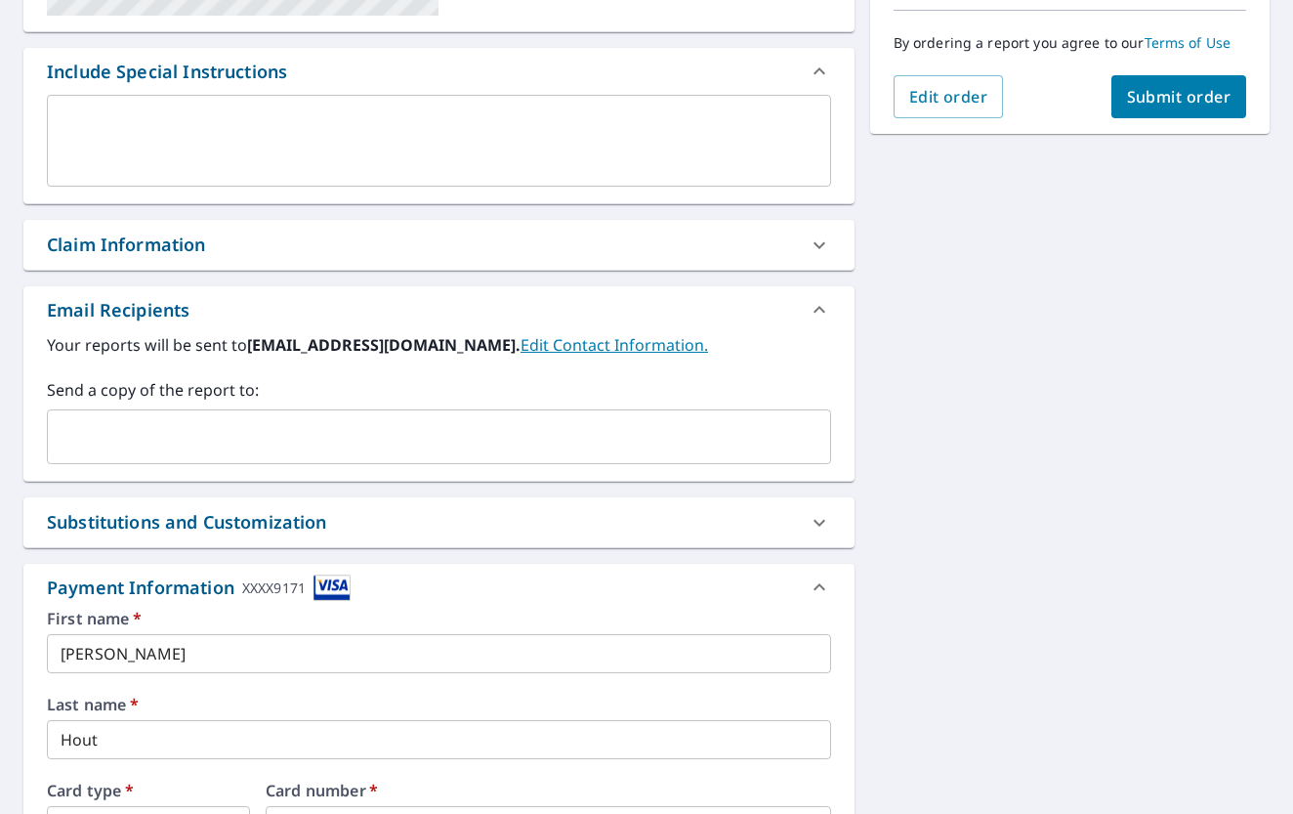
click at [1174, 94] on span "Submit order" at bounding box center [1179, 96] width 105 height 21
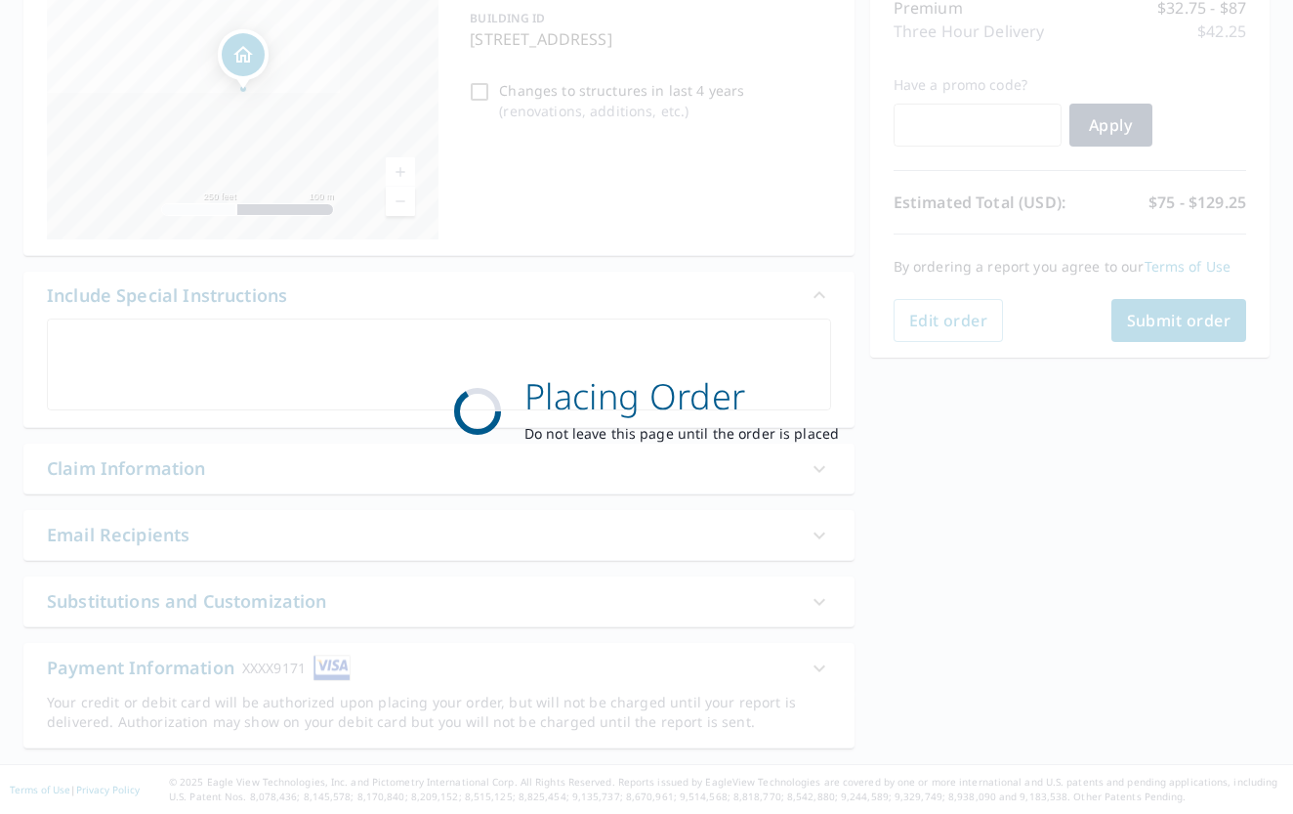
scroll to position [266, 0]
checkbox input "true"
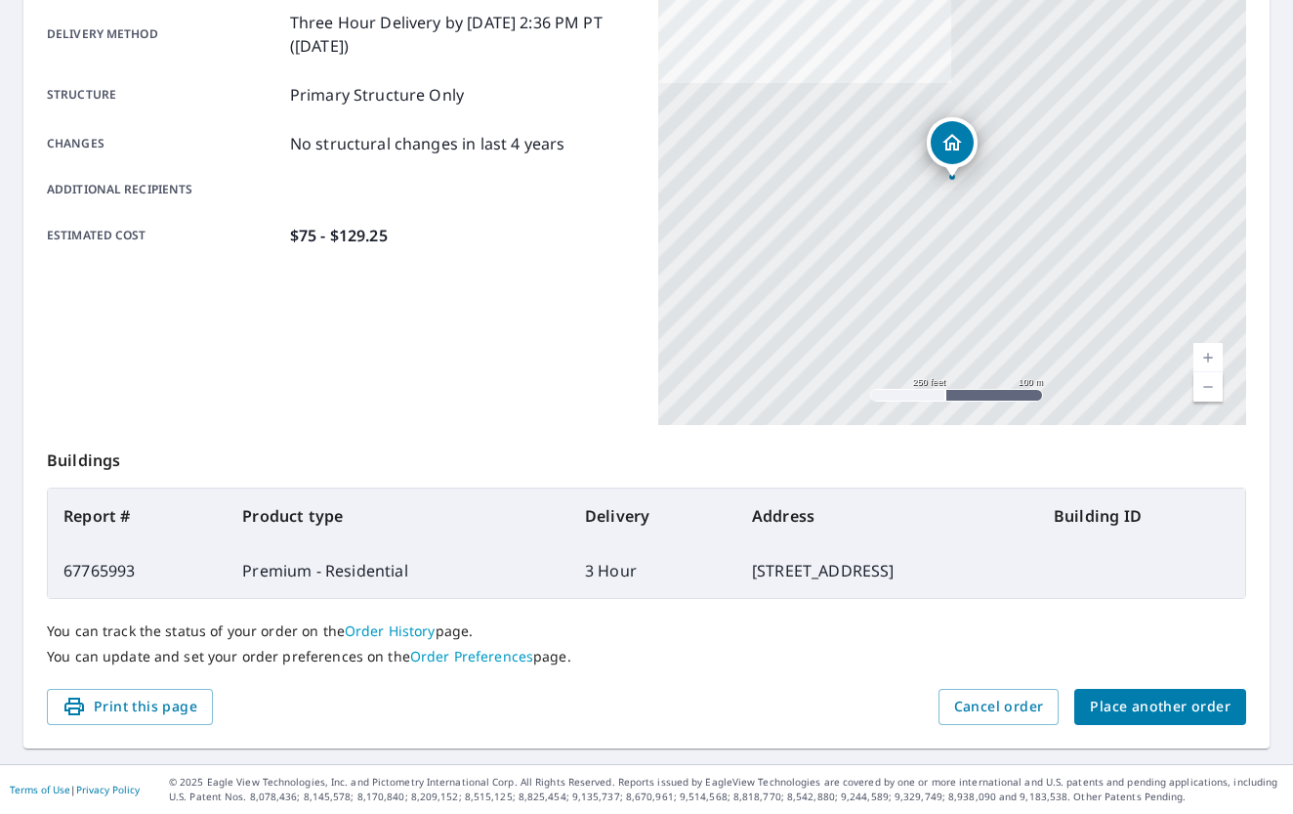
scroll to position [335, 0]
click at [314, 562] on td "Premium - Residential" at bounding box center [398, 571] width 343 height 55
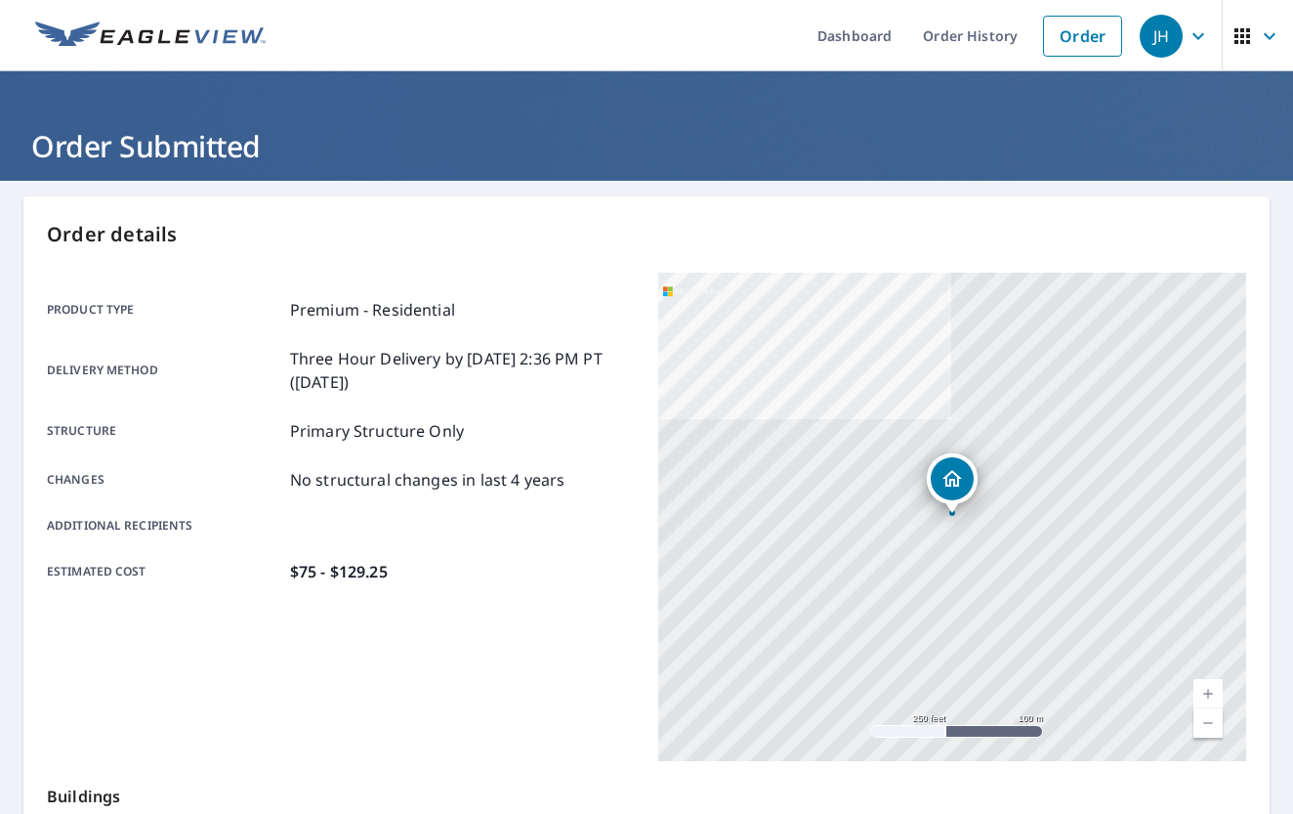
scroll to position [0, 0]
click at [950, 31] on link "Order History" at bounding box center [971, 35] width 126 height 71
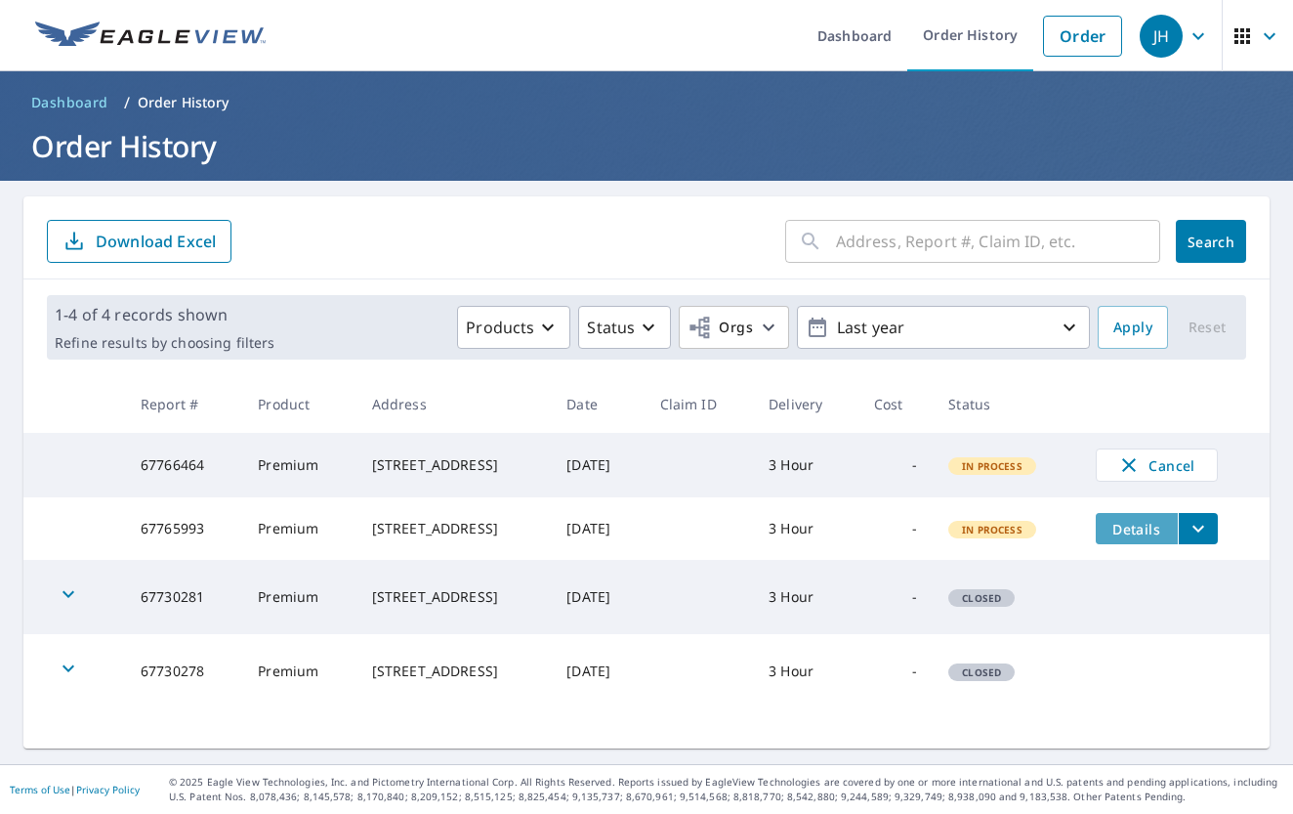
click at [1162, 538] on span "Details" at bounding box center [1137, 529] width 59 height 19
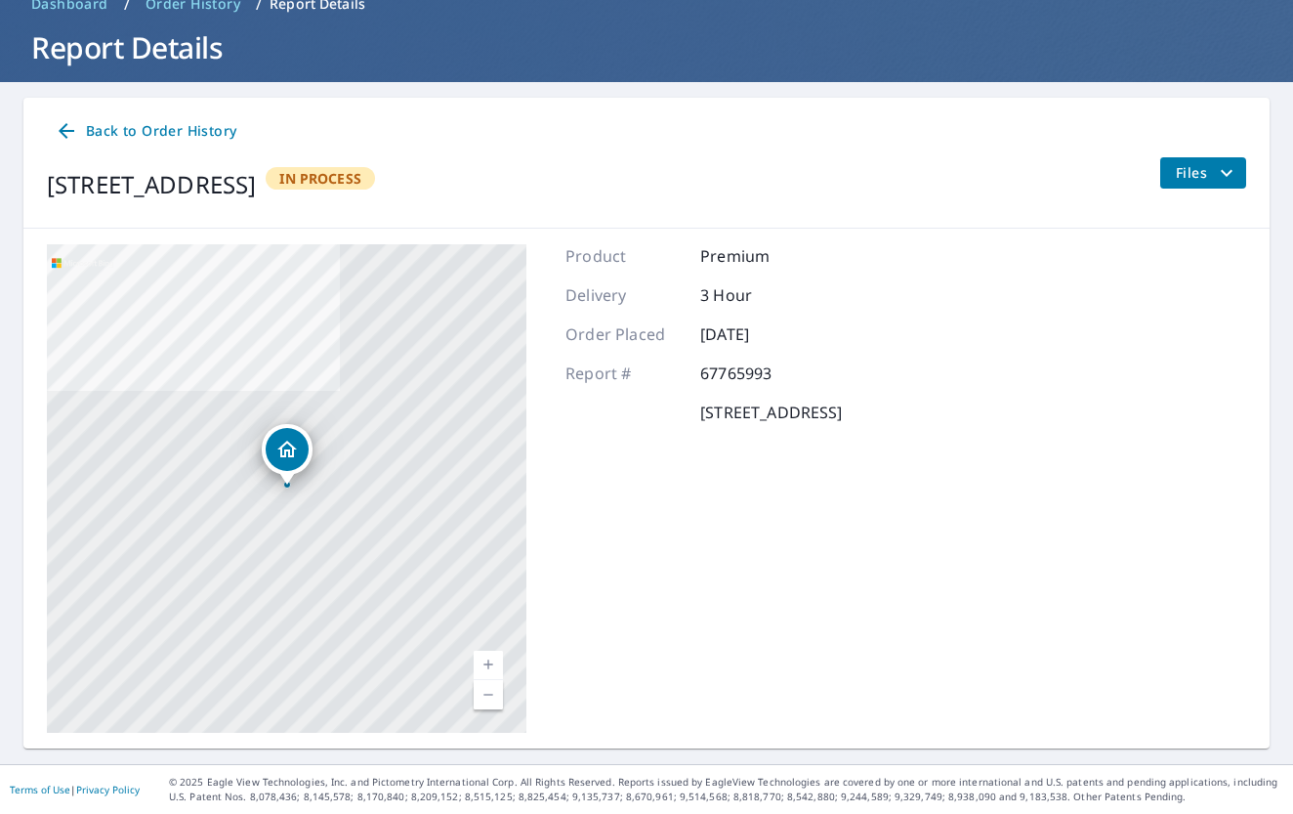
scroll to position [98, 0]
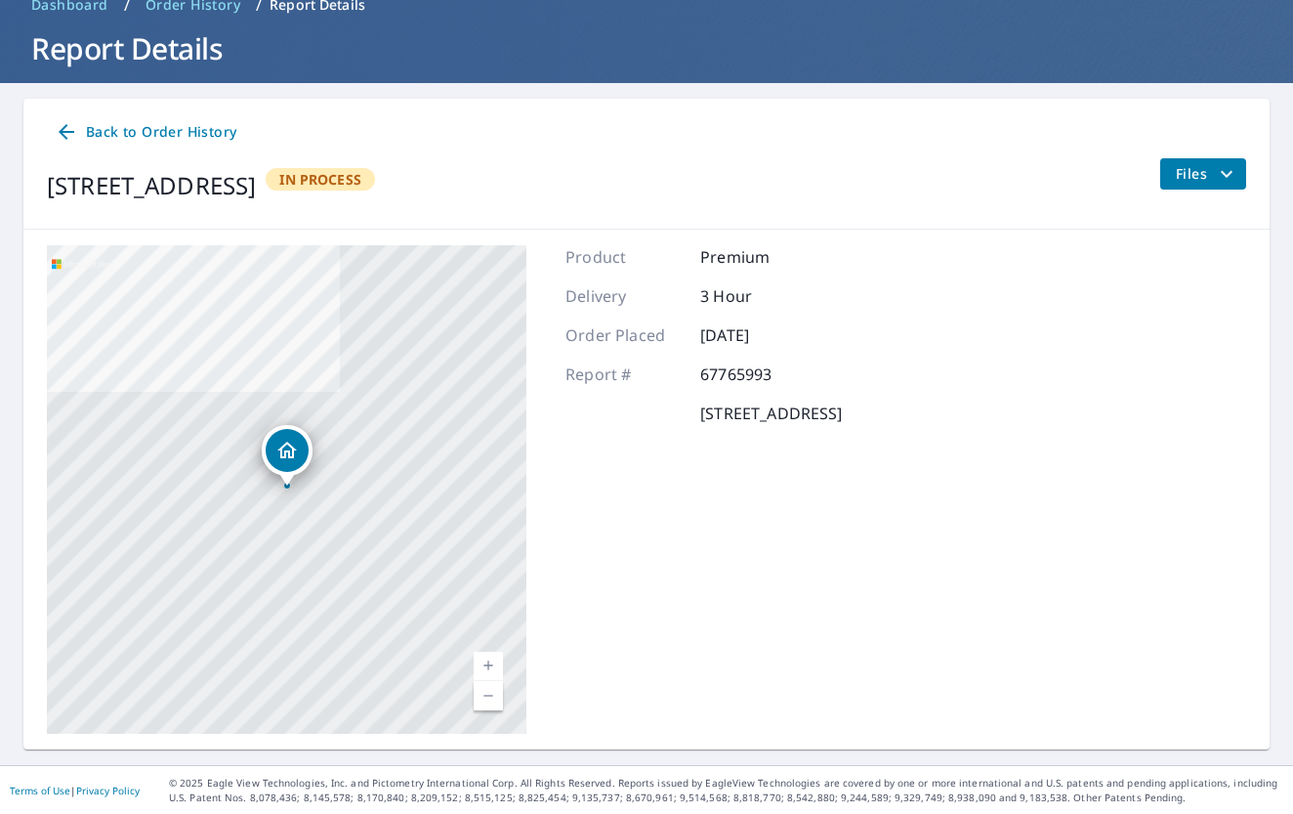
click at [68, 141] on icon at bounding box center [66, 131] width 23 height 23
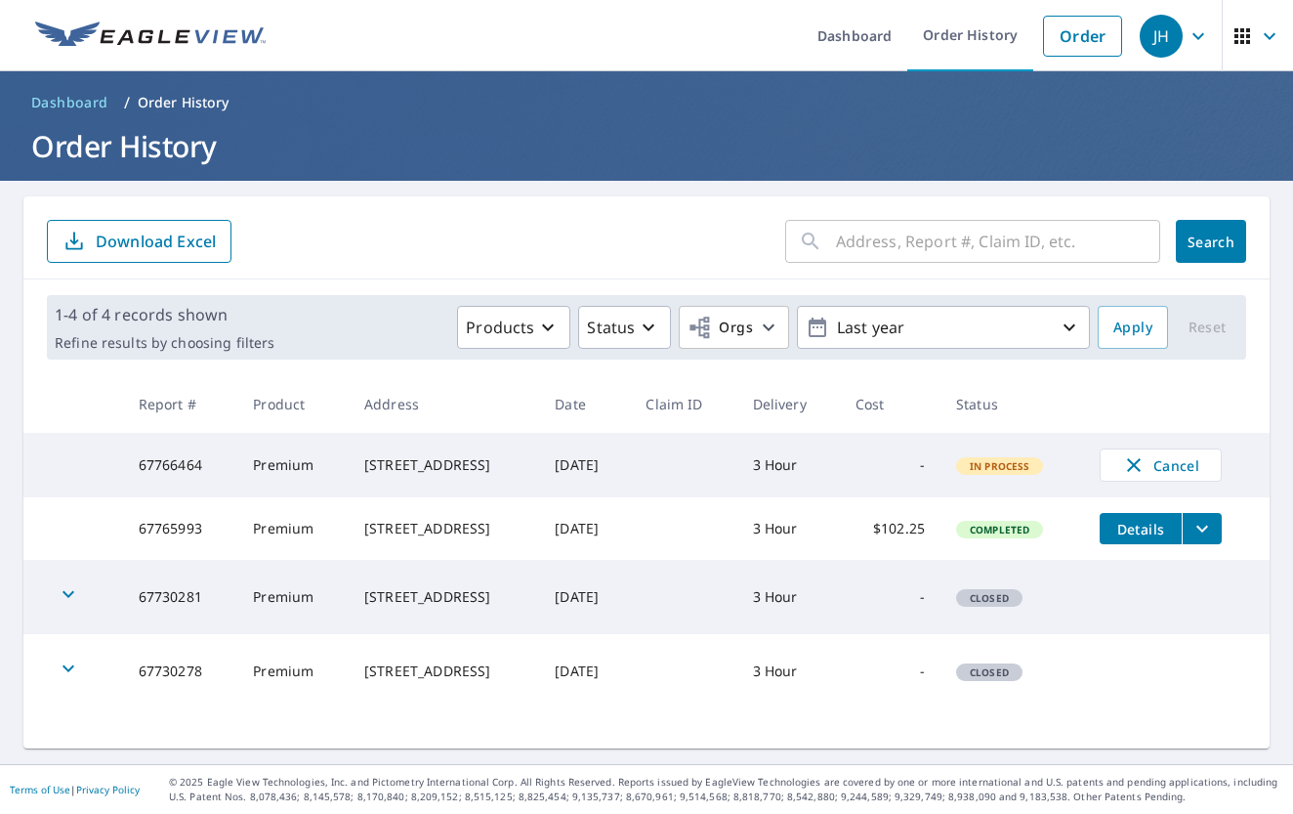
click at [1054, 551] on td "Completed" at bounding box center [1013, 528] width 144 height 63
click at [999, 548] on td "Completed" at bounding box center [1013, 528] width 144 height 63
click at [1170, 538] on span "Details" at bounding box center [1141, 529] width 59 height 19
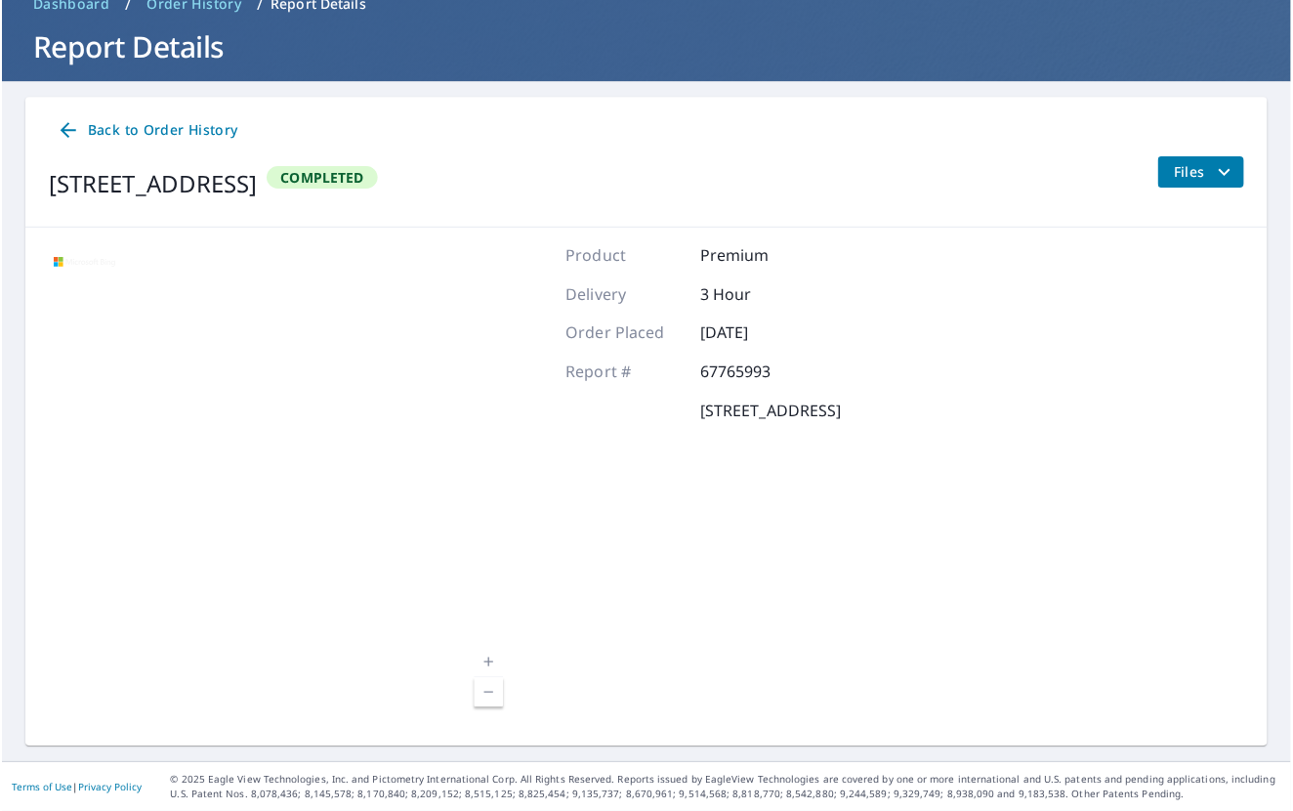
scroll to position [98, 0]
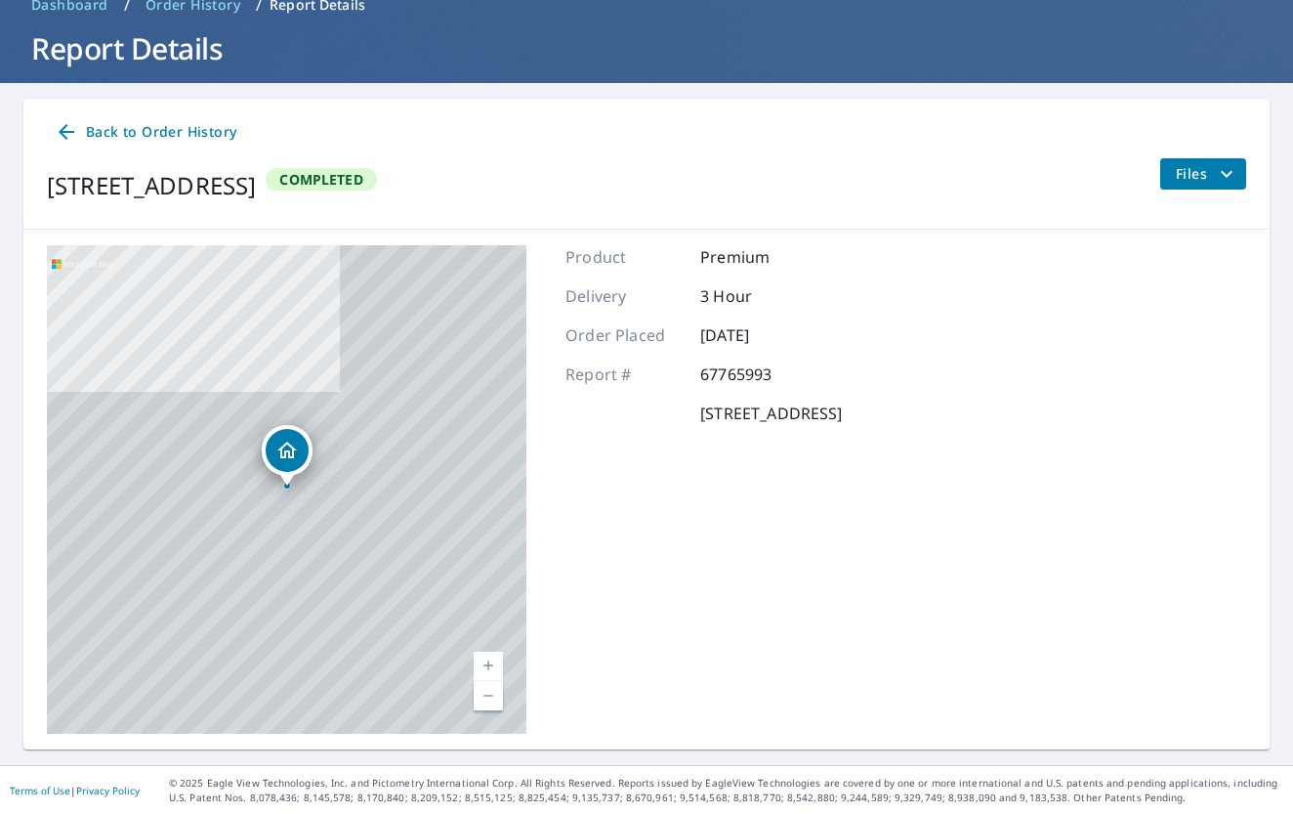
click at [1199, 167] on span "Files" at bounding box center [1207, 173] width 63 height 23
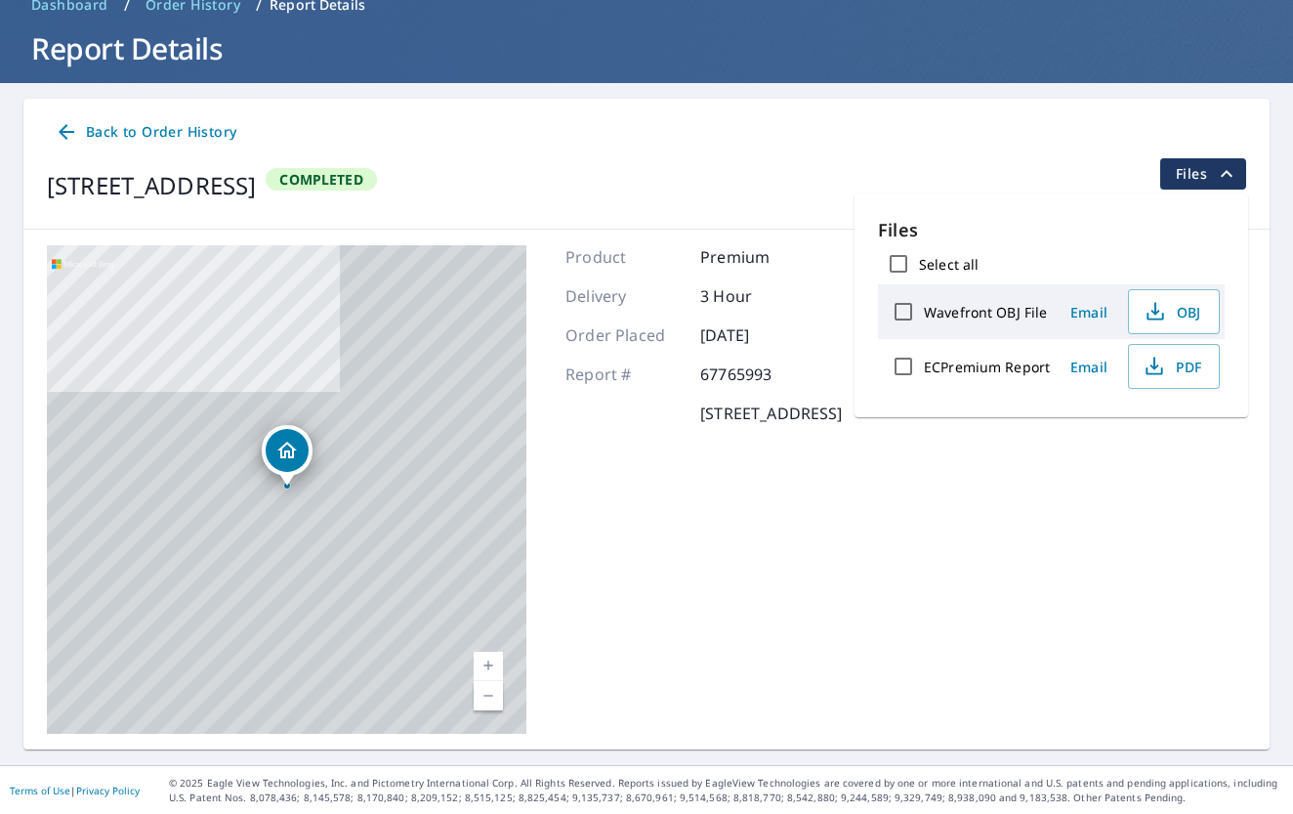
click at [952, 315] on label "Wavefront OBJ File" at bounding box center [985, 312] width 123 height 19
click at [924, 315] on input "Wavefront OBJ File" at bounding box center [903, 311] width 41 height 41
checkbox input "true"
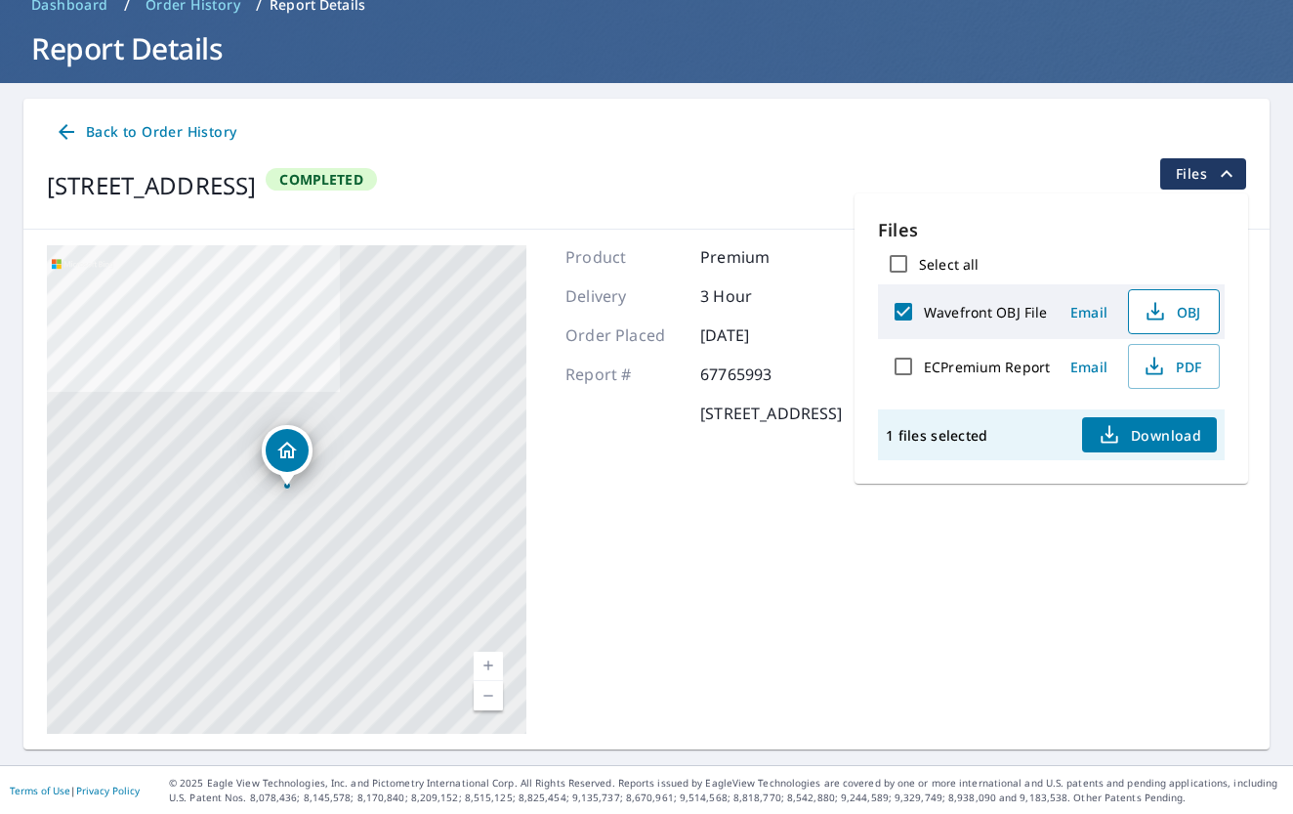
click at [1172, 313] on span "OBJ" at bounding box center [1172, 311] width 63 height 23
click at [1159, 377] on icon "button" at bounding box center [1154, 366] width 23 height 23
drag, startPoint x: 46, startPoint y: 182, endPoint x: 505, endPoint y: 190, distance: 459.2
click at [505, 190] on div "Back to Order History 14517 Israel Rodolfo St El Paso, TX 79938 Completed Files" at bounding box center [646, 164] width 1247 height 131
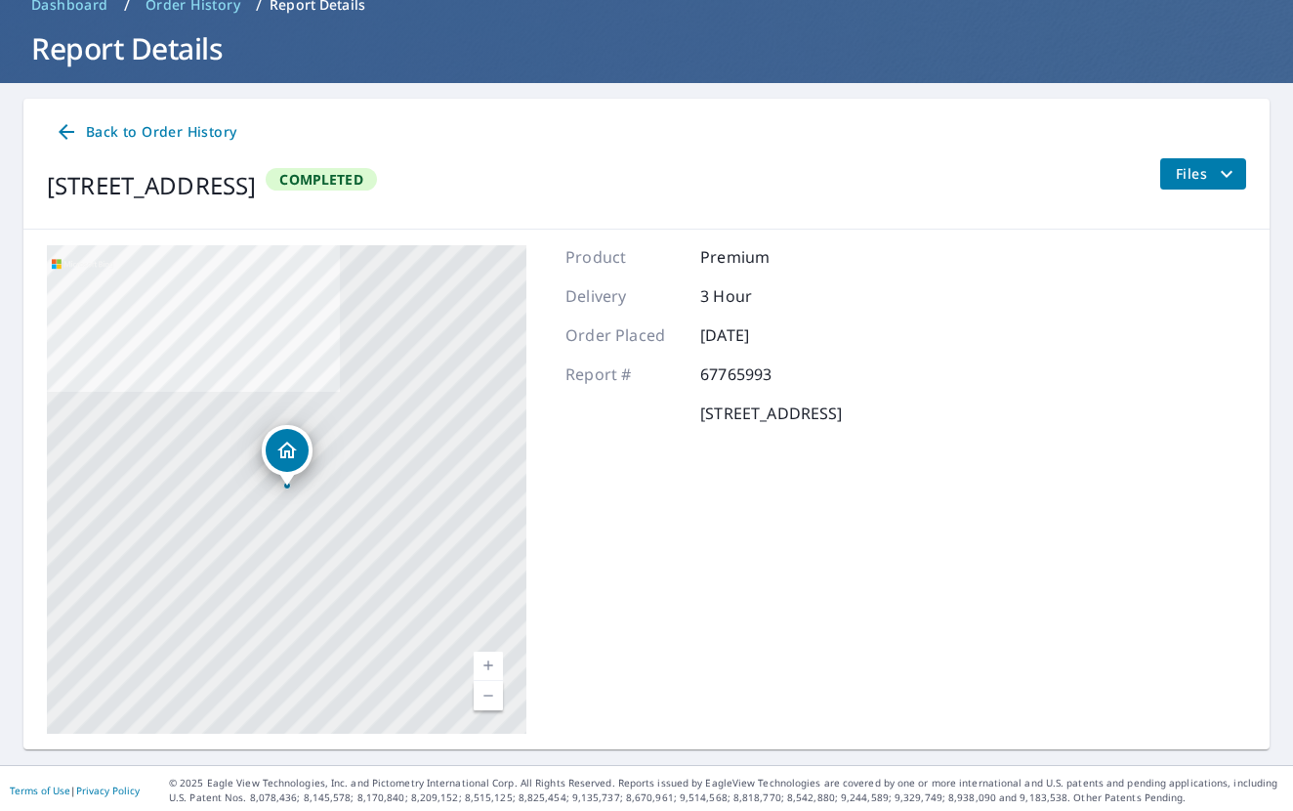
click at [377, 190] on div "14517 Israel Rodolfo St El Paso, TX 79938 Completed" at bounding box center [212, 185] width 330 height 55
drag, startPoint x: 493, startPoint y: 181, endPoint x: 389, endPoint y: 185, distance: 104.6
click at [256, 185] on div "14517 Israel Rodolfo St El Paso, TX 79938" at bounding box center [151, 185] width 209 height 35
drag, startPoint x: 51, startPoint y: 184, endPoint x: 484, endPoint y: 180, distance: 432.8
click at [377, 177] on div "14517 Israel Rodolfo St El Paso, TX 79938 Completed" at bounding box center [212, 185] width 330 height 55
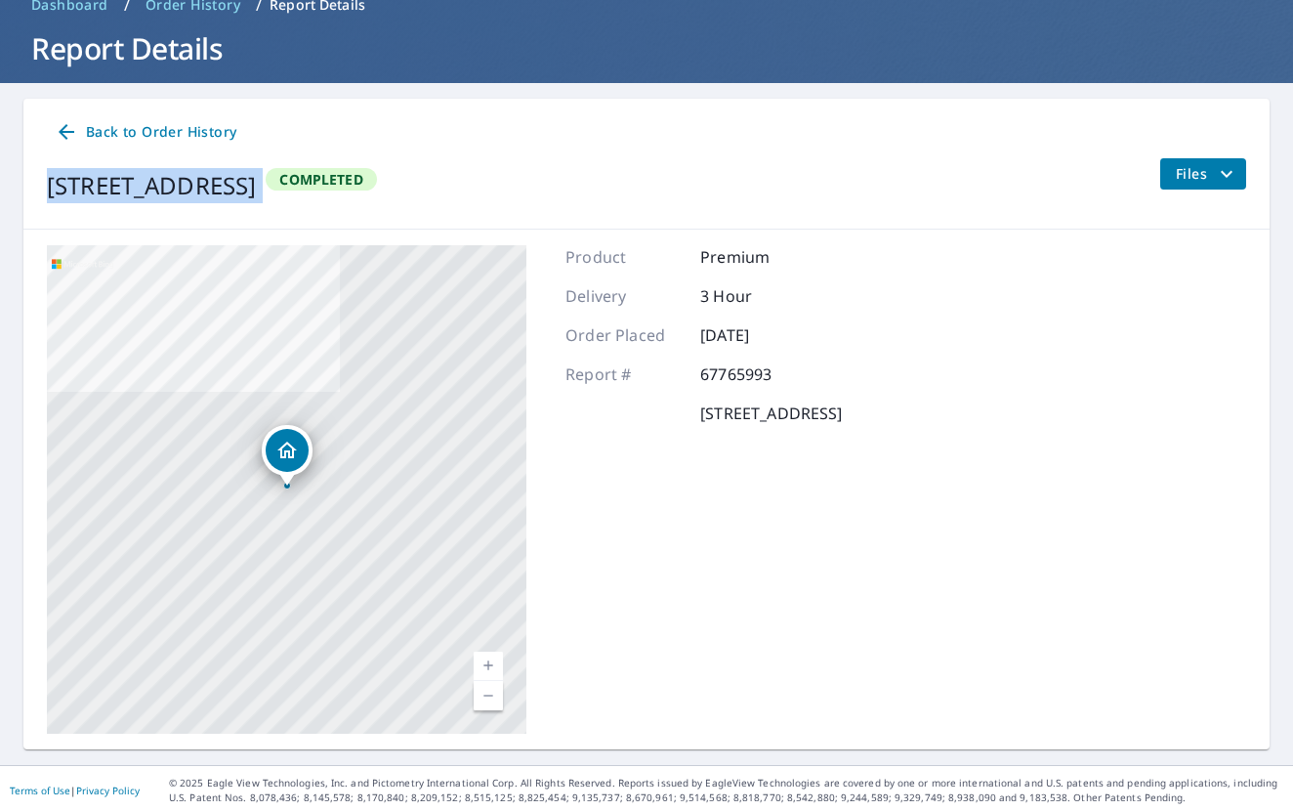
copy div "14517 Israel Rodolfo St El Paso, TX 79938"
click at [137, 128] on span "Back to Order History" at bounding box center [146, 132] width 182 height 24
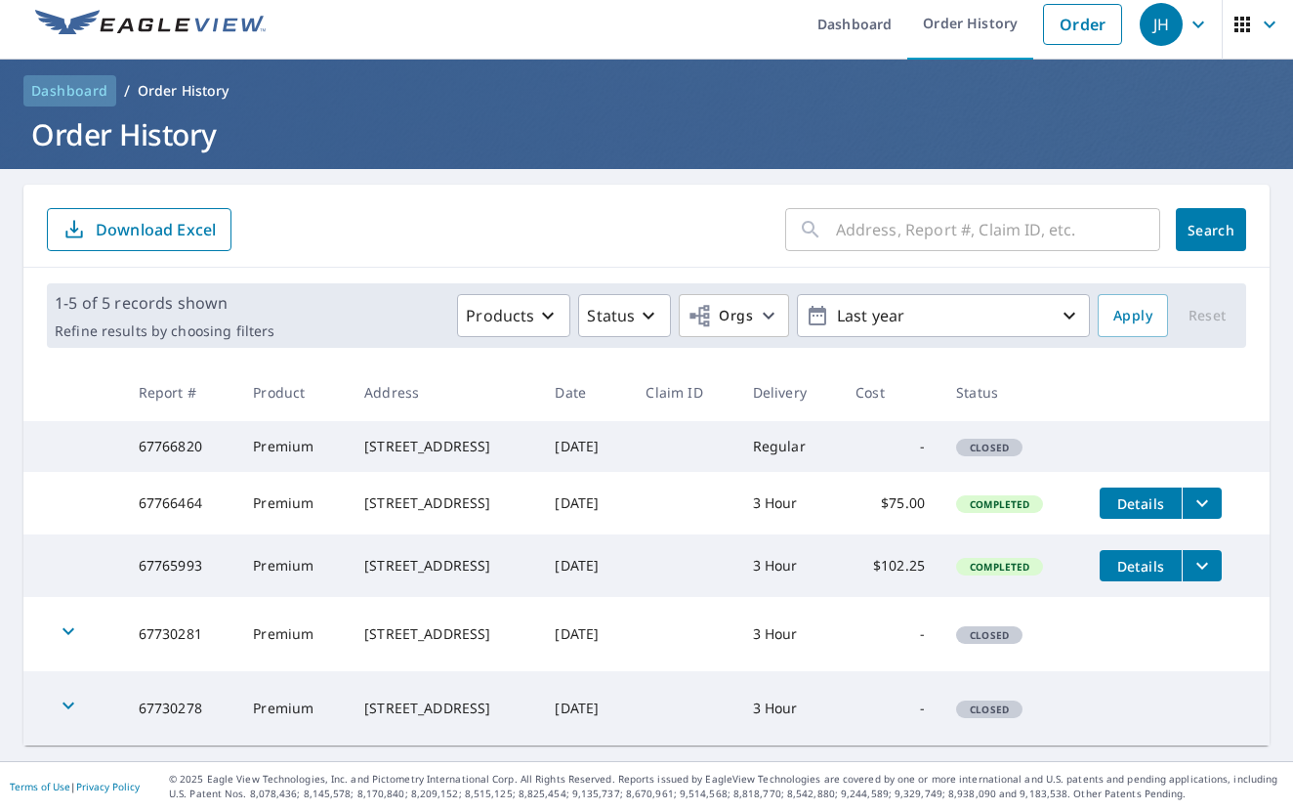
click at [90, 81] on span "Dashboard" at bounding box center [69, 91] width 77 height 20
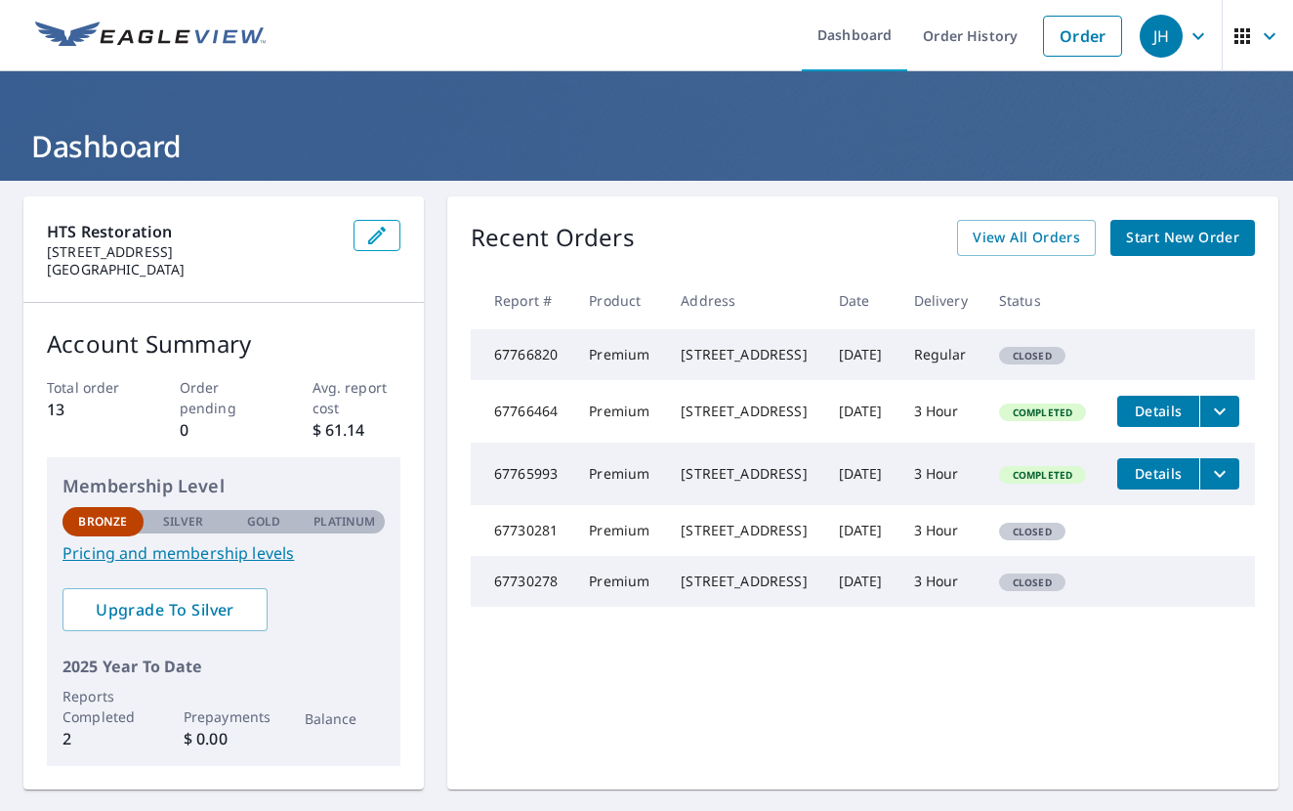
click at [1183, 243] on span "Start New Order" at bounding box center [1182, 238] width 113 height 24
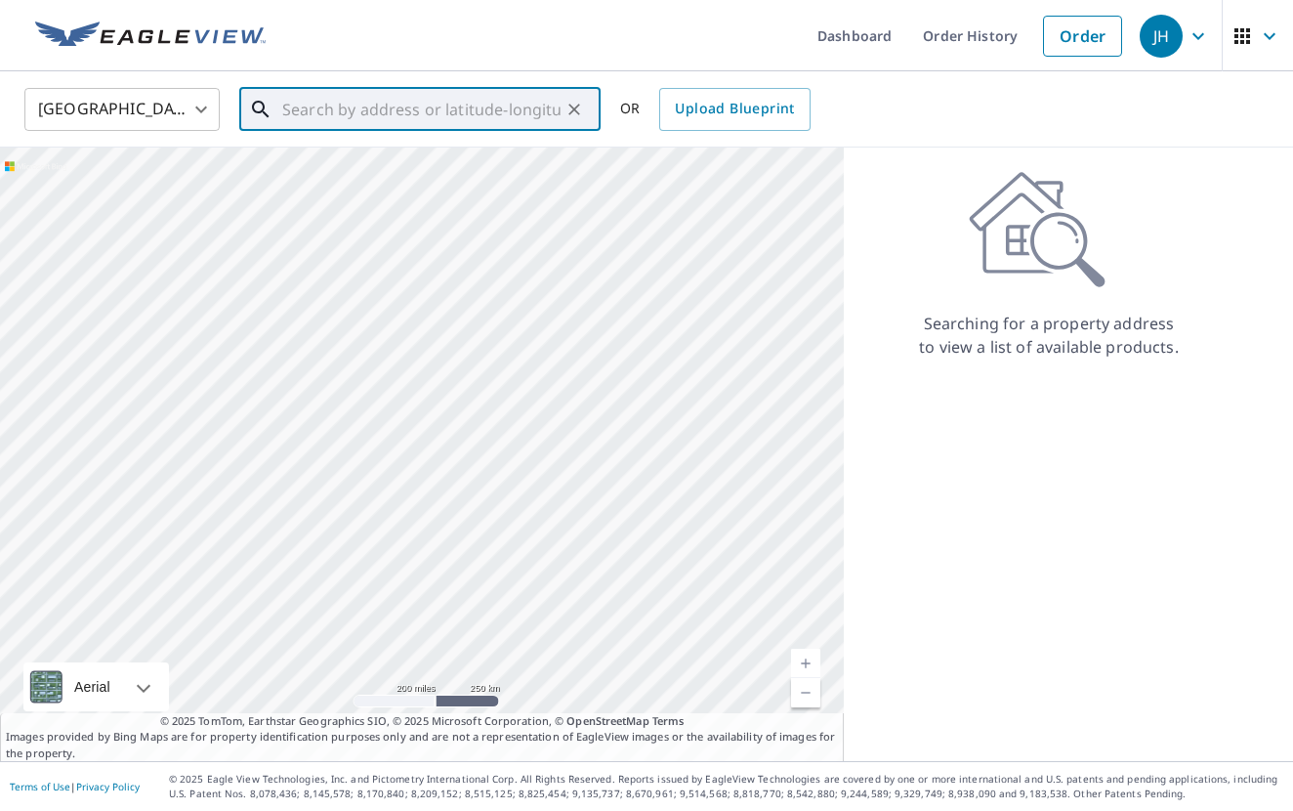
paste input "3708 Breckenridge Dr El Paso, TX 79936"
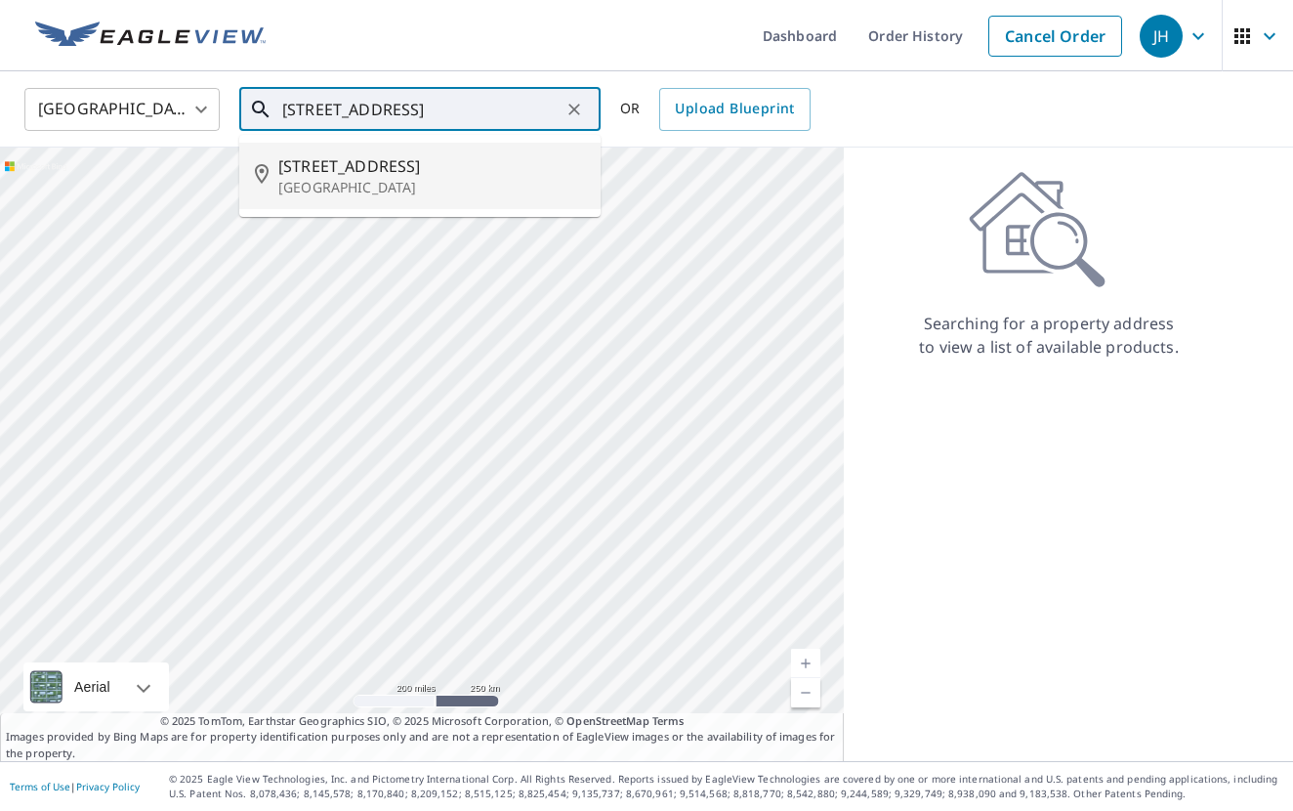
click at [455, 184] on p "[GEOGRAPHIC_DATA]" at bounding box center [431, 188] width 307 height 20
type input "3708 Breckenridge Dr El Paso, TX 79936"
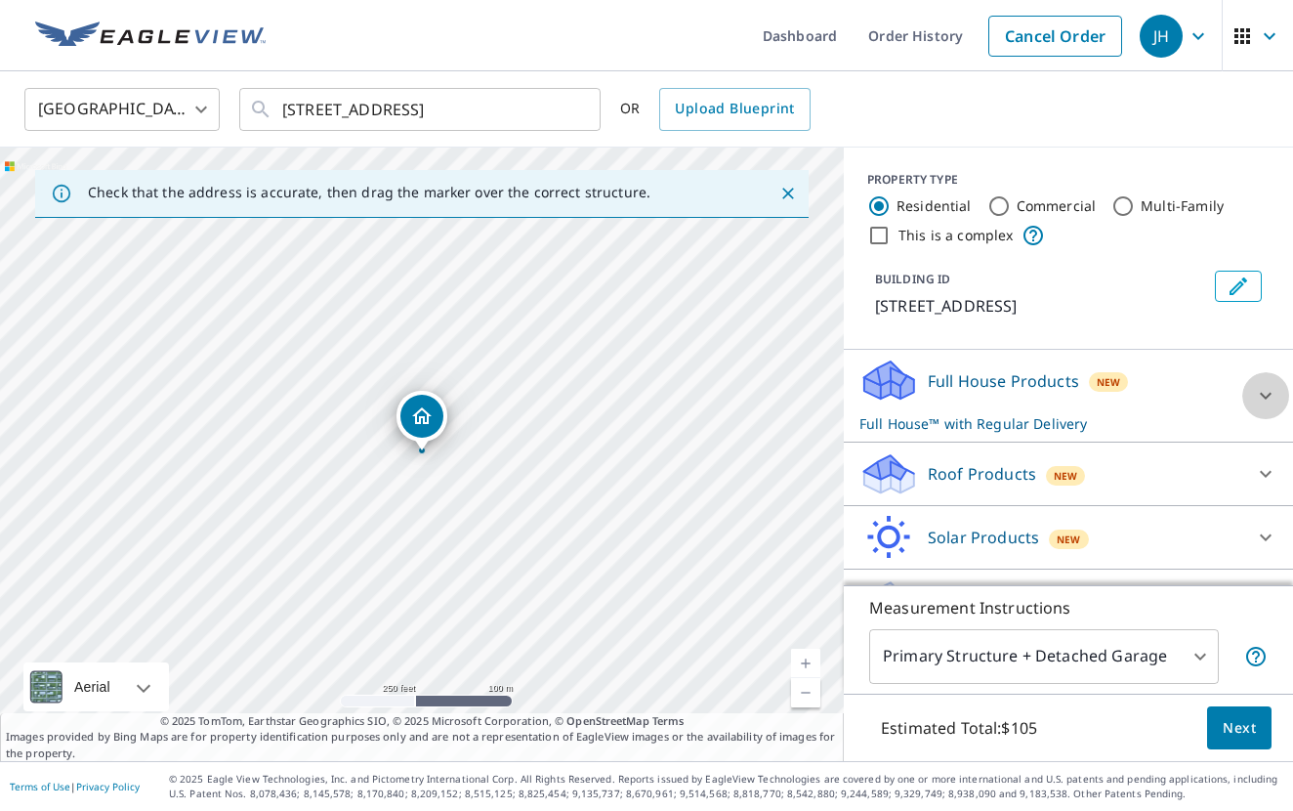
click at [1268, 393] on icon at bounding box center [1265, 395] width 23 height 23
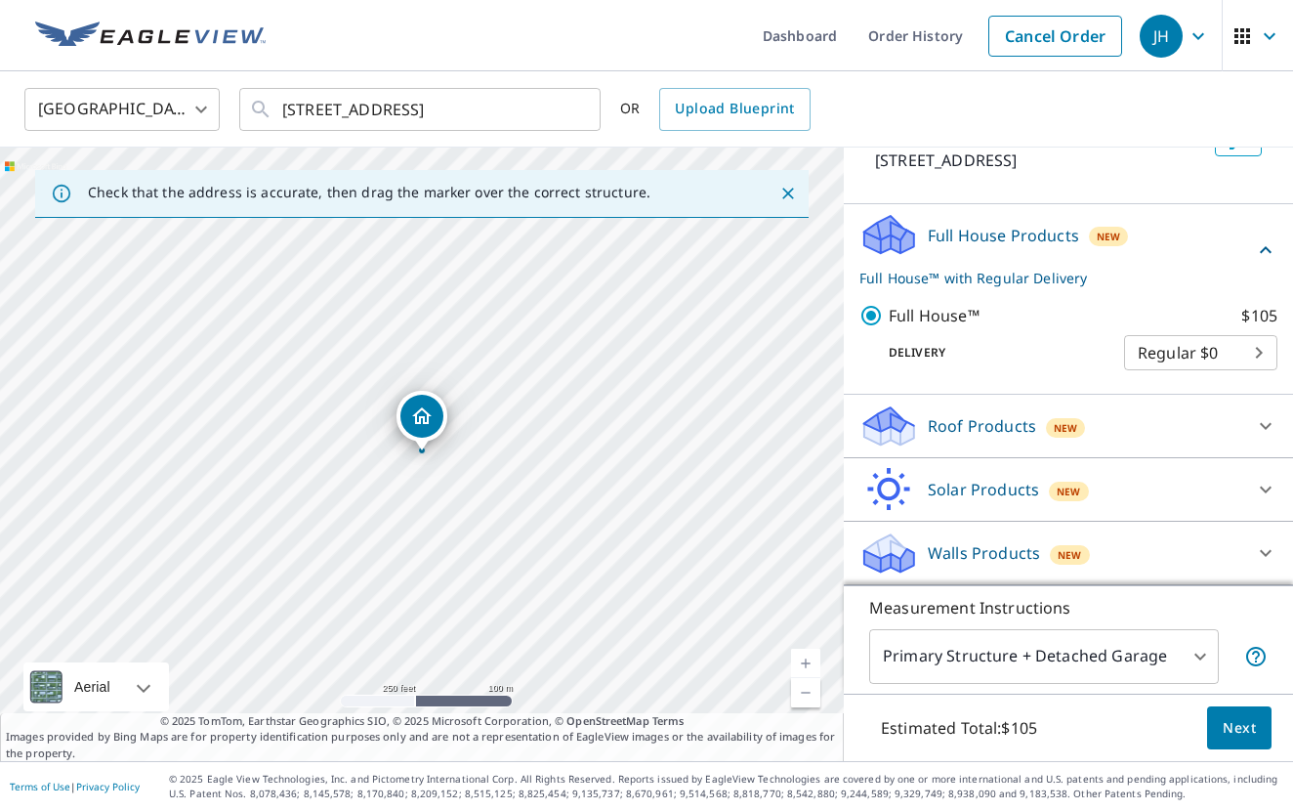
click at [1195, 437] on div "Roof Products New" at bounding box center [1051, 426] width 383 height 46
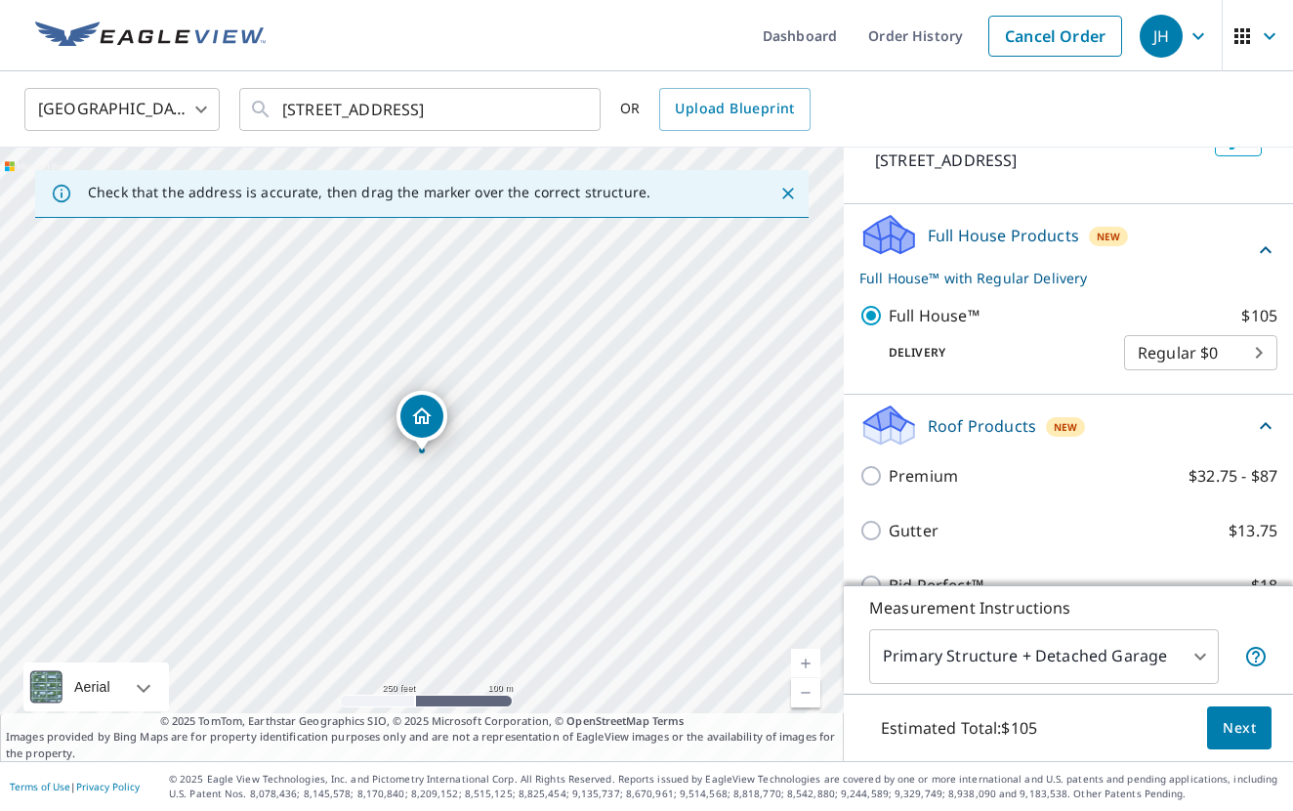
scroll to position [145, 0]
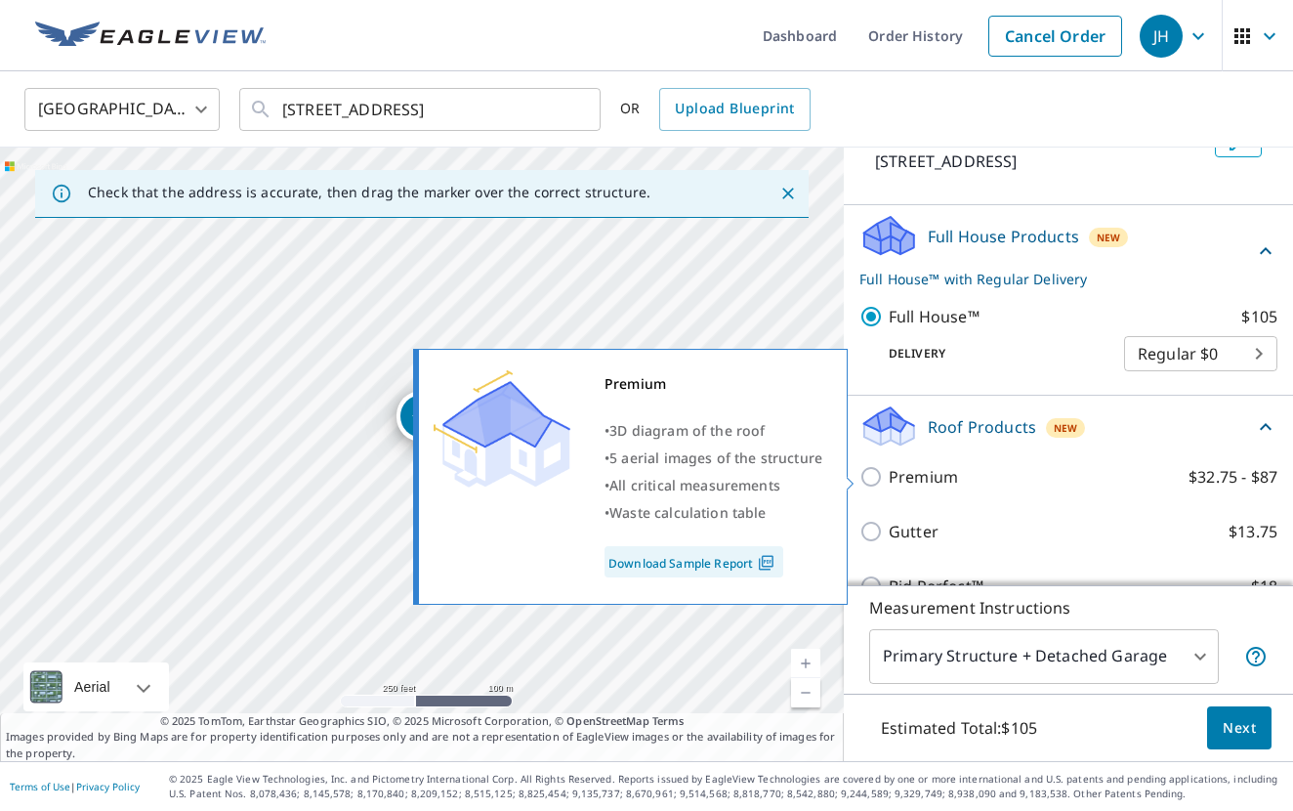
click at [909, 477] on p "Premium" at bounding box center [923, 476] width 69 height 23
click at [889, 477] on input "Premium $32.75 - $87" at bounding box center [874, 476] width 29 height 23
checkbox input "true"
checkbox input "false"
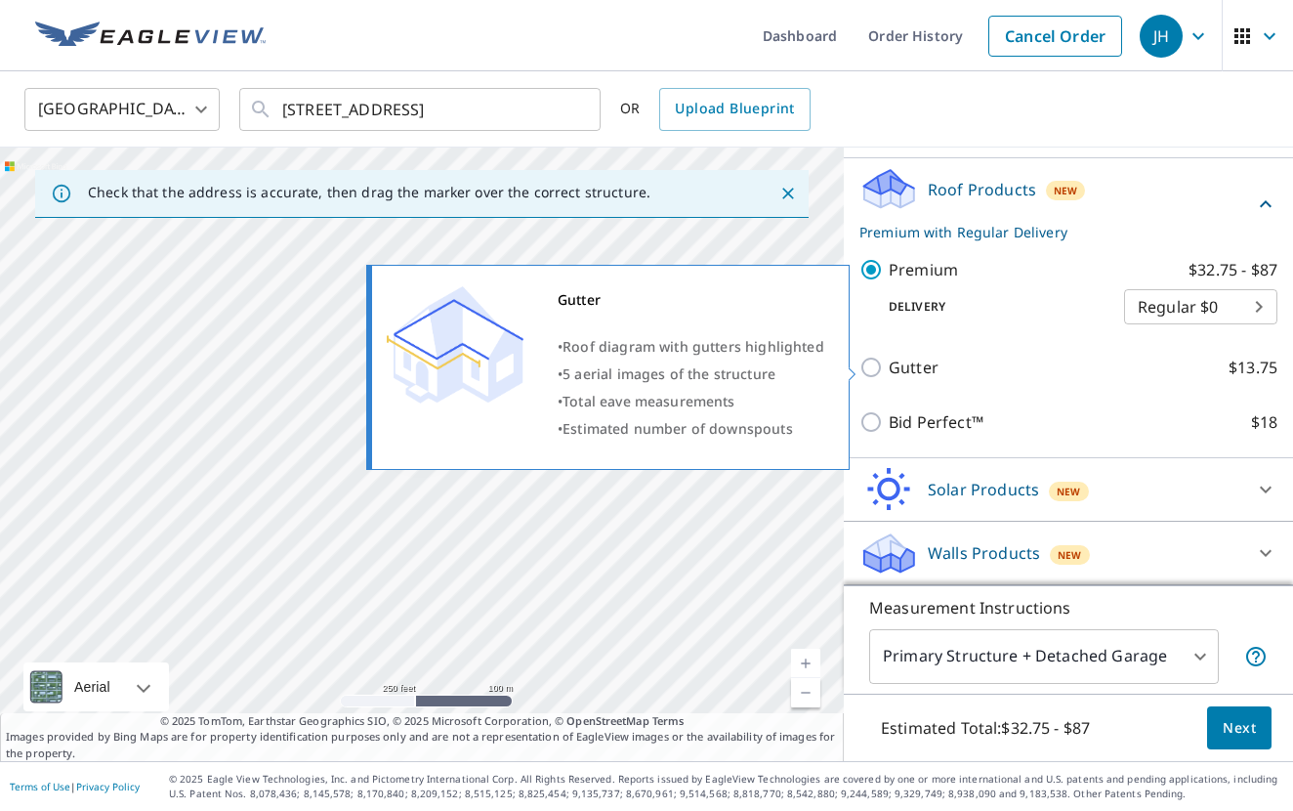
scroll to position [0, 1]
click at [898, 371] on p "Gutter" at bounding box center [914, 367] width 50 height 23
click at [889, 371] on input "Gutter $13.75" at bounding box center [874, 367] width 29 height 23
checkbox input "true"
checkbox input "false"
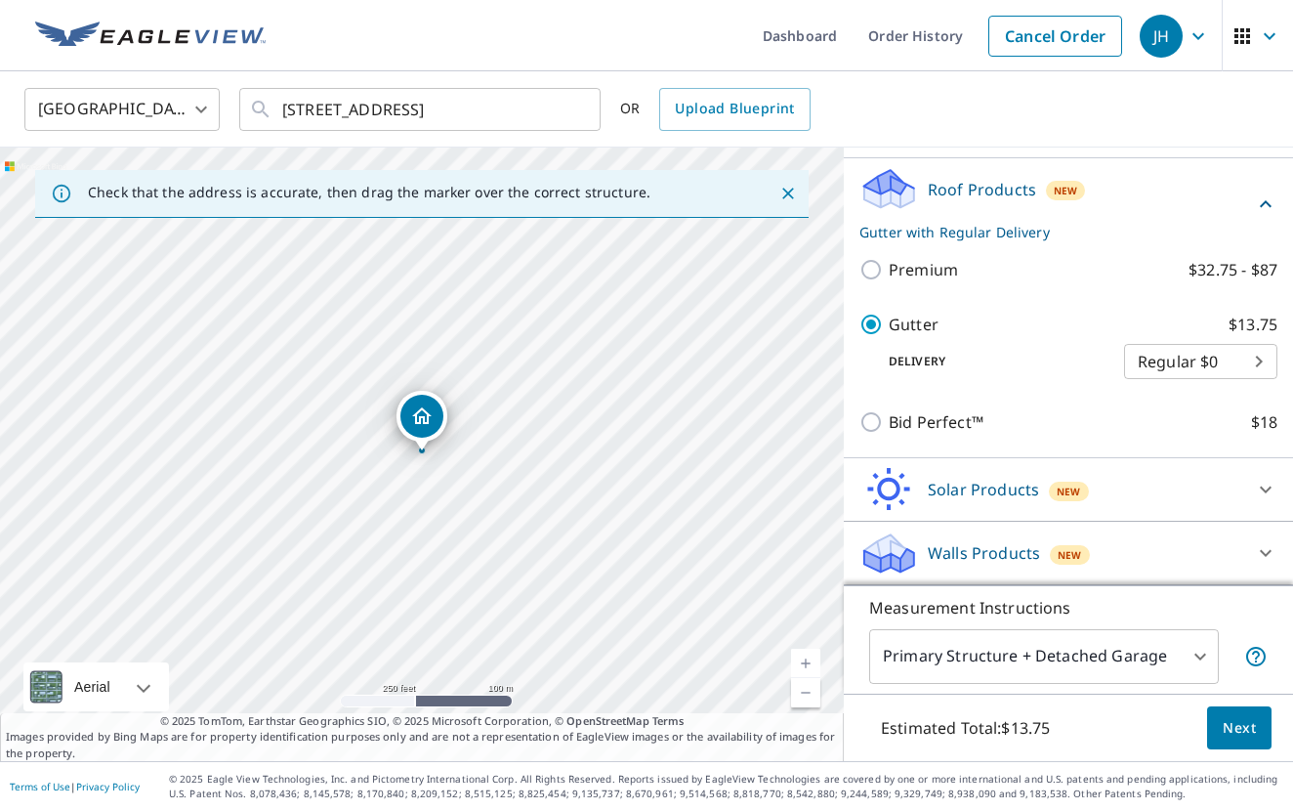
scroll to position [0, 0]
click at [1207, 481] on div "Solar Products New" at bounding box center [1051, 490] width 383 height 46
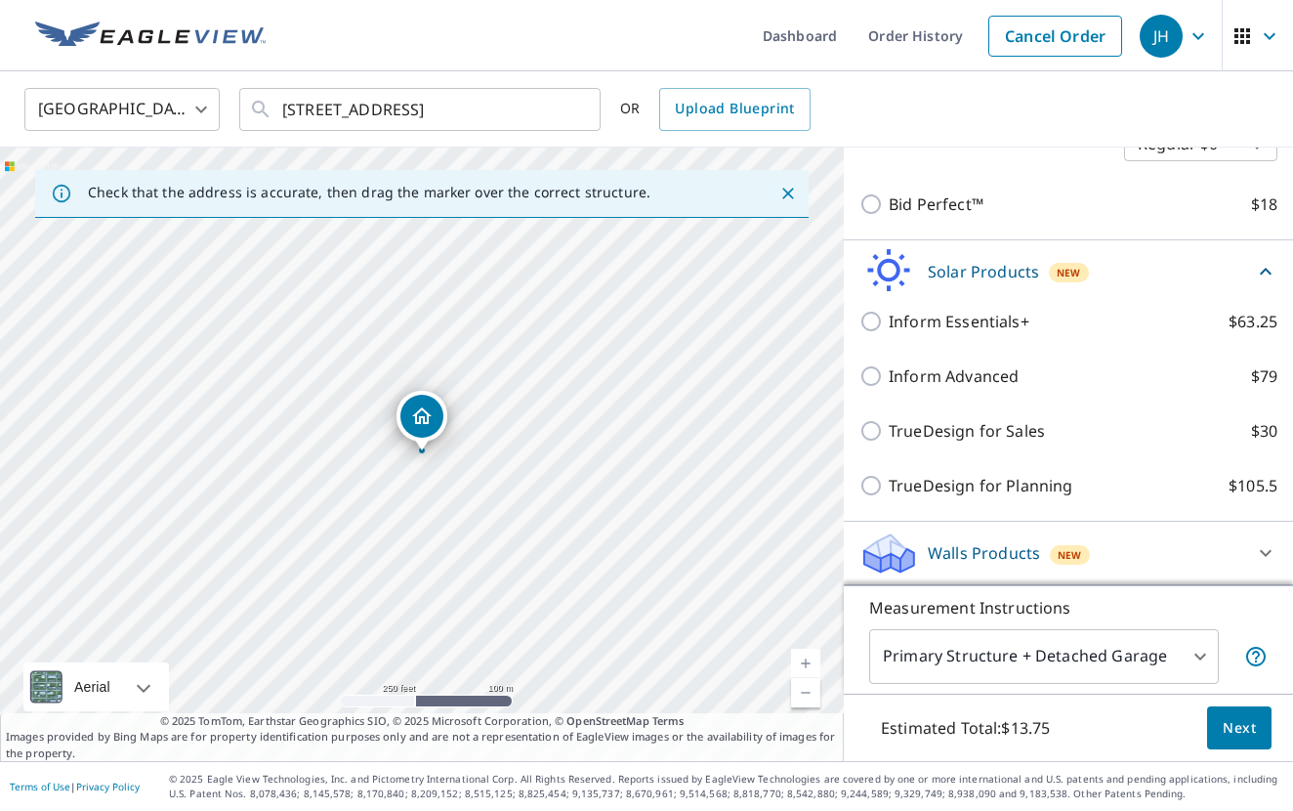
click at [1254, 548] on div at bounding box center [1266, 552] width 47 height 47
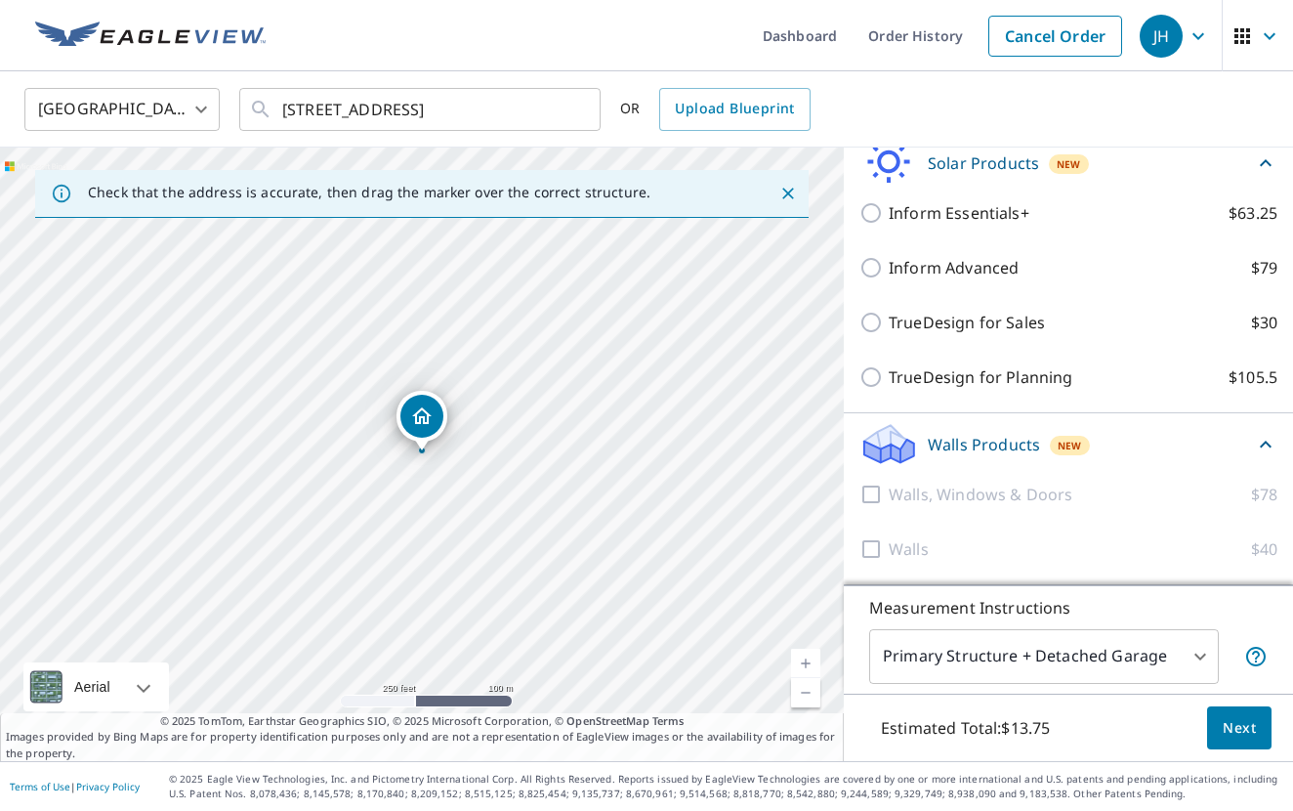
scroll to position [635, 0]
drag, startPoint x: 377, startPoint y: 530, endPoint x: 493, endPoint y: 705, distance: 210.0
click at [516, 810] on html "JH JH Dashboard Order History Cancel Order JH United States US ​ 3708 Breckenri…" at bounding box center [646, 405] width 1293 height 811
click at [469, 477] on div "3708 Breckenridge Dr El Paso, TX 79936" at bounding box center [422, 454] width 844 height 613
drag, startPoint x: 327, startPoint y: 252, endPoint x: 335, endPoint y: 597, distance: 344.9
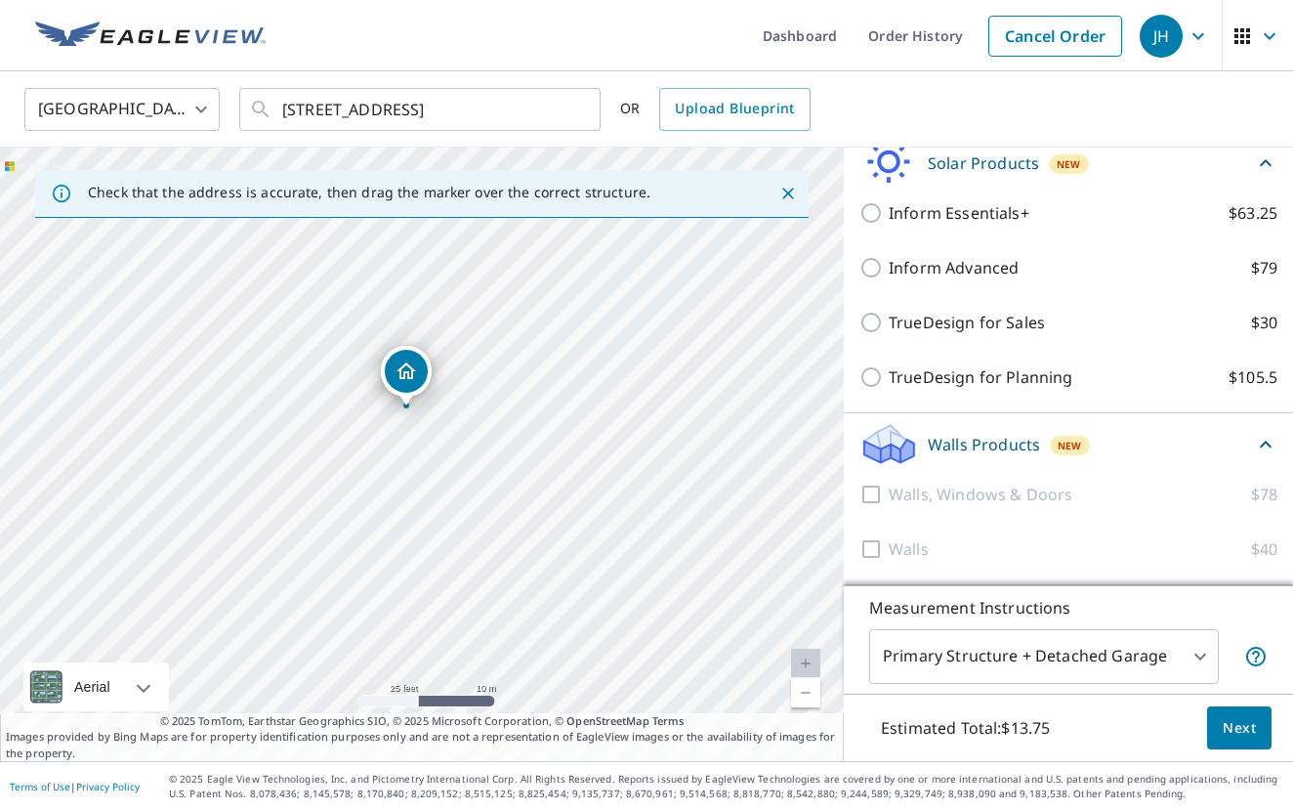
click at [332, 609] on div "3708 Breckenridge Dr El Paso, TX 79936" at bounding box center [422, 454] width 844 height 613
click at [446, 533] on div "3708 Breckenridge Dr El Paso, TX 79936" at bounding box center [422, 454] width 844 height 613
click at [1262, 733] on button "Next" at bounding box center [1239, 728] width 64 height 44
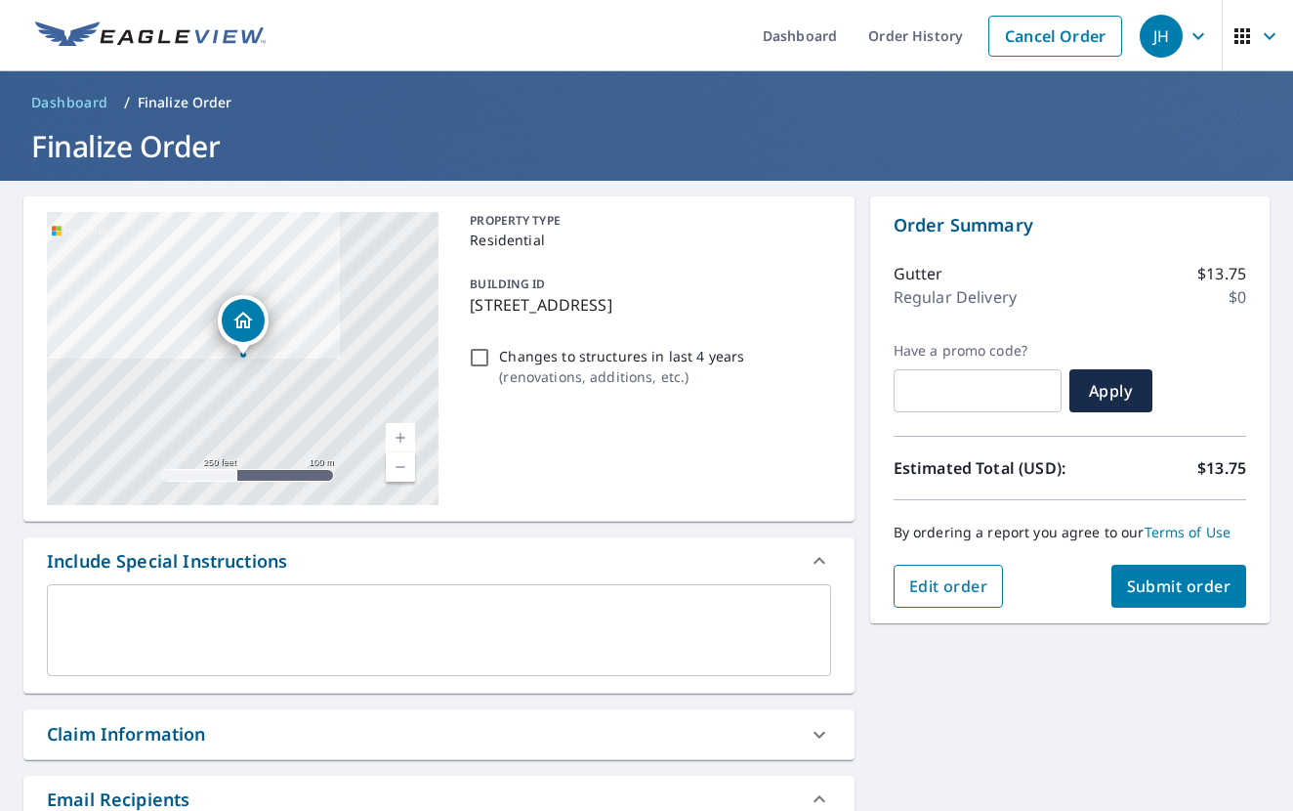
click at [966, 594] on span "Edit order" at bounding box center [948, 585] width 79 height 21
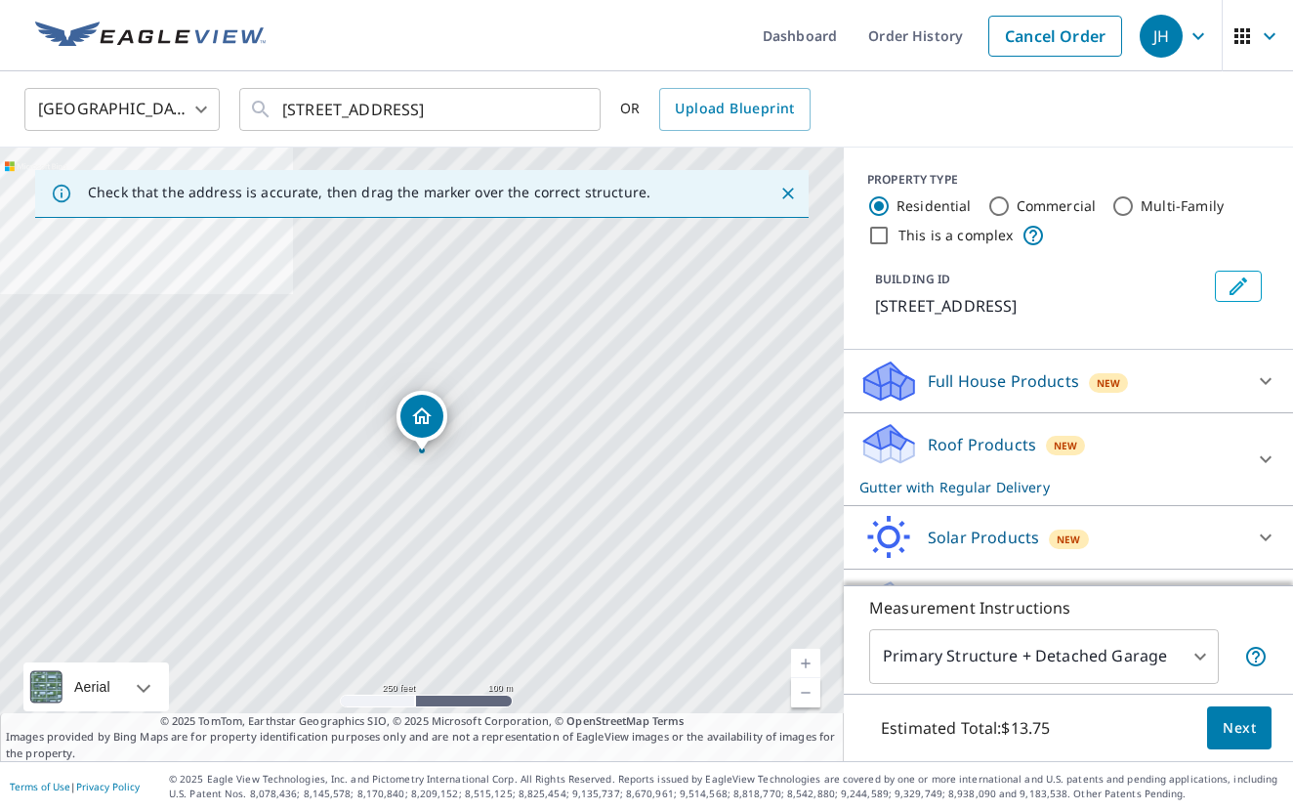
click at [1235, 445] on div "Roof Products New Gutter with Regular Delivery" at bounding box center [1051, 459] width 383 height 76
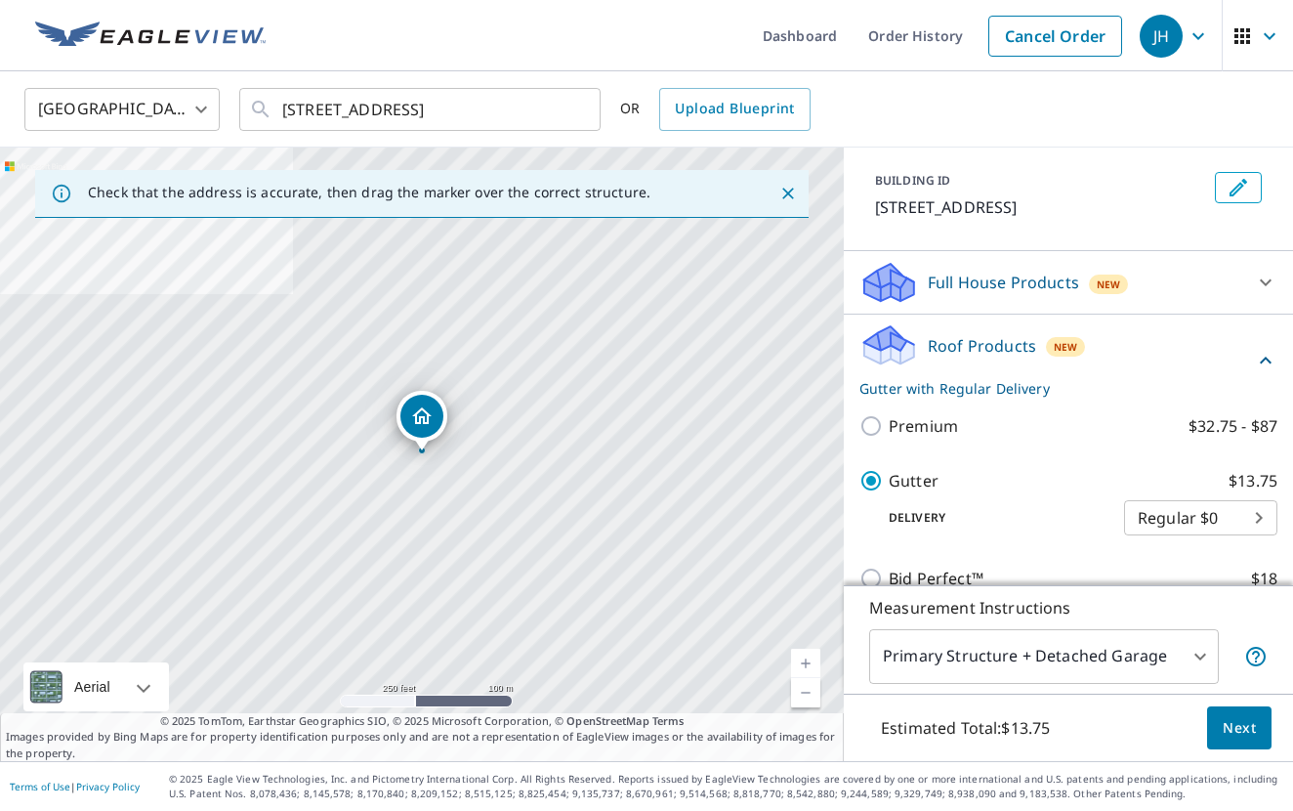
scroll to position [128, 0]
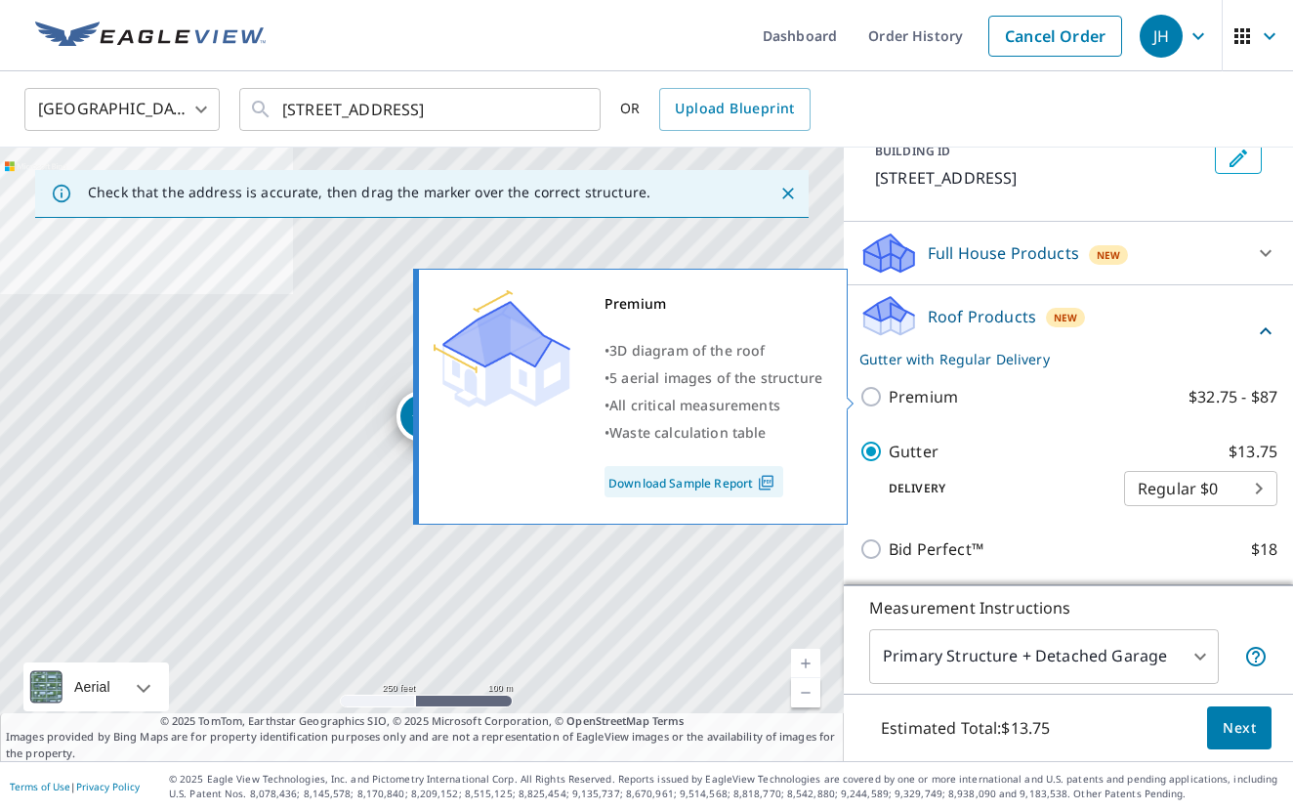
click at [870, 394] on input "Premium $32.75 - $87" at bounding box center [874, 396] width 29 height 23
checkbox input "true"
checkbox input "false"
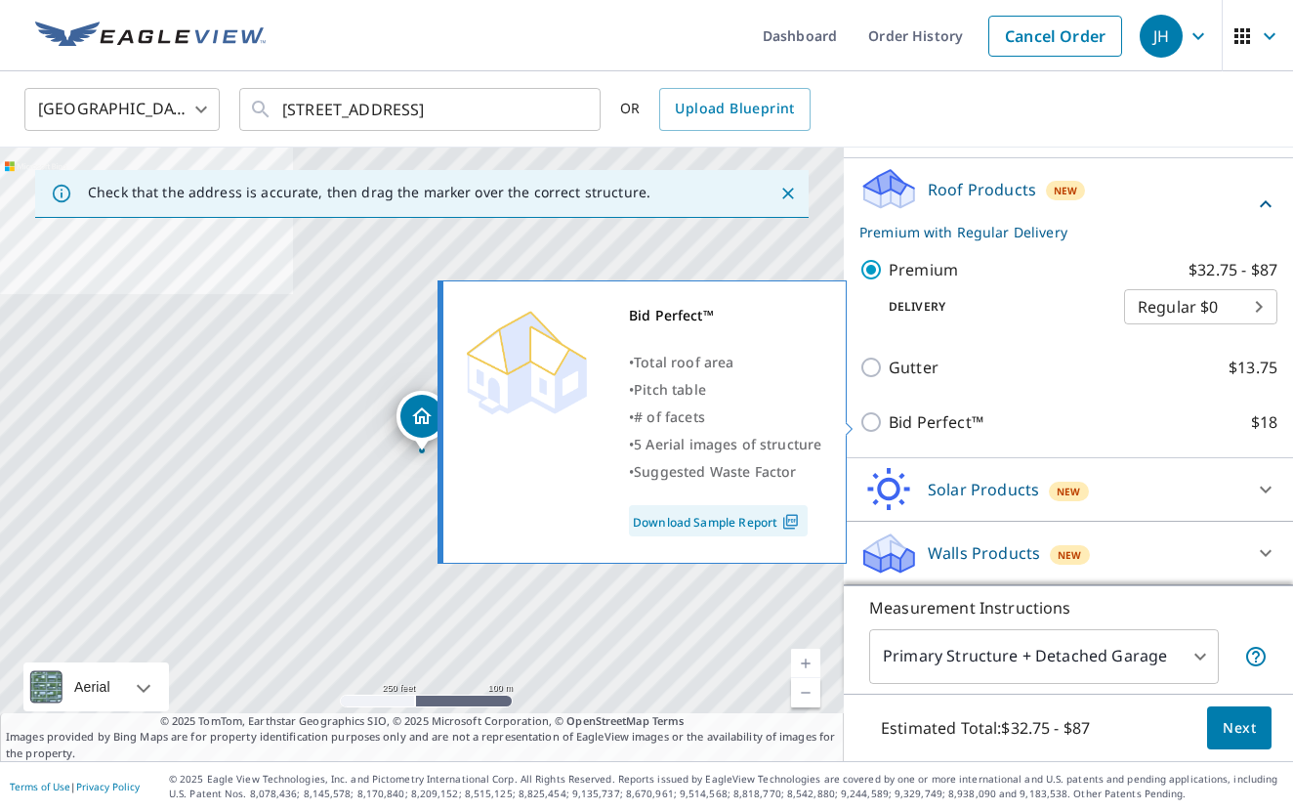
scroll to position [0, 0]
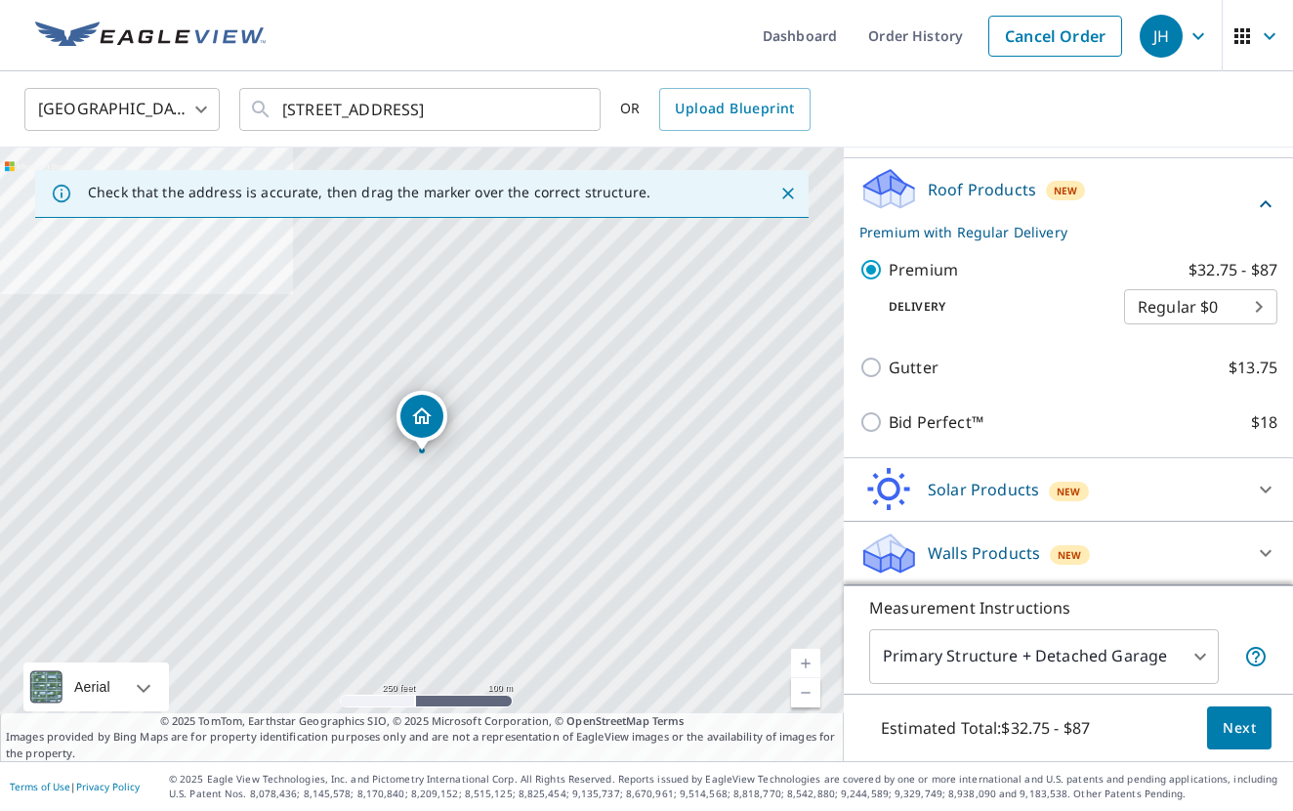
click at [1242, 735] on span "Next" at bounding box center [1239, 728] width 33 height 24
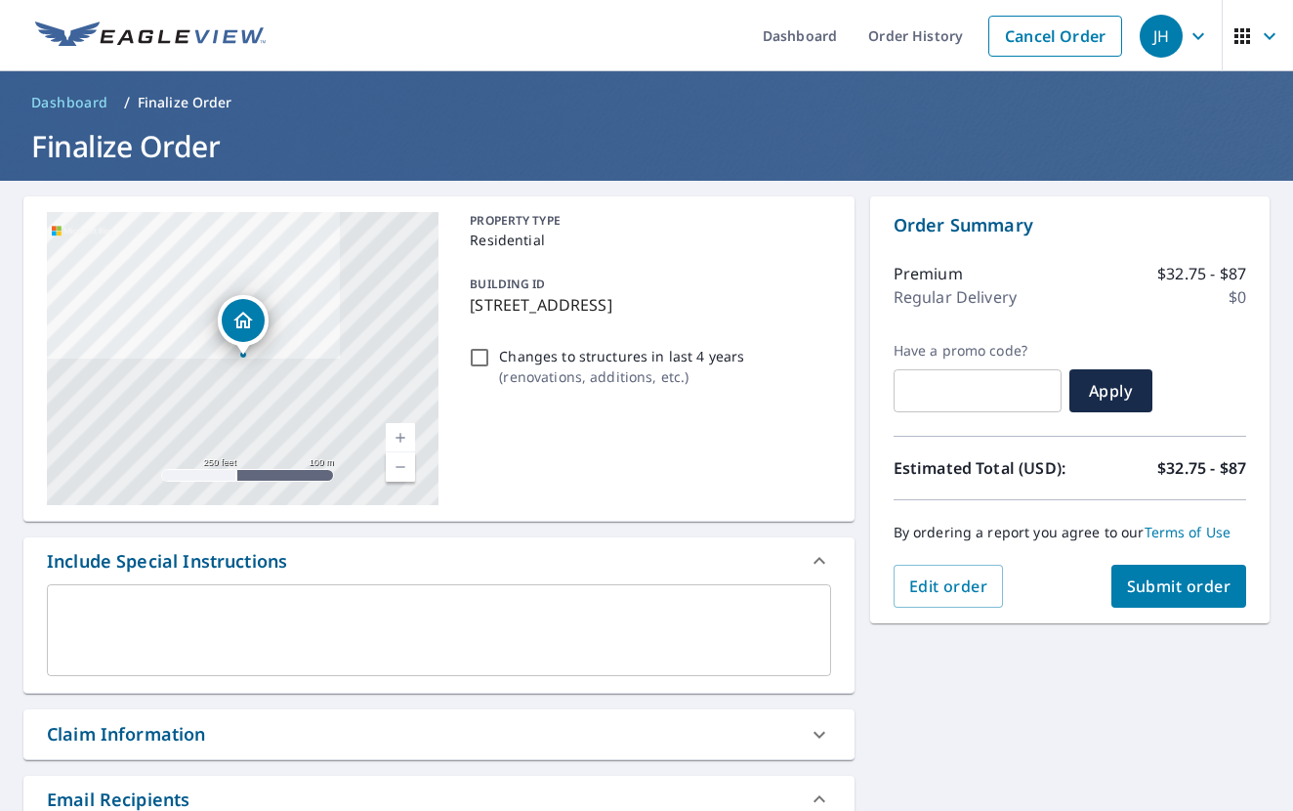
click at [1155, 580] on span "Submit order" at bounding box center [1179, 585] width 105 height 21
checkbox input "true"
